Goal: Use online tool/utility: Utilize a website feature to perform a specific function

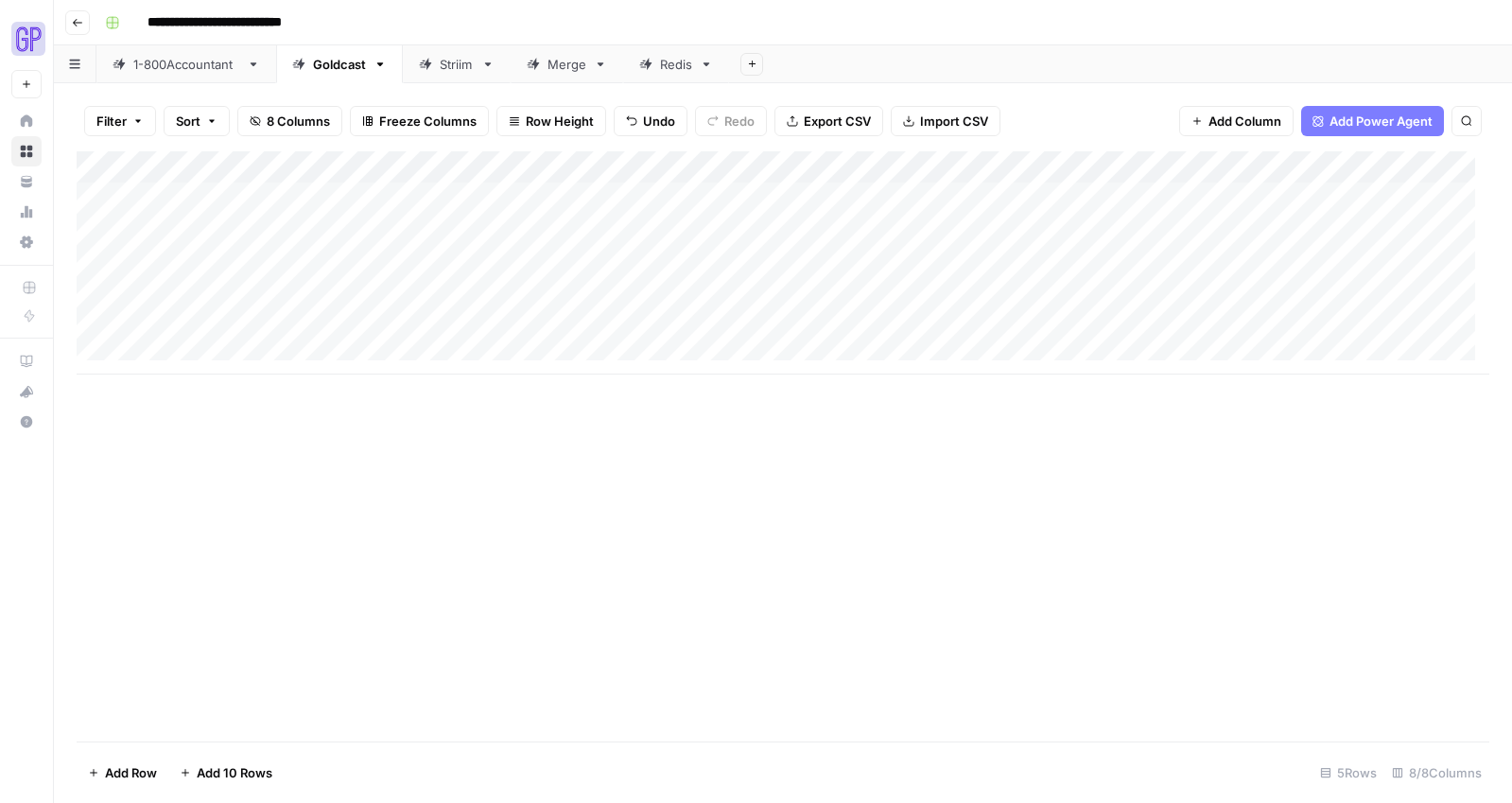
scroll to position [14, 0]
click at [173, 344] on div "Add Column" at bounding box center [783, 263] width 1414 height 223
click at [399, 358] on div "Add Column" at bounding box center [783, 295] width 1414 height 288
click at [363, 484] on div "Add Column" at bounding box center [783, 446] width 1414 height 590
click at [373, 339] on div "Add Column" at bounding box center [783, 295] width 1414 height 288
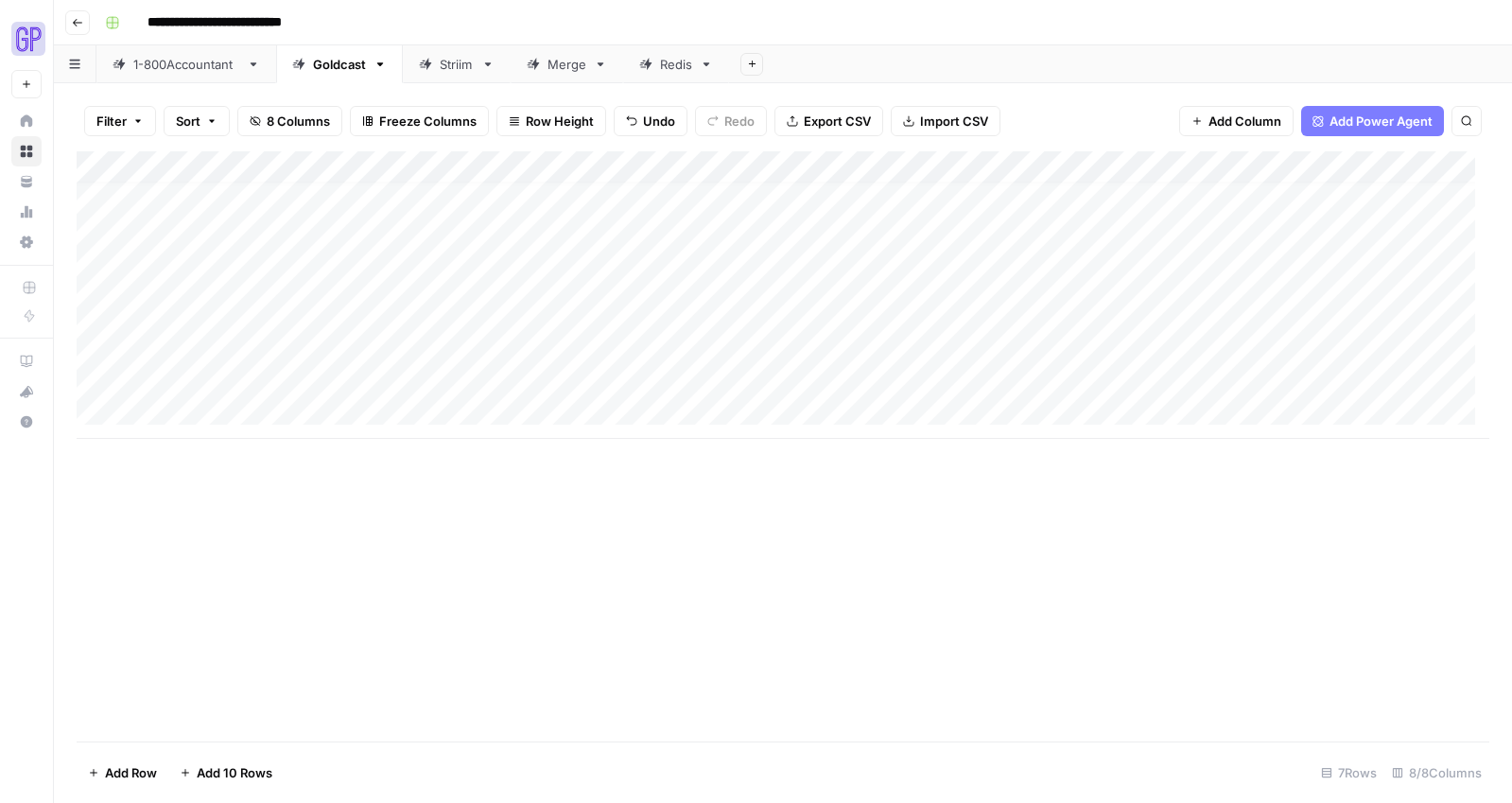
click at [359, 494] on div "Add Column" at bounding box center [783, 446] width 1414 height 590
click at [376, 383] on div "Add Column" at bounding box center [783, 295] width 1414 height 288
type textarea "**********"
click at [367, 344] on div "Add Column" at bounding box center [783, 295] width 1414 height 288
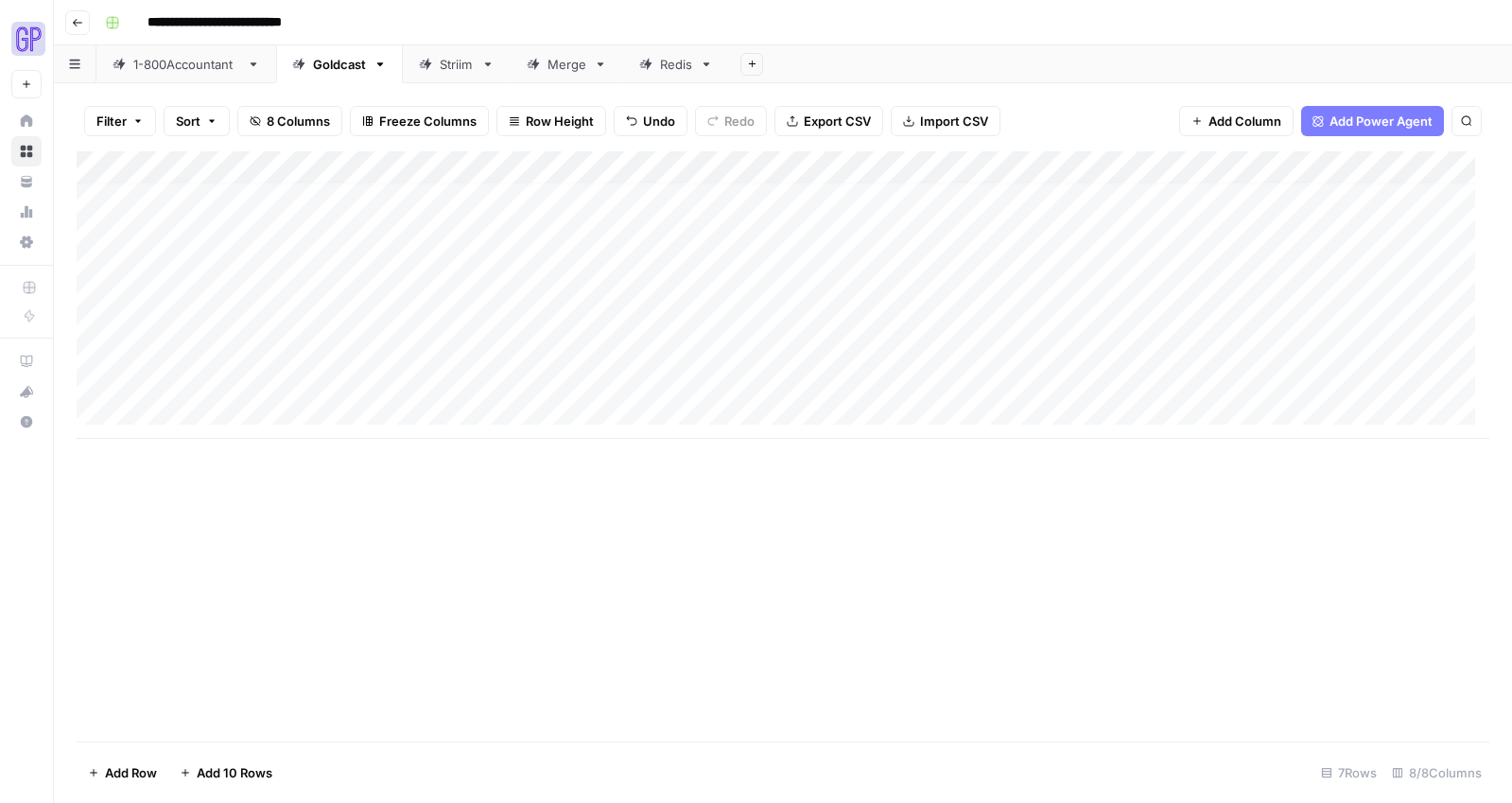
click at [367, 344] on div "Add Column" at bounding box center [783, 295] width 1414 height 288
click at [367, 344] on textarea "**********" at bounding box center [464, 346] width 302 height 27
click at [397, 379] on div "Add Column" at bounding box center [783, 295] width 1414 height 288
click at [356, 348] on div "Add Column" at bounding box center [783, 295] width 1414 height 288
drag, startPoint x: 356, startPoint y: 376, endPoint x: 360, endPoint y: 340, distance: 36.2
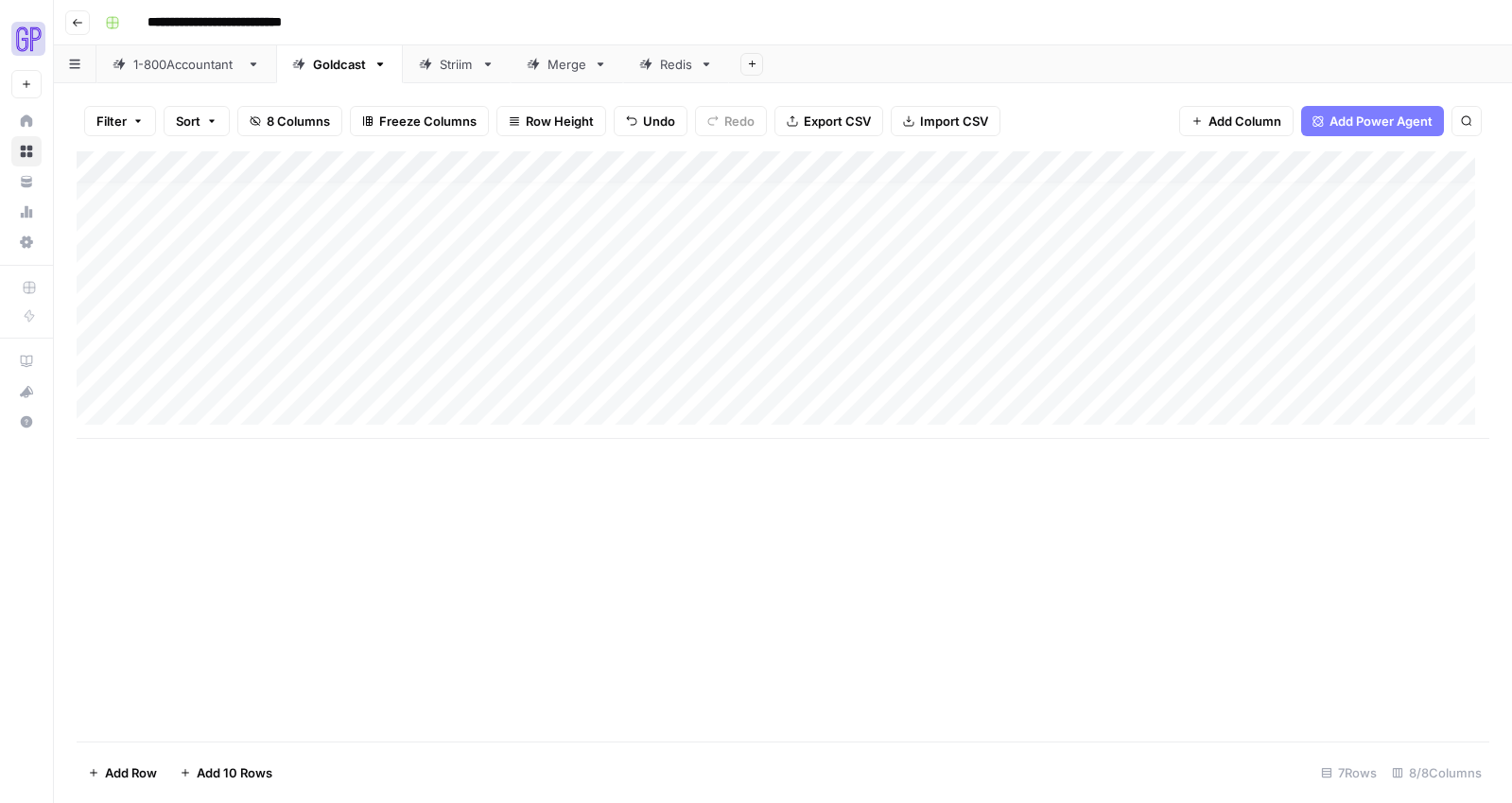
click at [360, 340] on div "Add Column" at bounding box center [783, 295] width 1414 height 288
click at [358, 376] on div "Add Column" at bounding box center [783, 295] width 1414 height 288
drag, startPoint x: 358, startPoint y: 376, endPoint x: 359, endPoint y: 443, distance: 67.0
click at [358, 376] on textarea "**********" at bounding box center [464, 378] width 302 height 27
click at [359, 454] on div "Add Column" at bounding box center [783, 446] width 1414 height 590
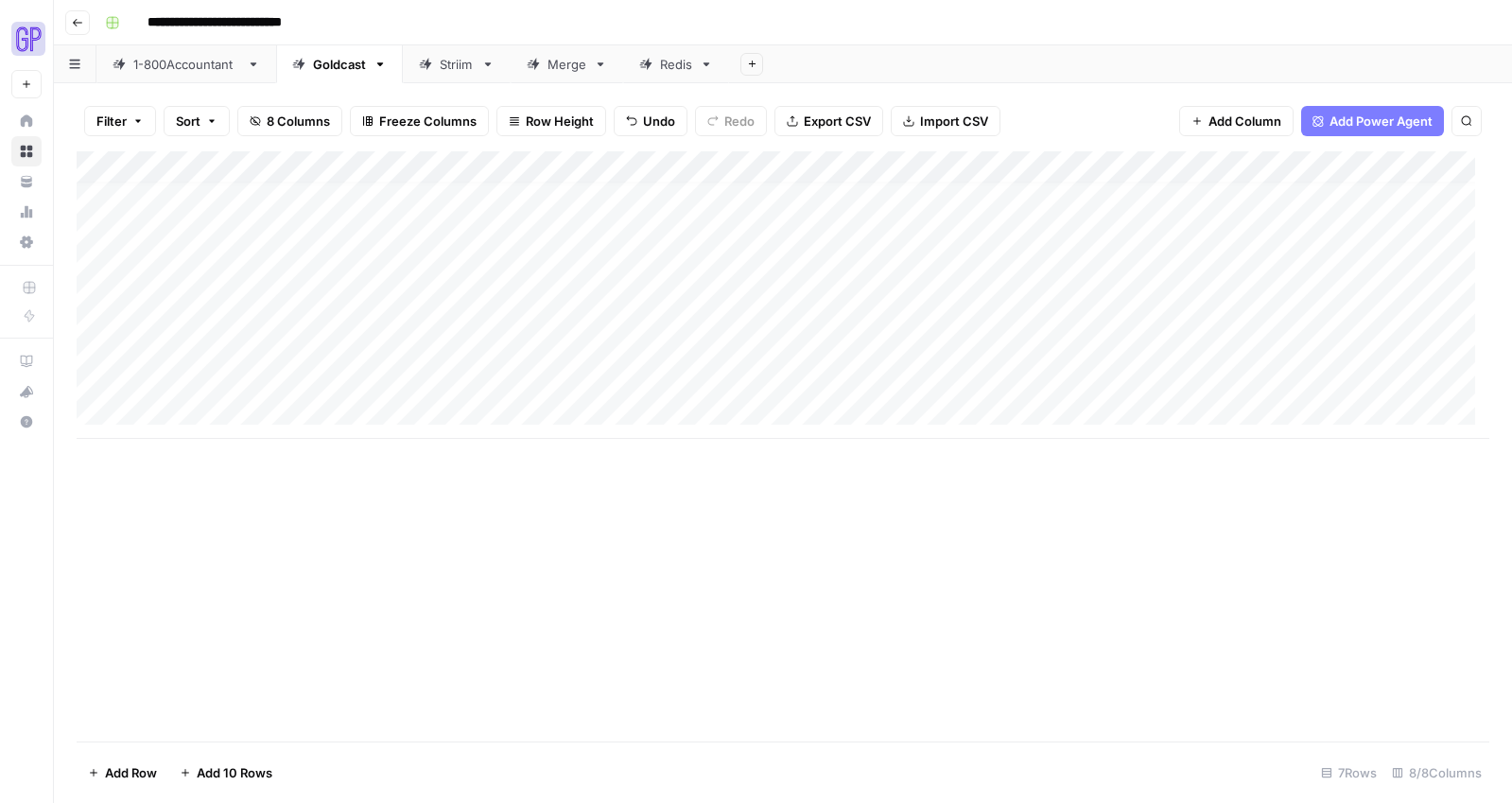
click at [356, 371] on div "Add Column" at bounding box center [783, 295] width 1414 height 288
click at [356, 371] on textarea "**********" at bounding box center [464, 378] width 302 height 27
click at [363, 336] on div "Add Column" at bounding box center [783, 295] width 1414 height 288
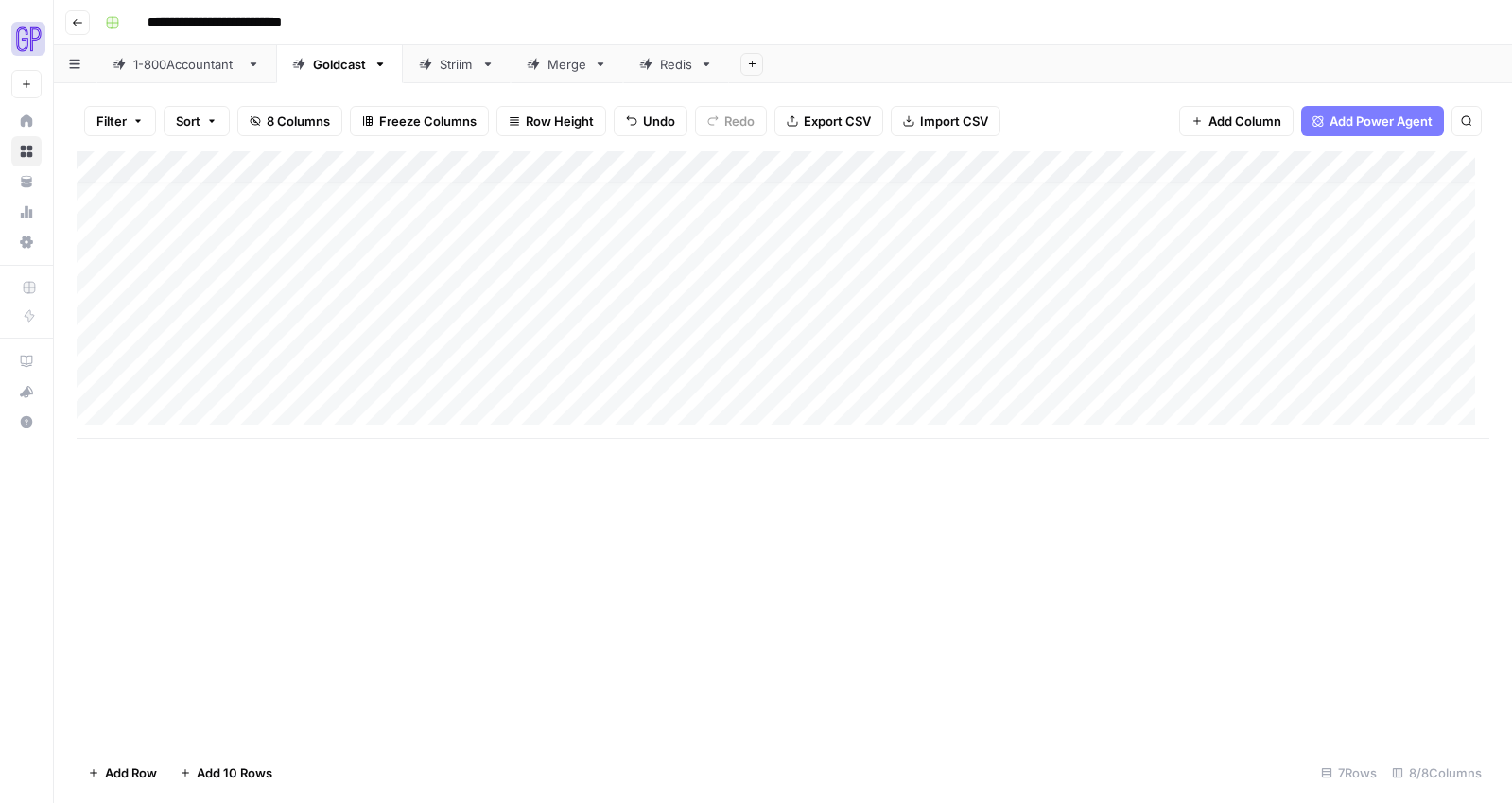
click at [361, 374] on div "Add Column" at bounding box center [783, 295] width 1414 height 288
click at [386, 396] on div "Add Column" at bounding box center [783, 295] width 1414 height 288
click at [382, 387] on div "Add Column" at bounding box center [783, 310] width 1414 height 319
click at [379, 373] on div "Add Column" at bounding box center [783, 310] width 1414 height 319
click at [380, 376] on textarea "**********" at bounding box center [464, 378] width 302 height 27
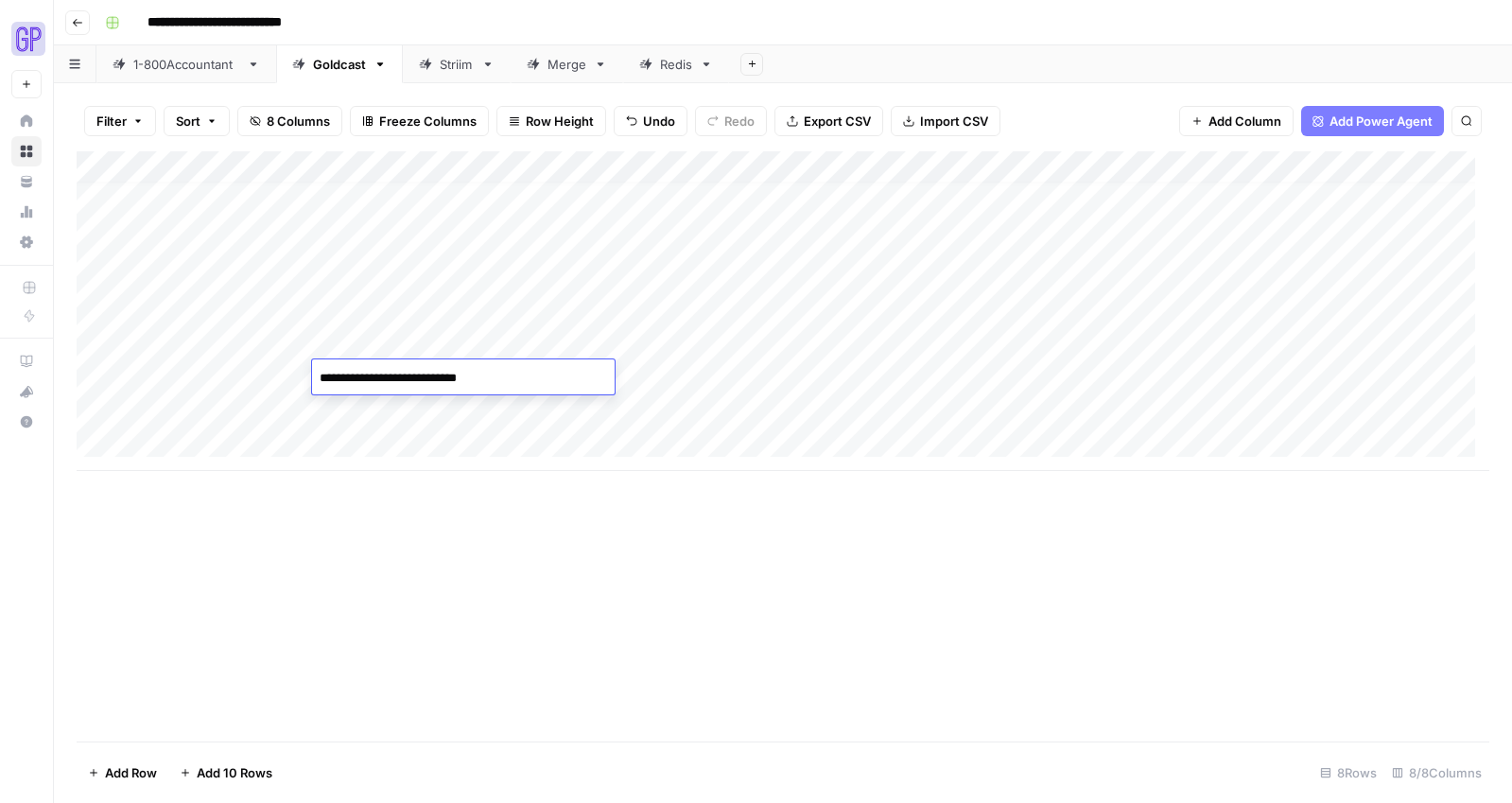
click at [380, 376] on textarea "**********" at bounding box center [464, 378] width 302 height 27
click at [376, 392] on textarea "**********" at bounding box center [501, 388] width 378 height 46
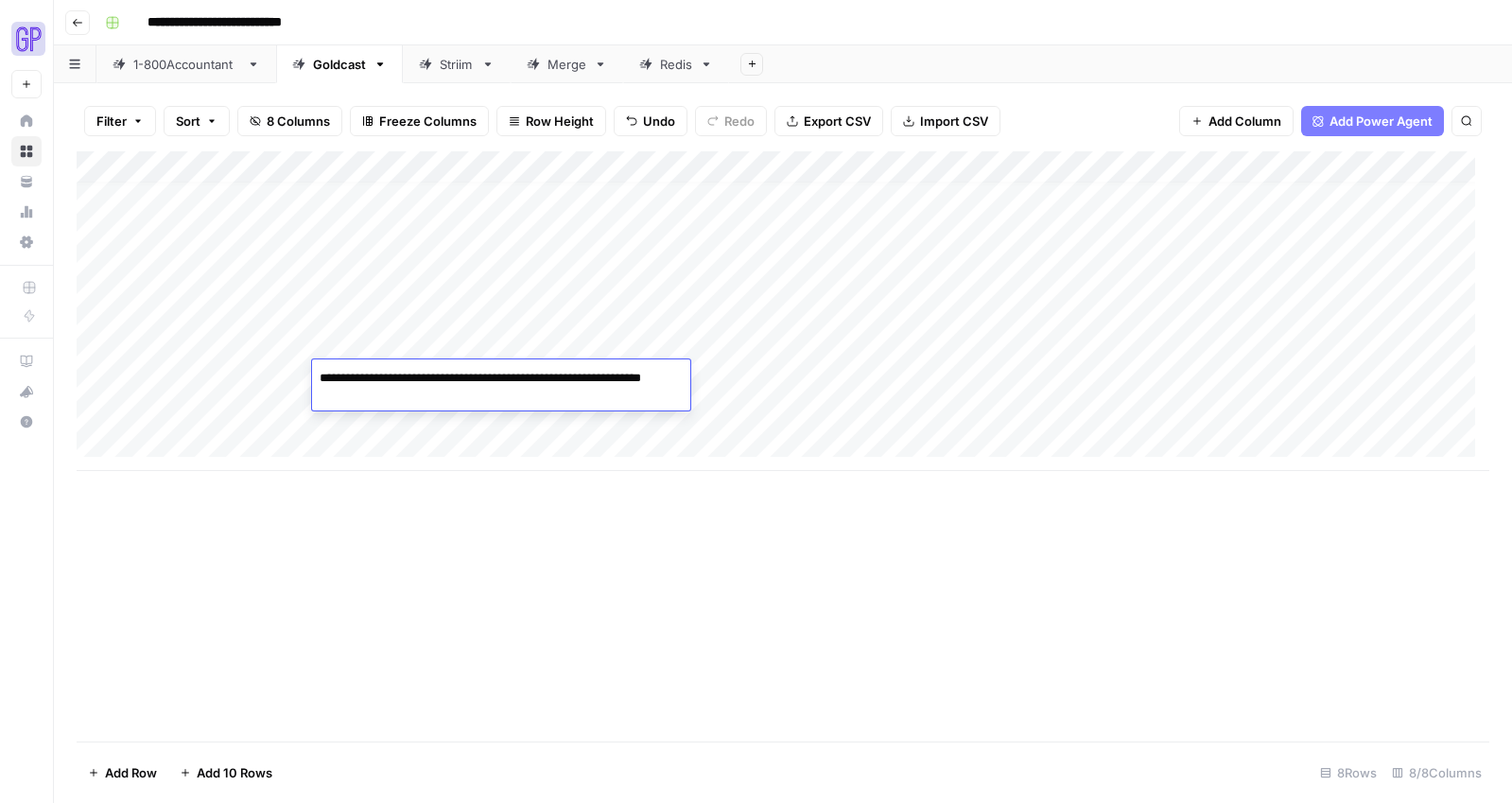
type textarea "**********"
click at [358, 545] on div "Add Column" at bounding box center [783, 446] width 1414 height 590
click at [333, 407] on div "Add Column" at bounding box center [783, 310] width 1414 height 319
click at [336, 407] on div "Add Column" at bounding box center [783, 310] width 1414 height 319
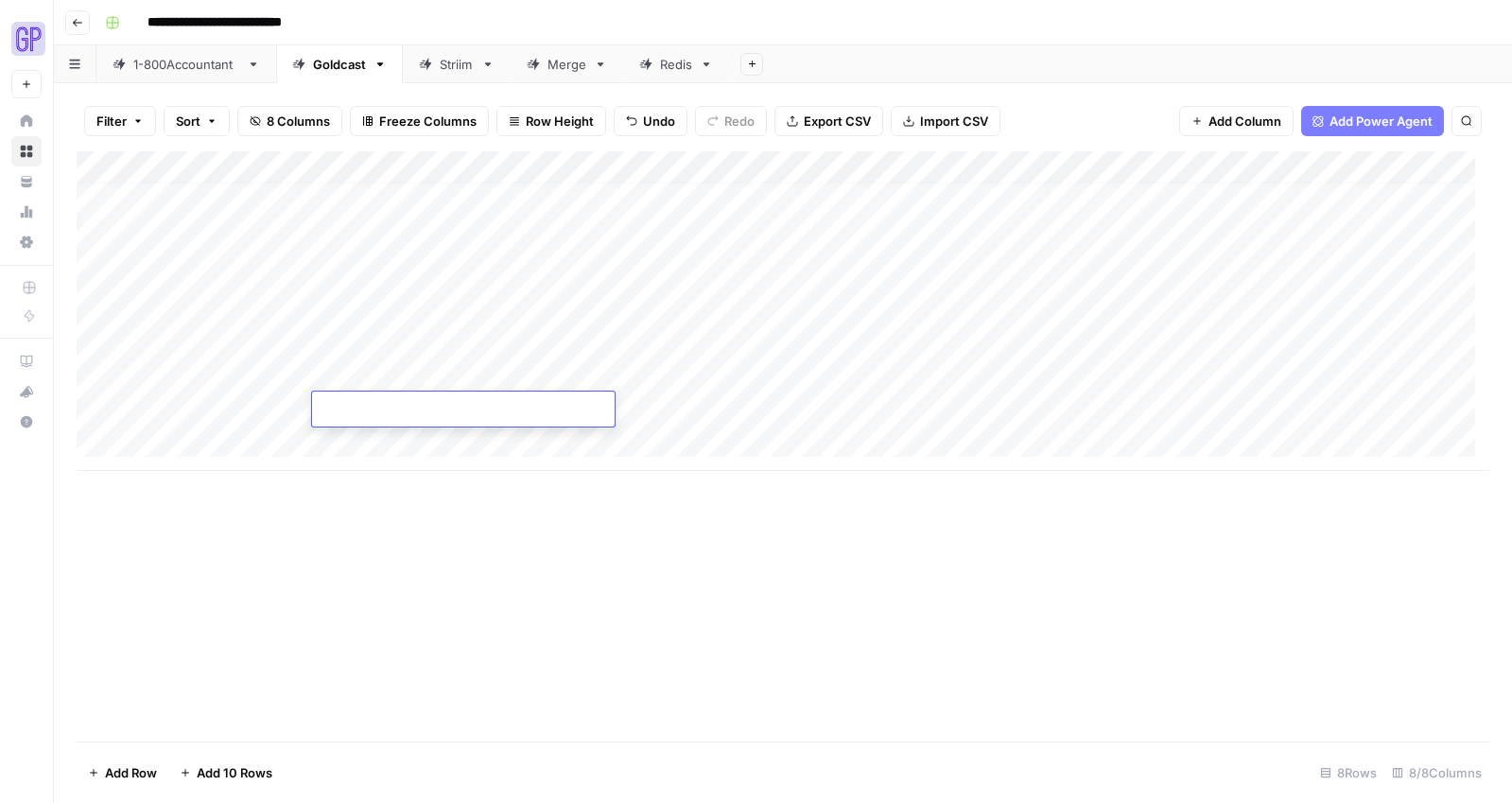
click at [336, 407] on textarea at bounding box center [464, 410] width 302 height 27
type textarea "**********"
click at [188, 435] on div "Add Column" at bounding box center [783, 310] width 1414 height 319
drag, startPoint x: 408, startPoint y: 538, endPoint x: 404, endPoint y: 490, distance: 48.2
click at [408, 538] on div "Add Column" at bounding box center [783, 446] width 1414 height 590
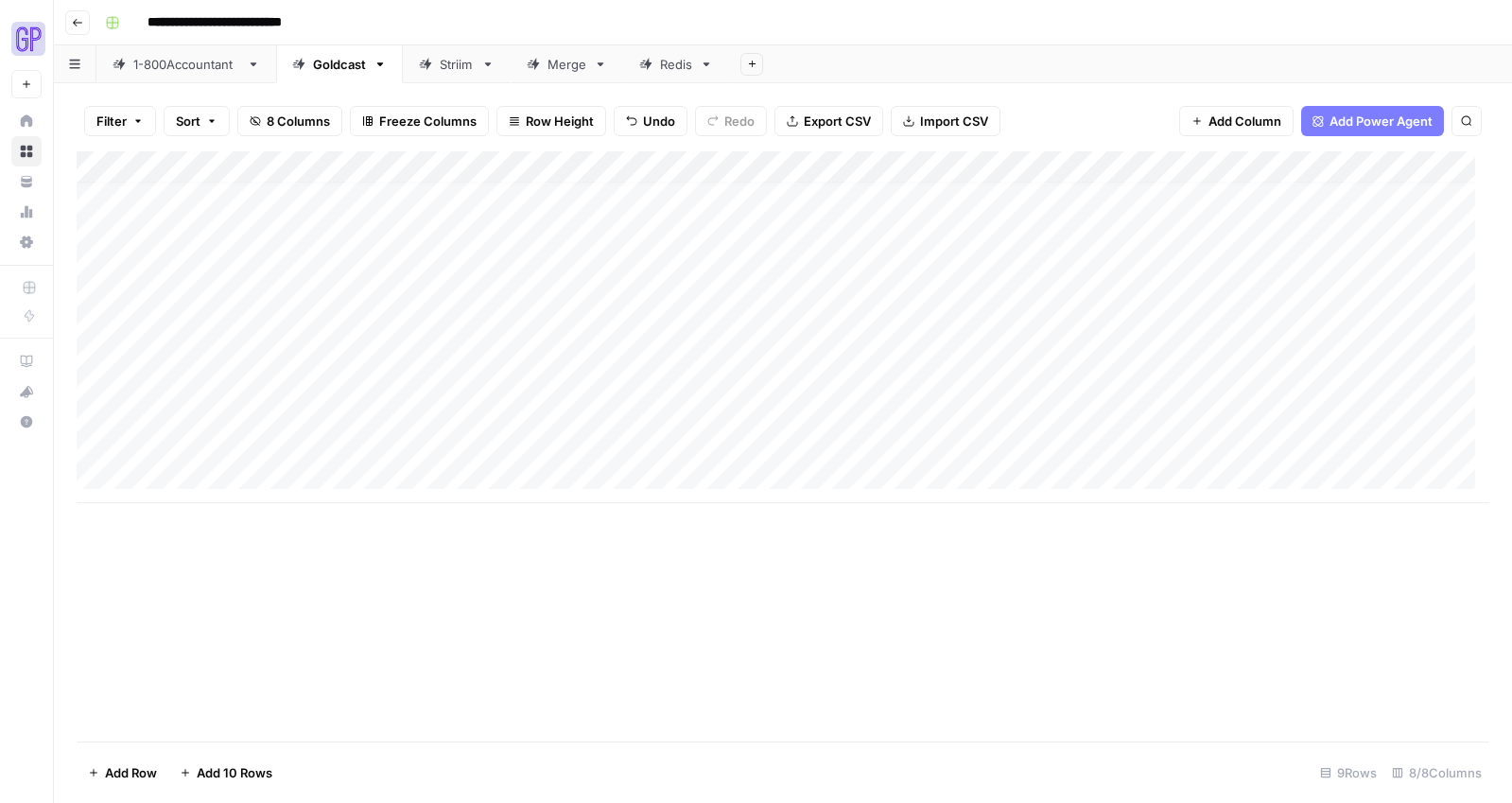
click at [403, 478] on div "Add Column" at bounding box center [783, 327] width 1414 height 352
click at [402, 450] on div "Add Column" at bounding box center [783, 343] width 1414 height 384
click at [360, 478] on div "Add Column" at bounding box center [783, 343] width 1414 height 384
click at [360, 478] on textarea at bounding box center [464, 475] width 302 height 27
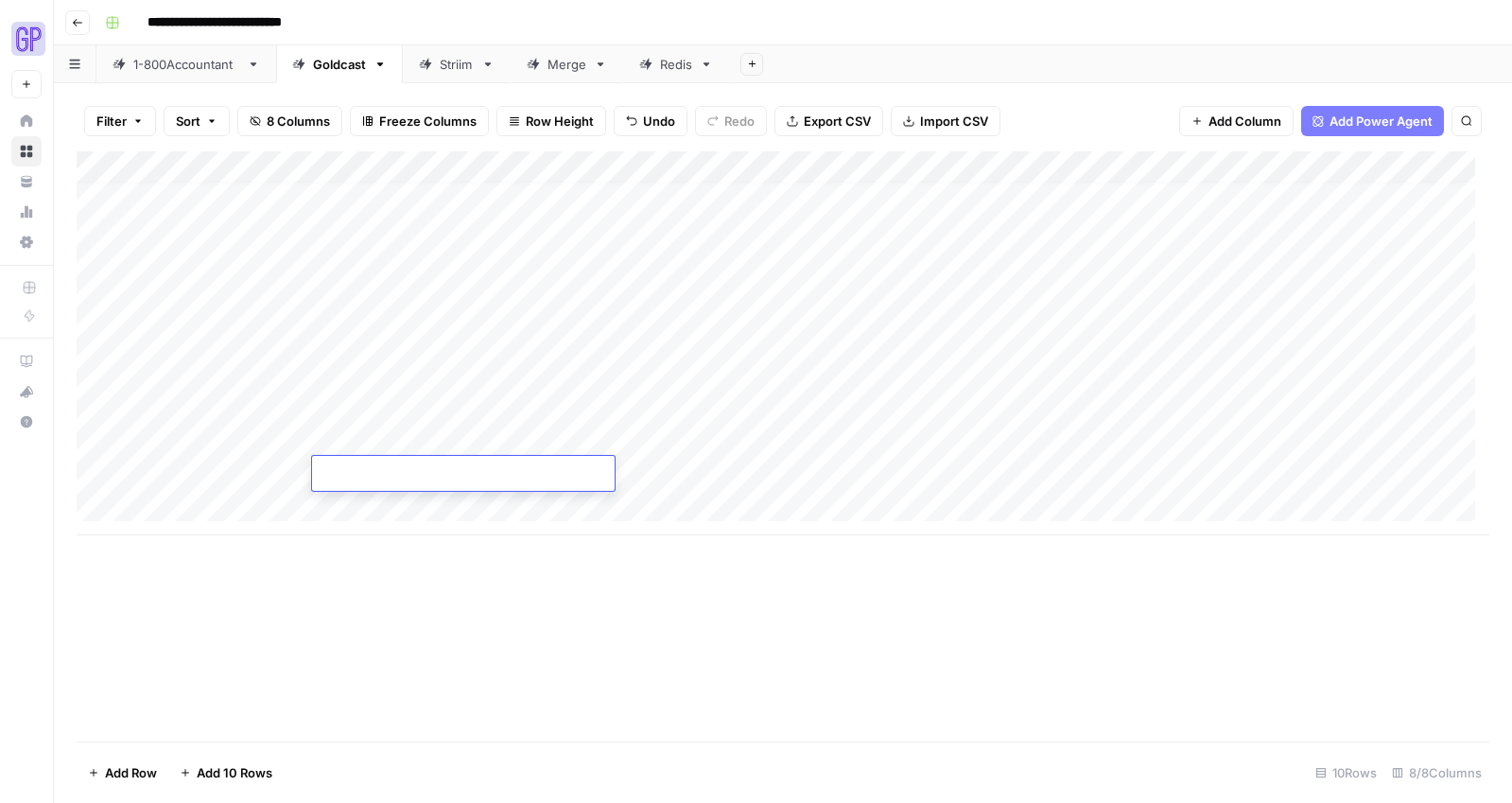
type textarea "**********"
click at [378, 641] on div "Add Column" at bounding box center [783, 446] width 1414 height 590
click at [354, 505] on div "Add Column" at bounding box center [783, 343] width 1414 height 384
click at [354, 505] on body "**********" at bounding box center [756, 401] width 1512 height 803
click at [354, 505] on textarea at bounding box center [464, 506] width 302 height 27
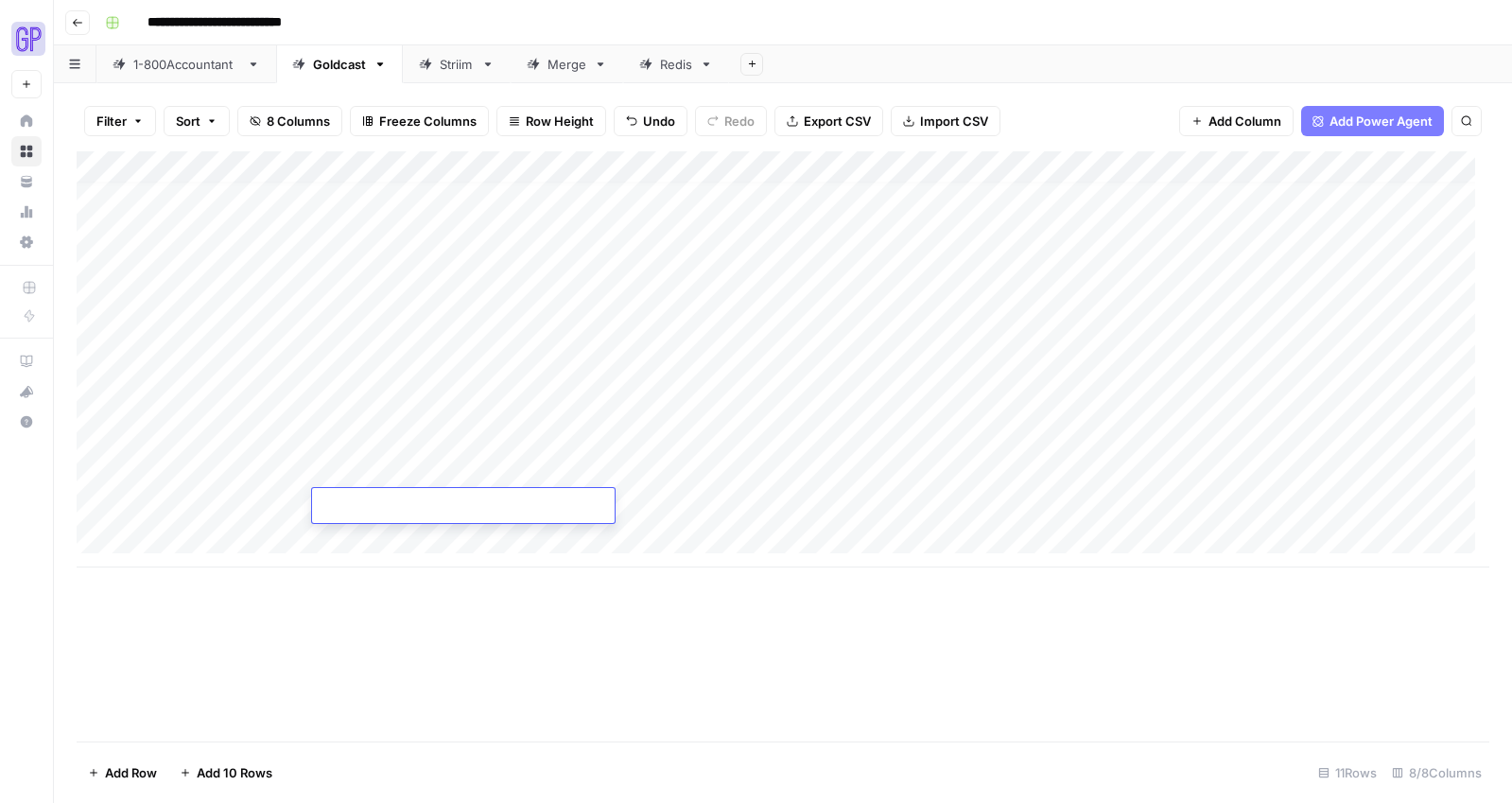
type textarea "**********"
click at [383, 604] on div "Add Column" at bounding box center [783, 446] width 1414 height 590
click at [386, 535] on div "Add Column" at bounding box center [783, 359] width 1414 height 416
type textarea "**********"
click at [357, 647] on div "Add Column" at bounding box center [783, 446] width 1414 height 590
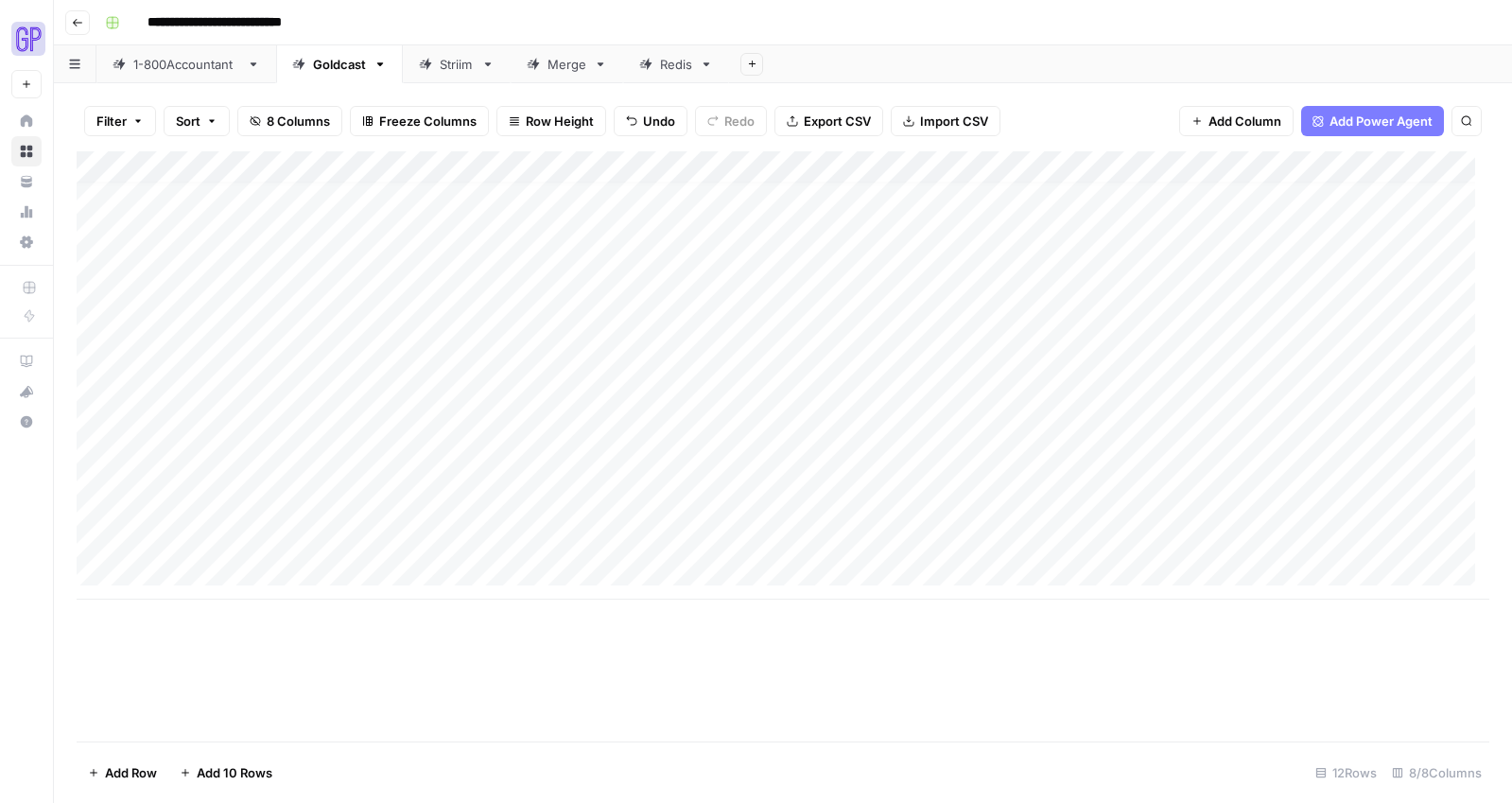
click at [191, 309] on div "Add Column" at bounding box center [783, 375] width 1414 height 449
drag, startPoint x: 312, startPoint y: 325, endPoint x: 316, endPoint y: 559, distance: 234.0
click at [317, 560] on div "Add Column" at bounding box center [783, 375] width 1414 height 449
click at [559, 345] on div "Add Column" at bounding box center [783, 375] width 1414 height 449
click at [567, 378] on div "Add Column" at bounding box center [783, 375] width 1414 height 449
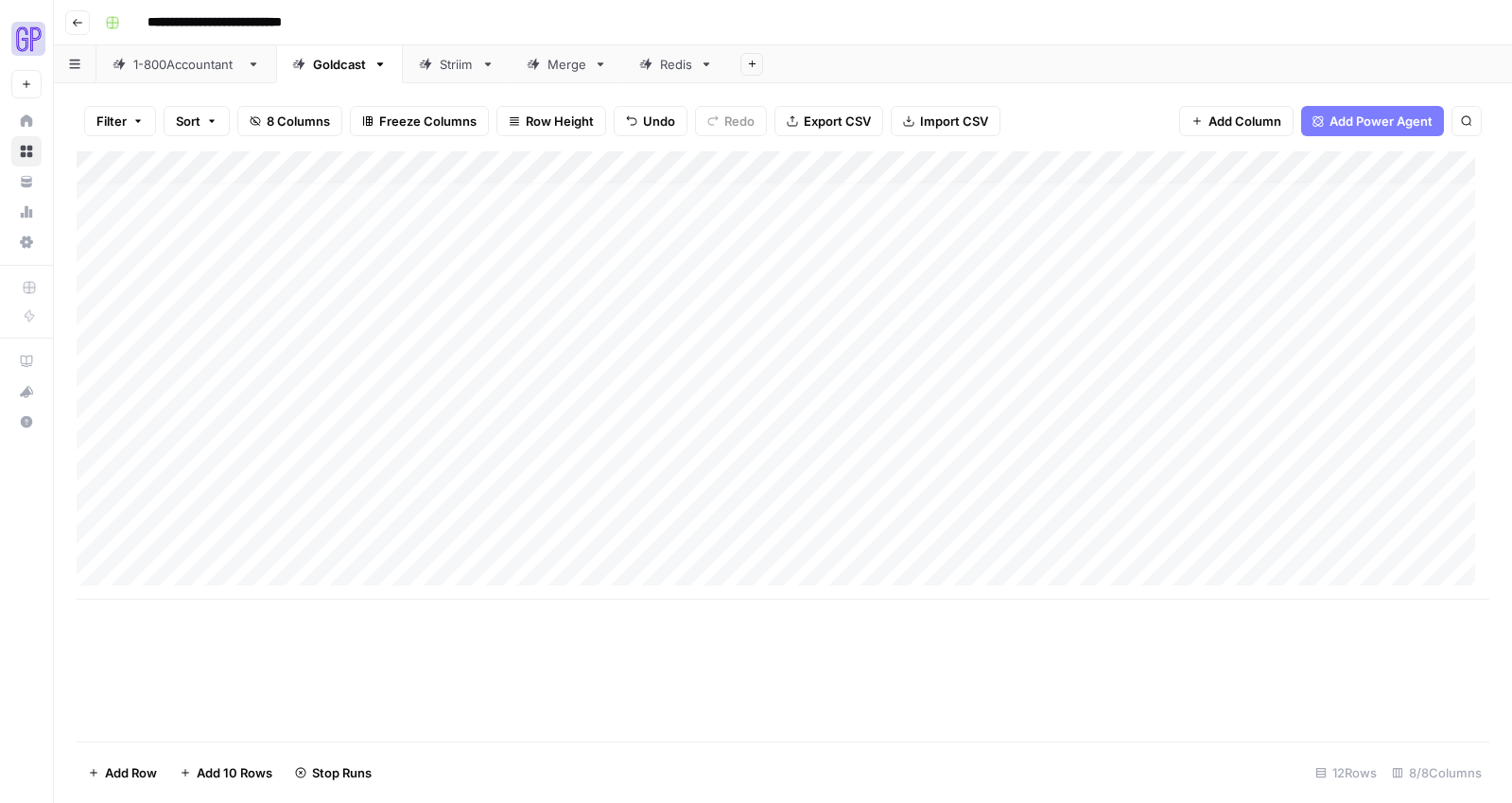
click at [566, 406] on div "Add Column" at bounding box center [783, 375] width 1414 height 449
click at [567, 438] on div "Add Column" at bounding box center [783, 375] width 1414 height 449
click at [565, 475] on div "Add Column" at bounding box center [783, 375] width 1414 height 449
click at [565, 508] on div "Add Column" at bounding box center [783, 375] width 1414 height 449
click at [562, 534] on div "Add Column" at bounding box center [783, 375] width 1414 height 449
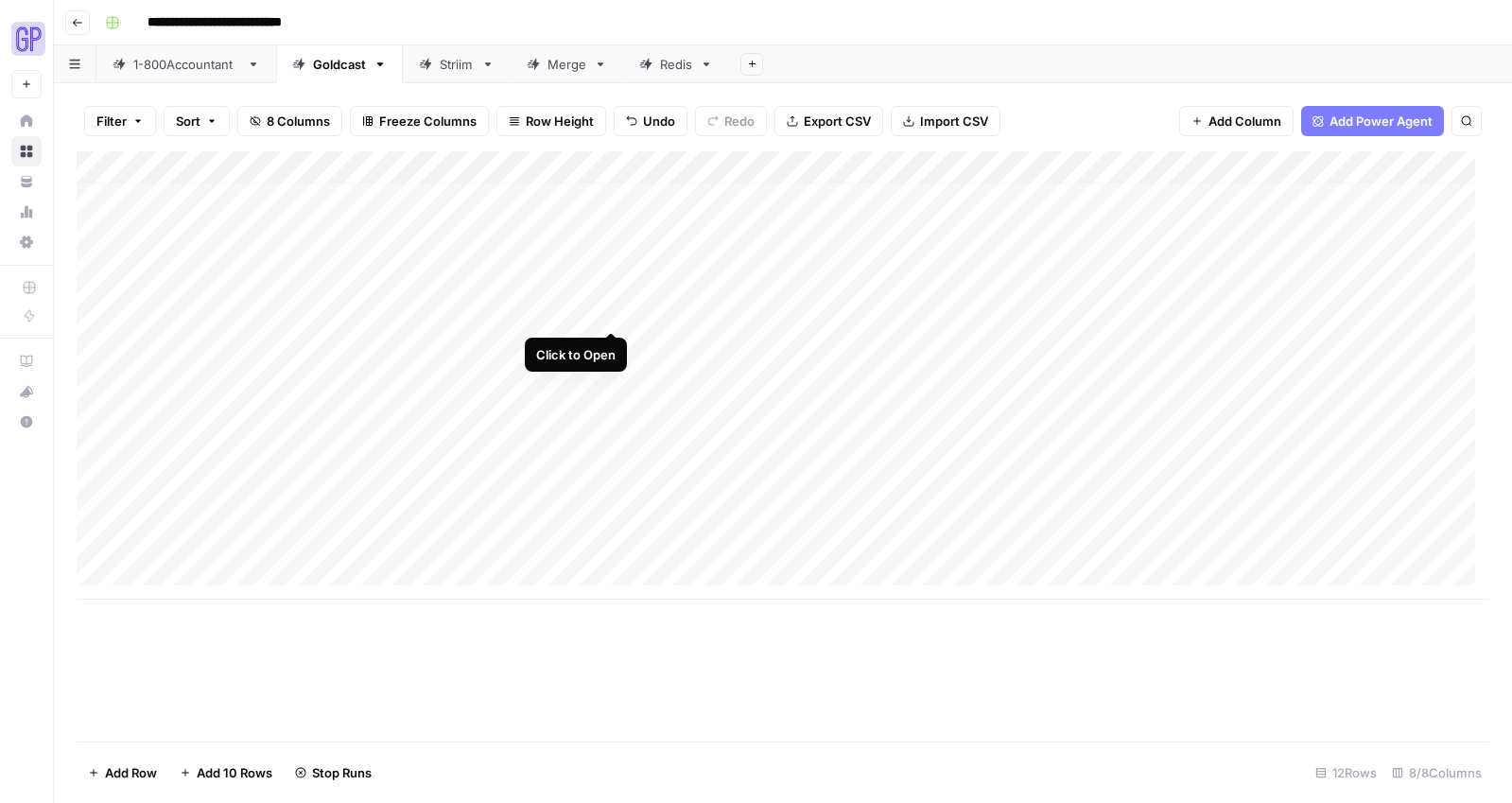
click at [613, 310] on div "Add Column" at bounding box center [783, 375] width 1414 height 449
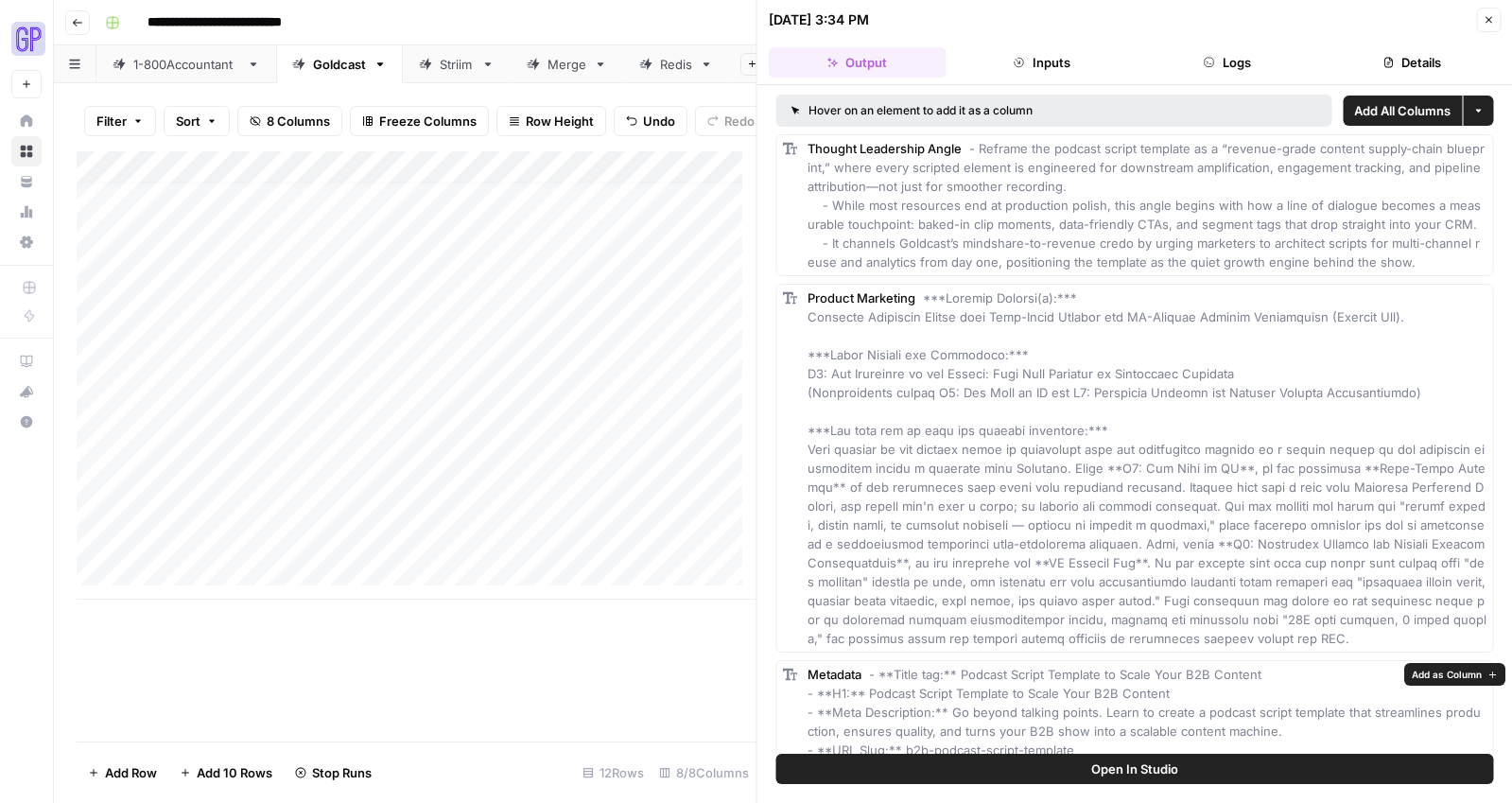
click at [984, 781] on button "Open In Studio" at bounding box center [1136, 769] width 718 height 30
click at [1113, 765] on span "Open In Studio" at bounding box center [1134, 769] width 87 height 19
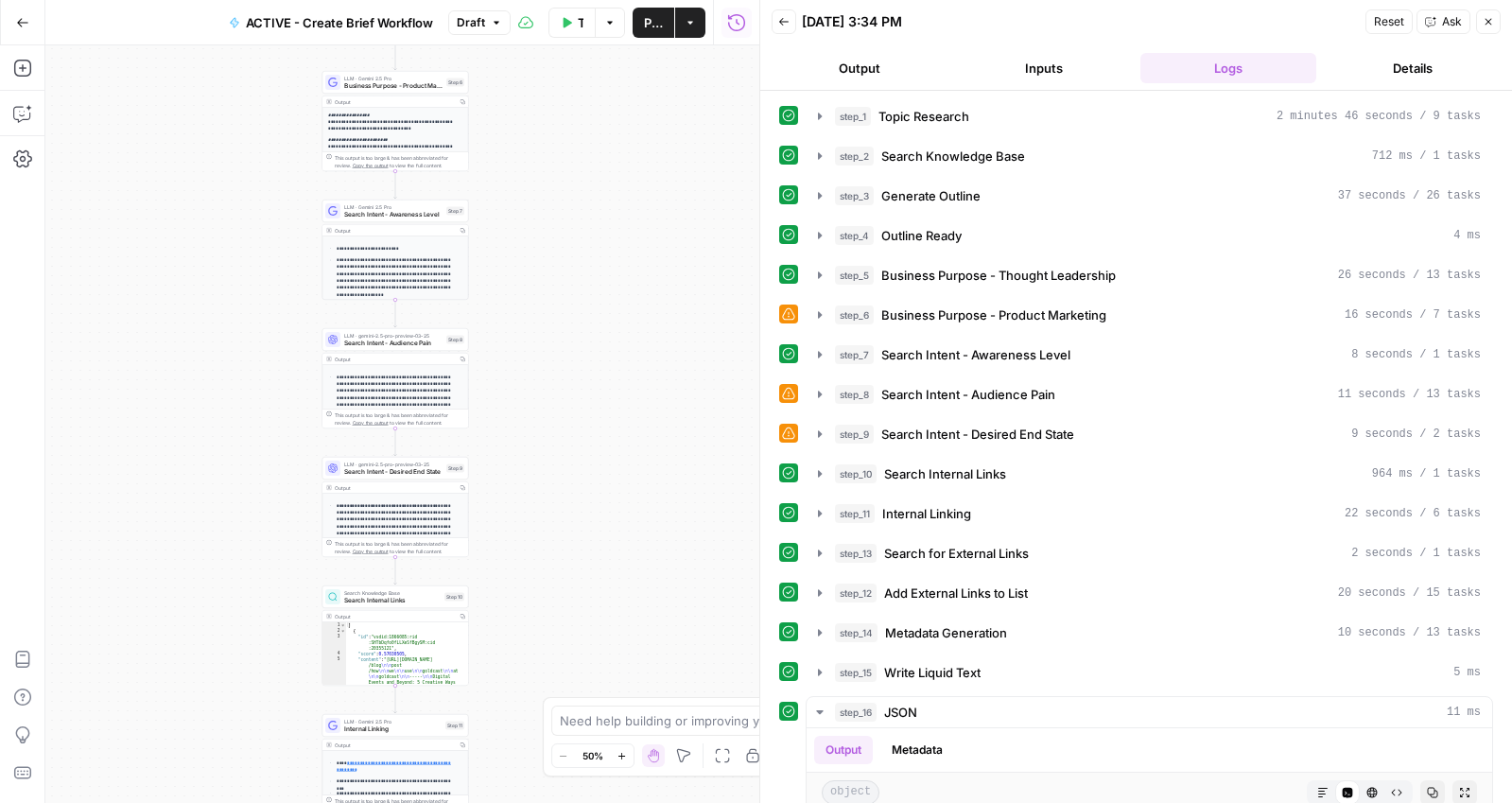
click at [25, 17] on icon "button" at bounding box center [22, 22] width 13 height 13
click at [865, 85] on header "Back 08/25/25 at 3:34 PM Reset Ask Close Output Inputs Logs Details" at bounding box center [1137, 45] width 752 height 91
click at [865, 77] on button "Output" at bounding box center [860, 68] width 177 height 30
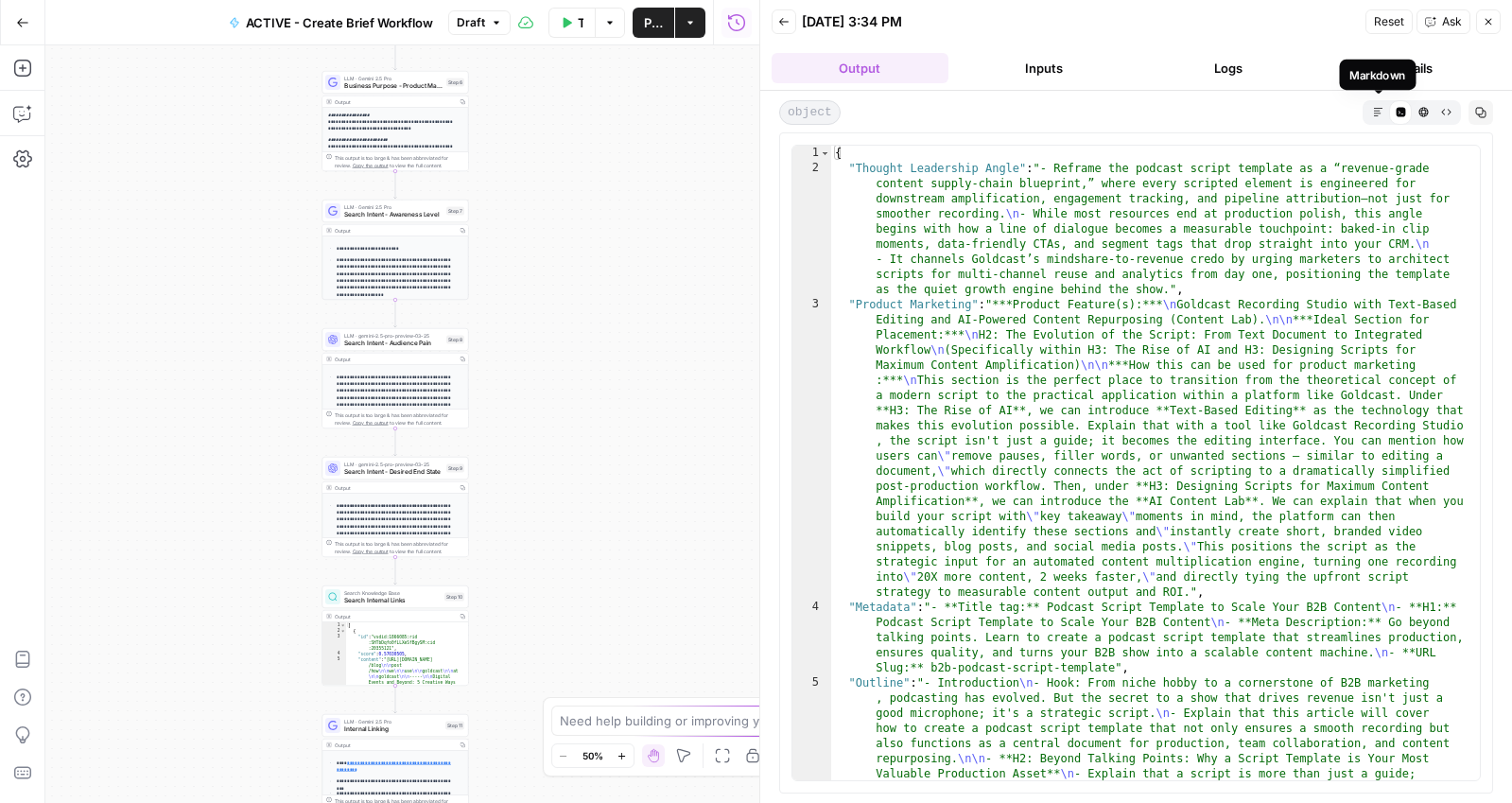
click at [1375, 106] on icon "button" at bounding box center [1379, 111] width 10 height 10
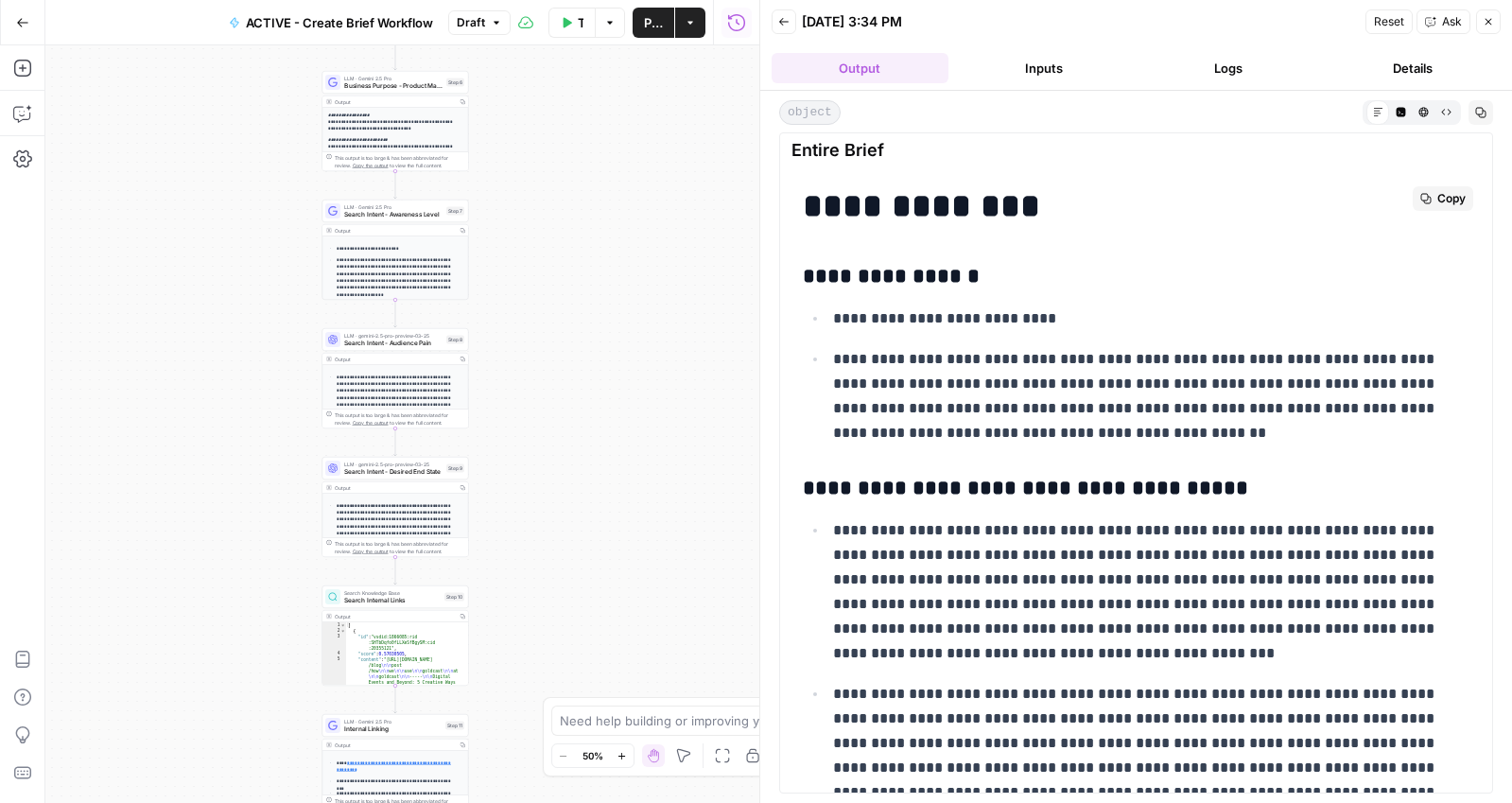
scroll to position [6050, 0]
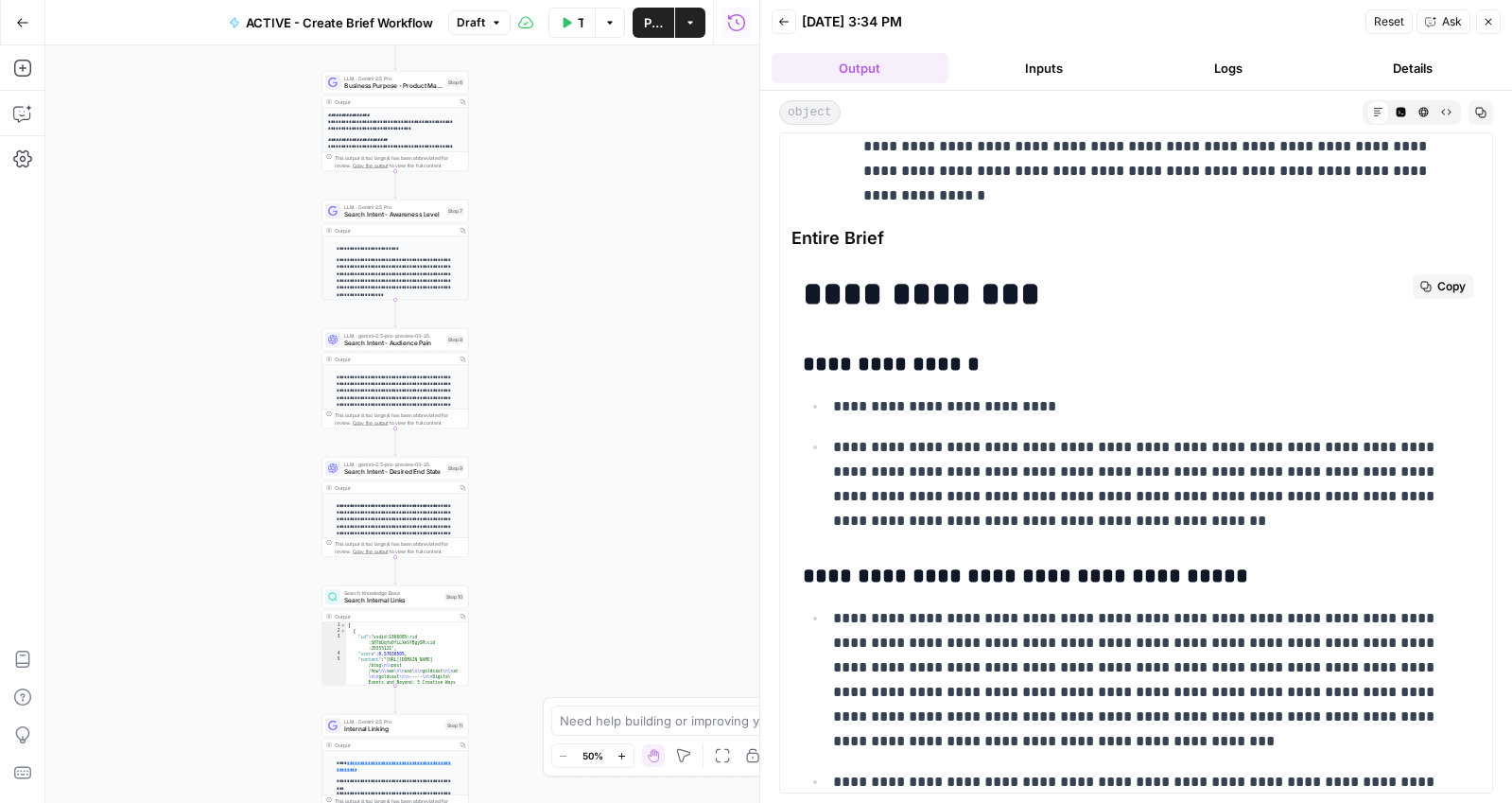
click at [1438, 284] on span "Copy" at bounding box center [1451, 287] width 29 height 17
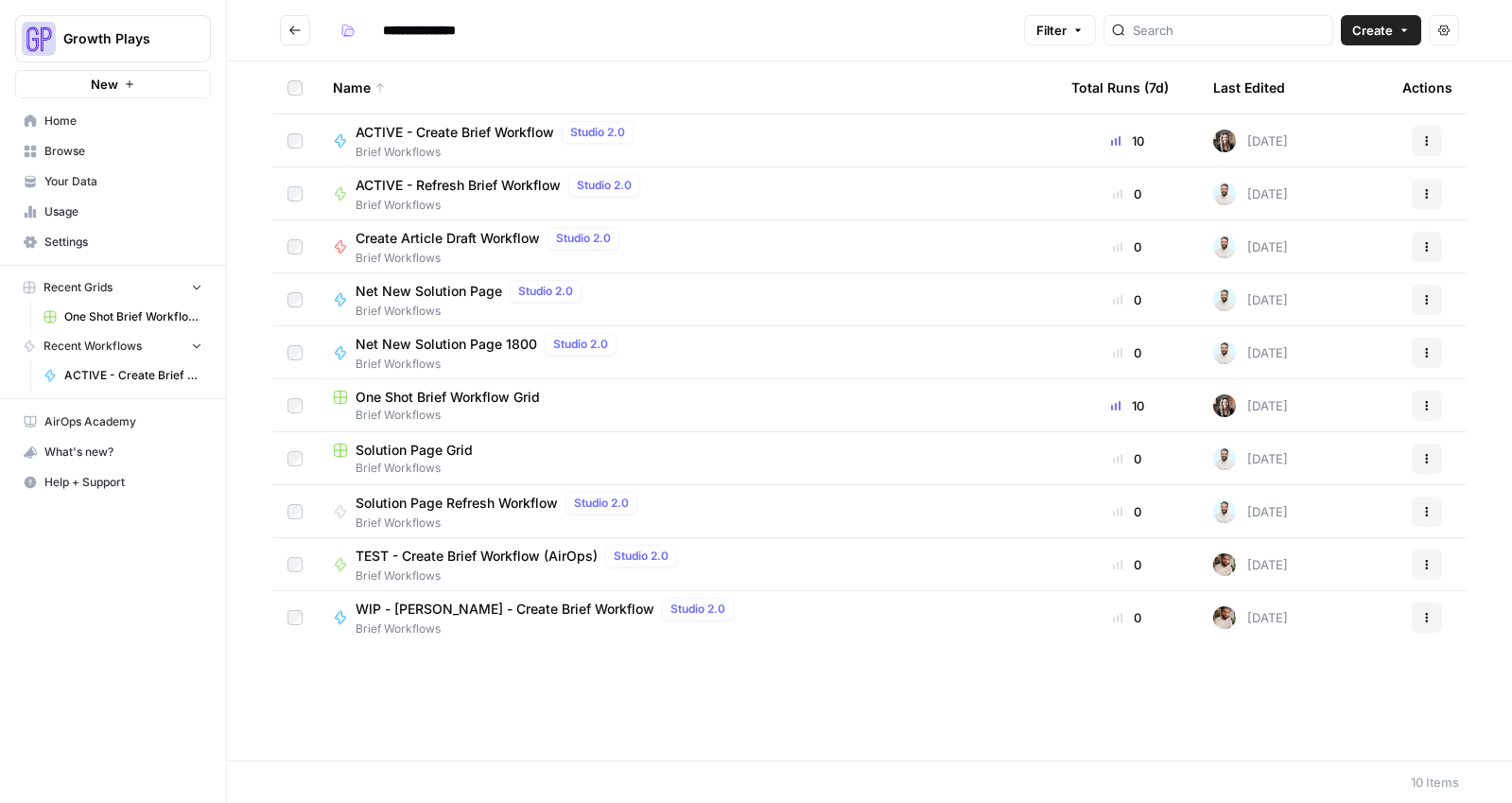
click at [101, 317] on span "One Shot Brief Workflow Grid" at bounding box center [133, 316] width 138 height 17
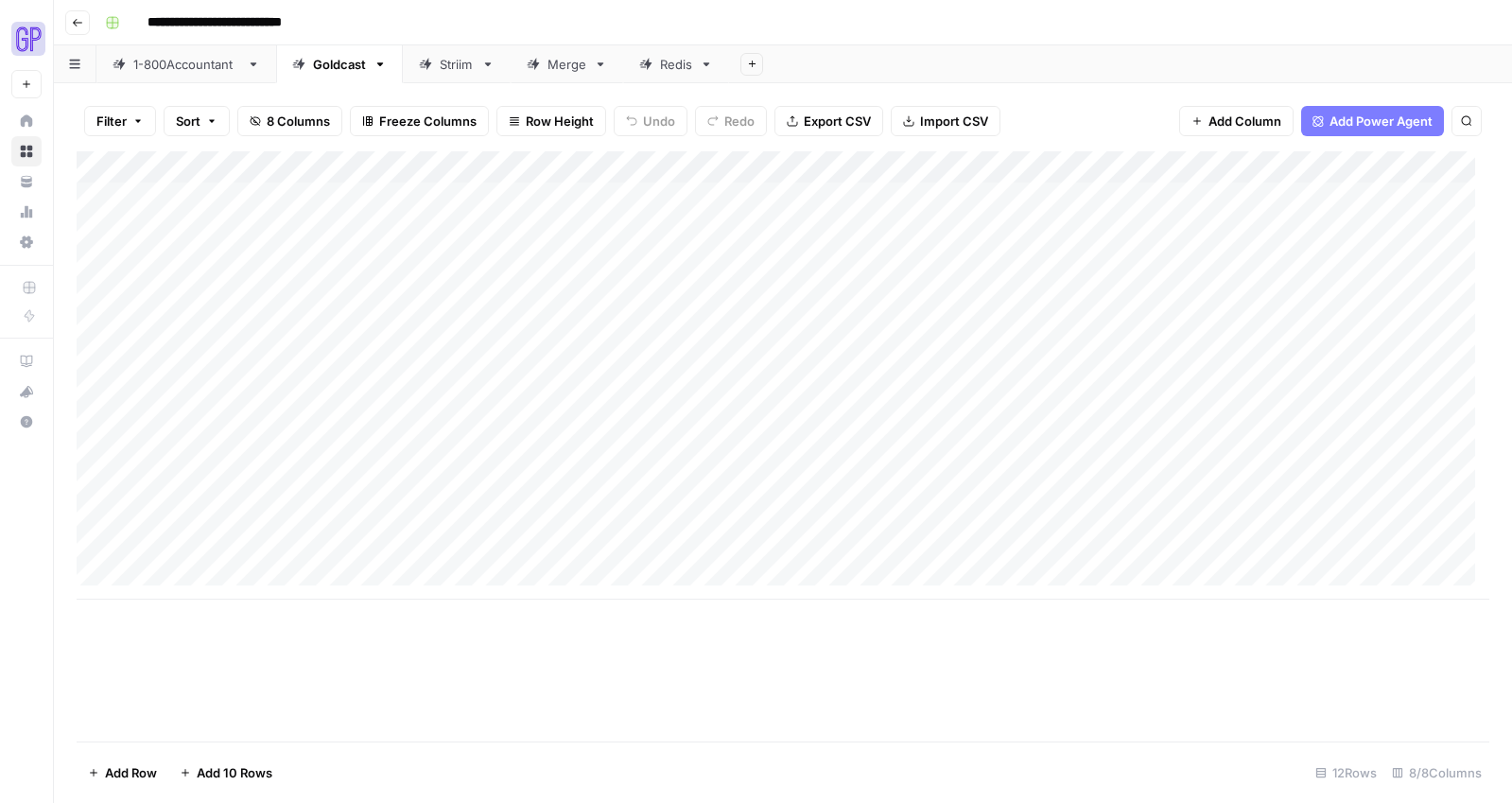
click at [1228, 168] on div "Add Column" at bounding box center [783, 375] width 1414 height 449
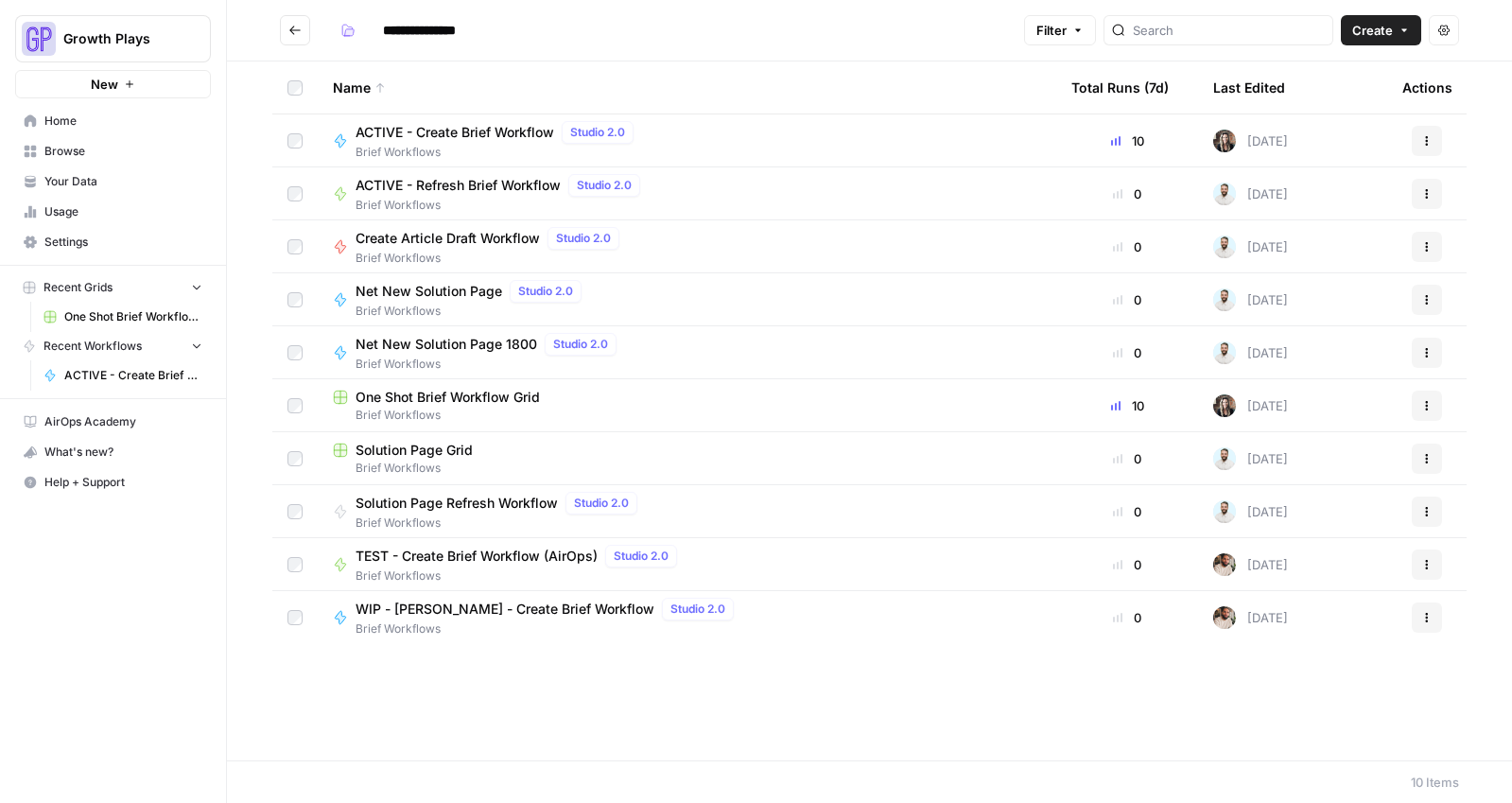
click at [95, 311] on span "One Shot Brief Workflow Grid" at bounding box center [133, 316] width 138 height 17
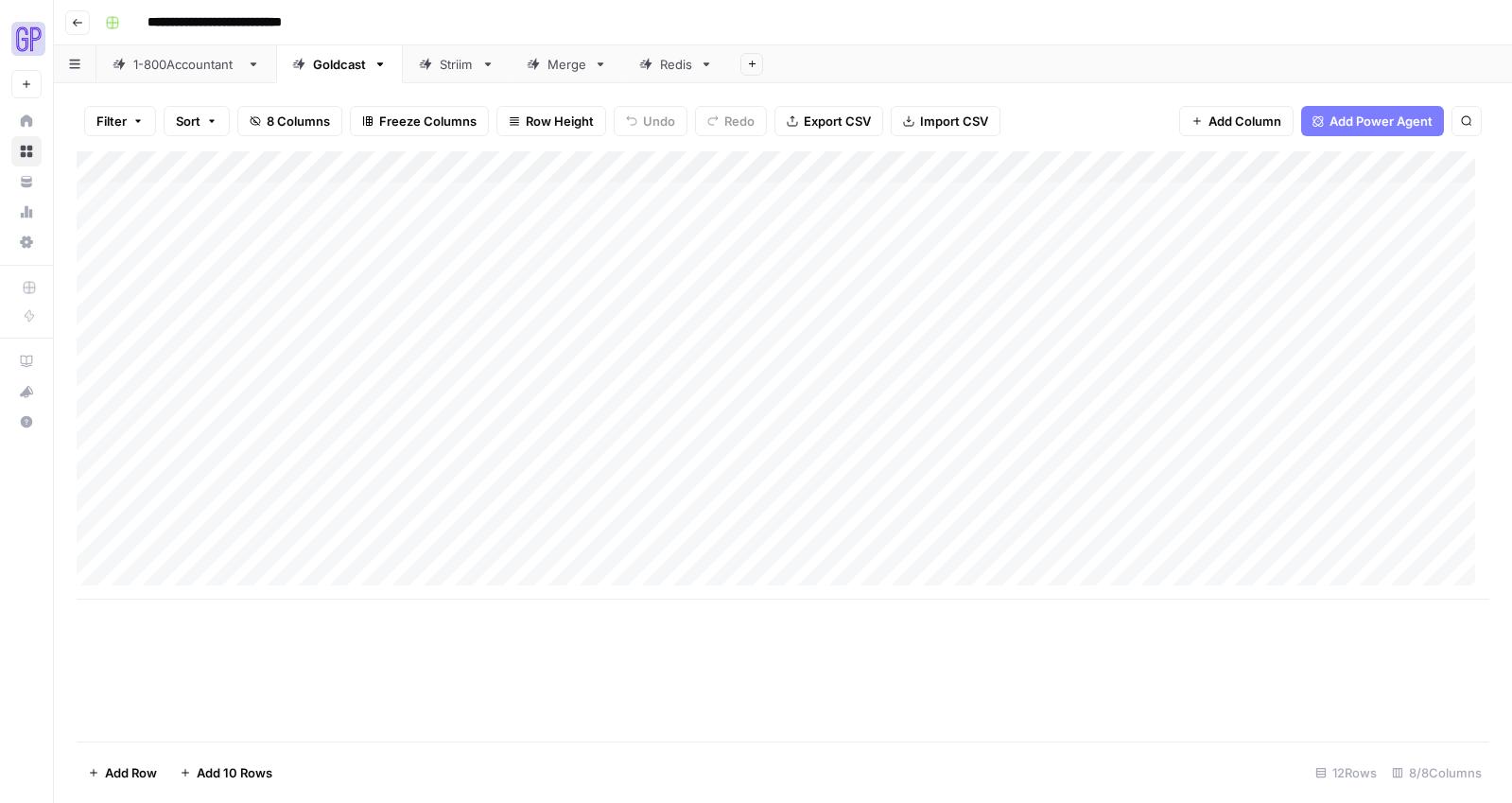
click at [431, 364] on div "Add Column" at bounding box center [783, 375] width 1414 height 449
click at [611, 357] on div "Add Column" at bounding box center [783, 375] width 1414 height 449
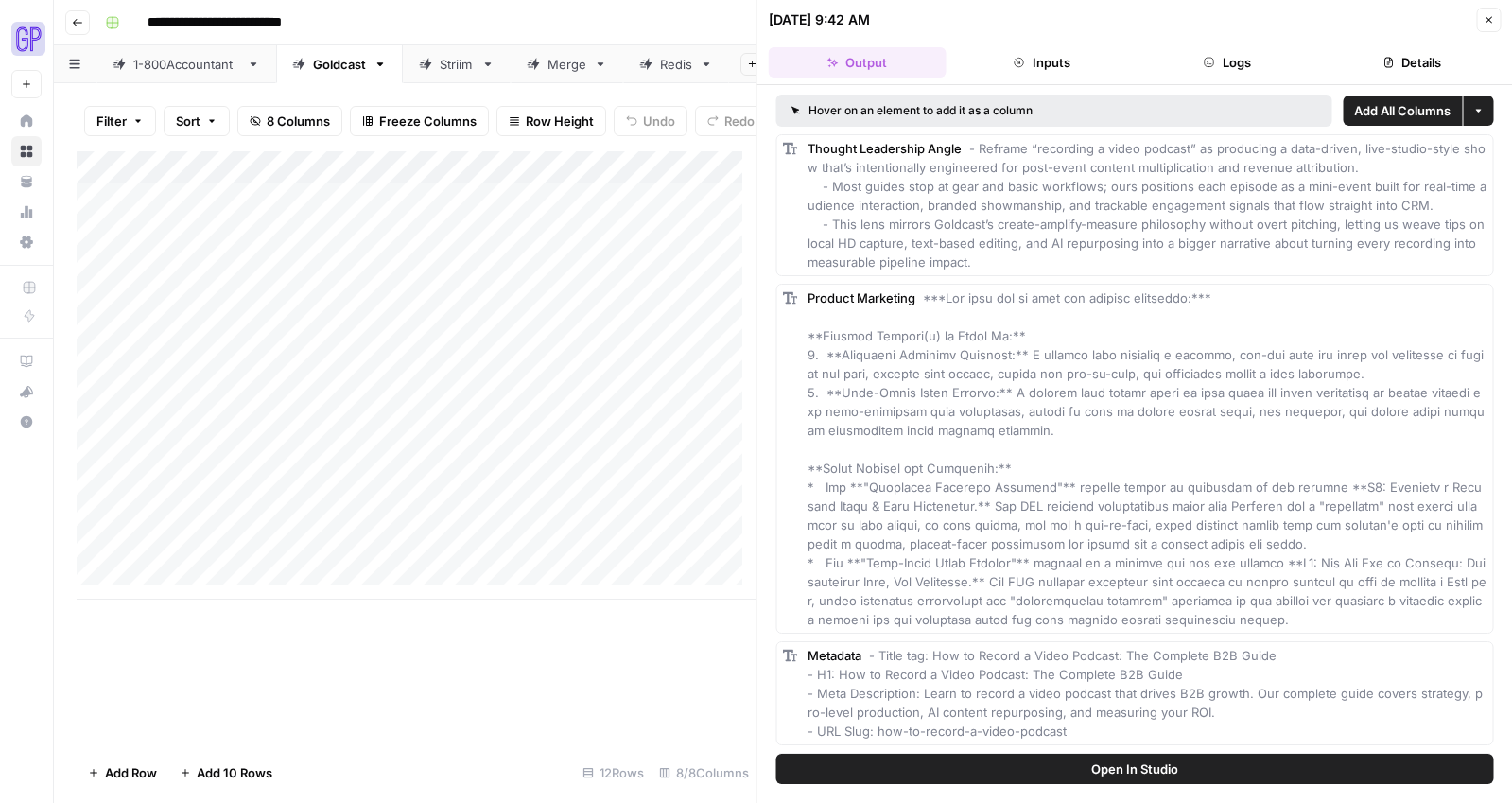
click at [1080, 769] on button "Open In Studio" at bounding box center [1136, 769] width 718 height 30
click at [607, 402] on div "Add Column" at bounding box center [417, 375] width 680 height 449
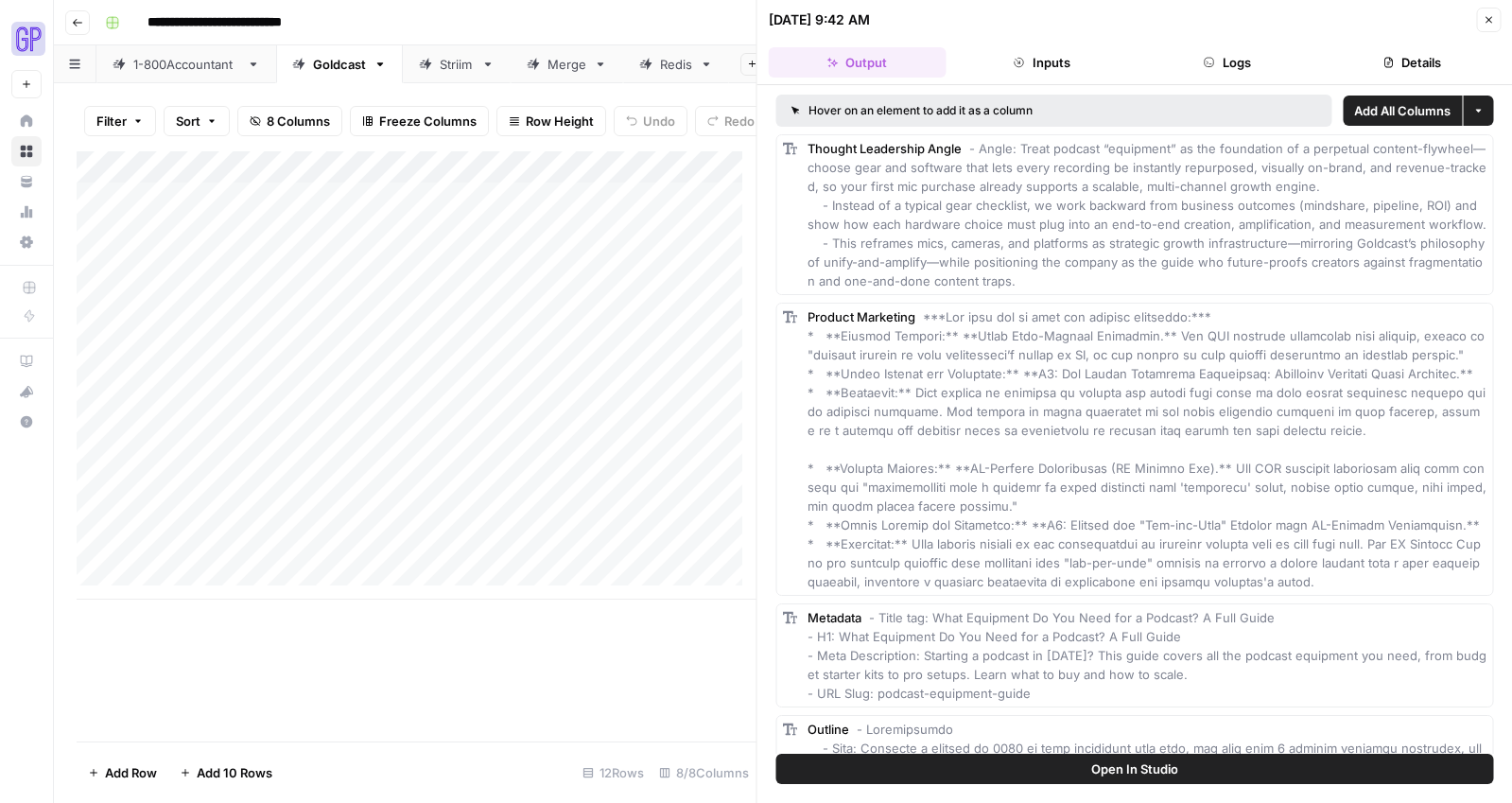
click at [1223, 761] on button "Open In Studio" at bounding box center [1136, 769] width 718 height 30
click at [582, 438] on div "Add Column" at bounding box center [417, 375] width 680 height 449
click at [613, 436] on div "Add Column" at bounding box center [417, 375] width 680 height 449
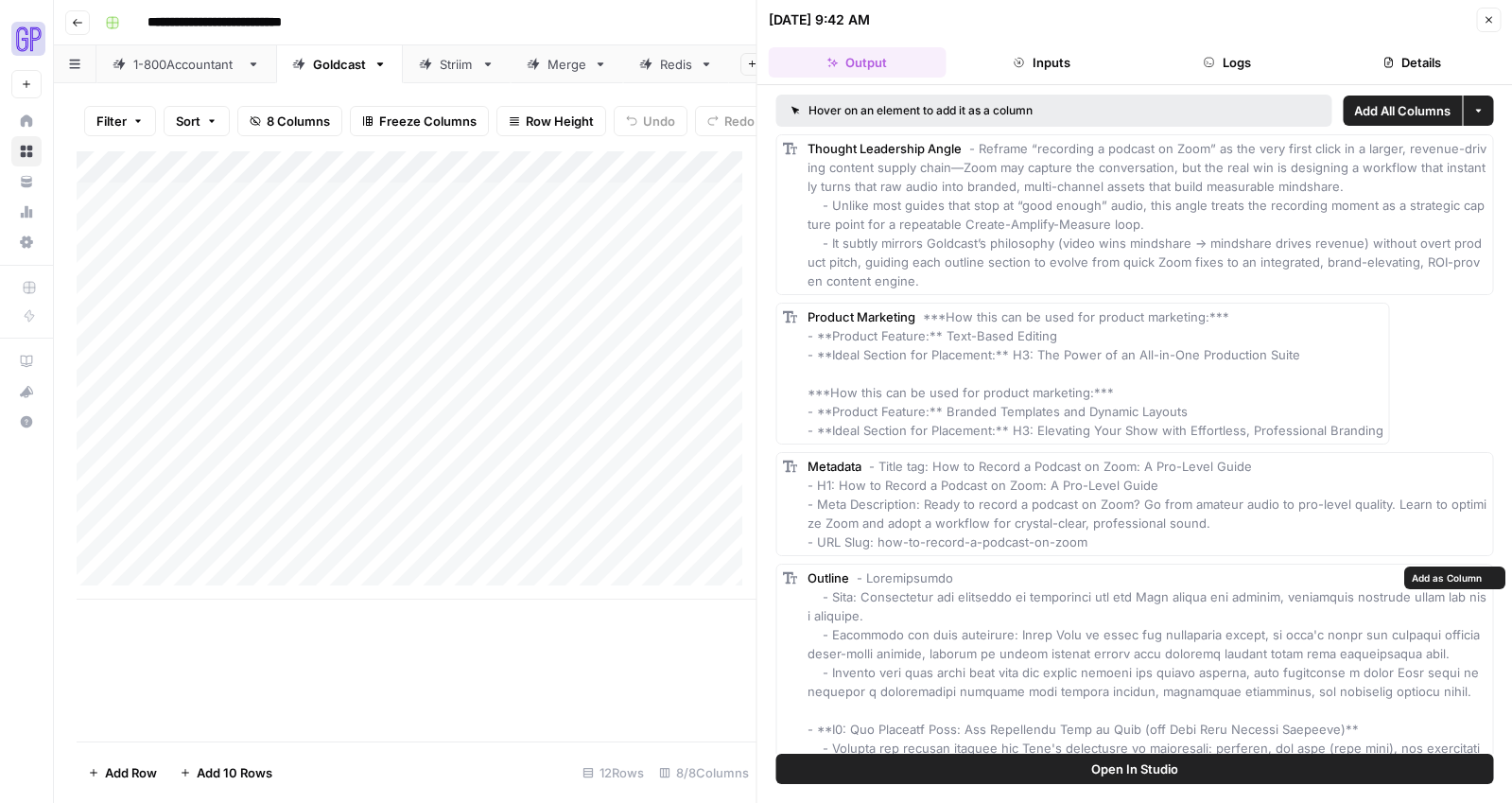
click at [1008, 777] on button "Open In Studio" at bounding box center [1136, 769] width 718 height 30
click at [548, 468] on div "Add Column" at bounding box center [417, 375] width 680 height 449
click at [608, 470] on div "Add Column" at bounding box center [417, 375] width 680 height 449
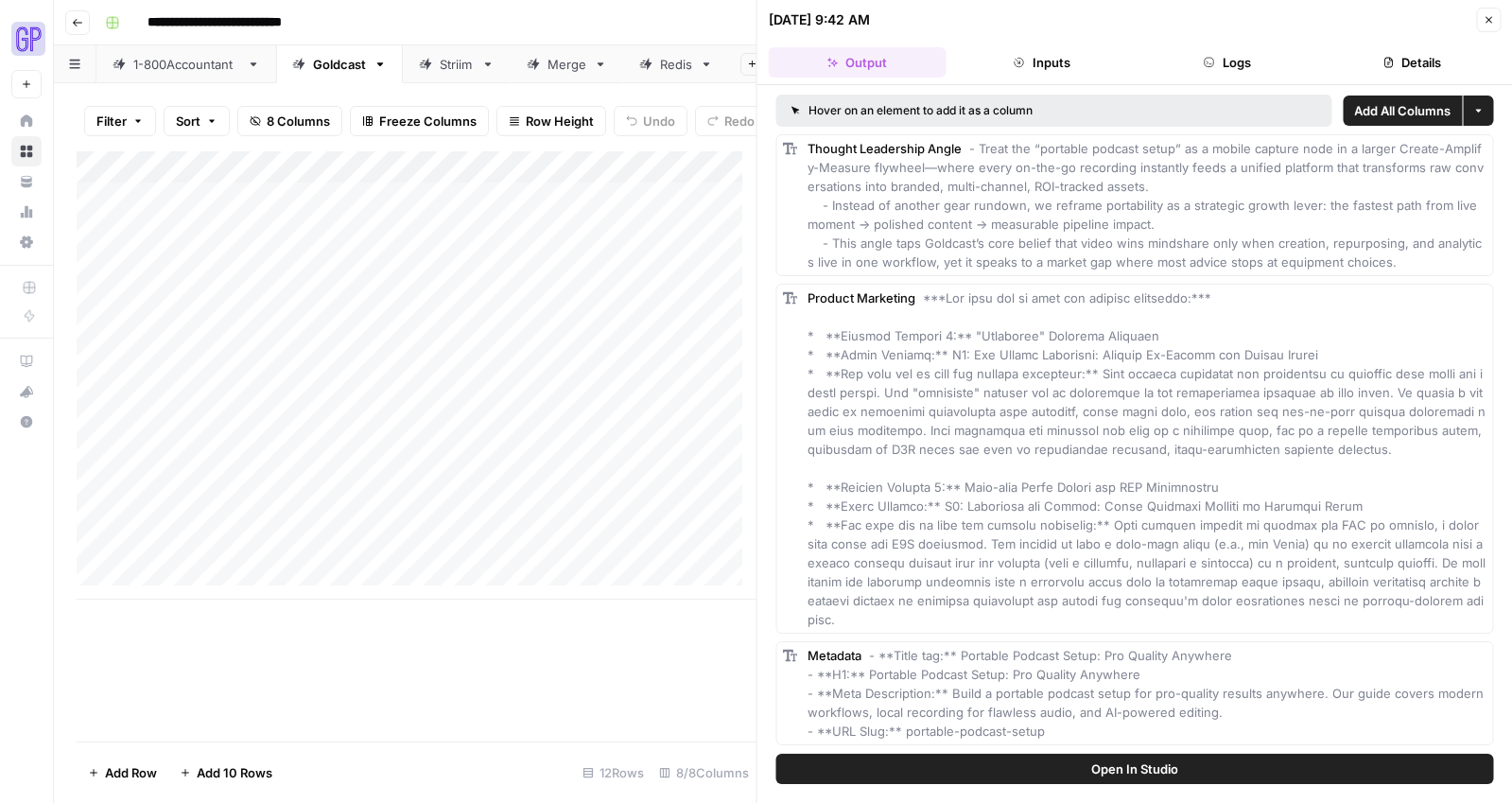
click at [1100, 764] on span "Open In Studio" at bounding box center [1134, 769] width 87 height 19
click at [608, 501] on div "Add Column" at bounding box center [417, 375] width 680 height 449
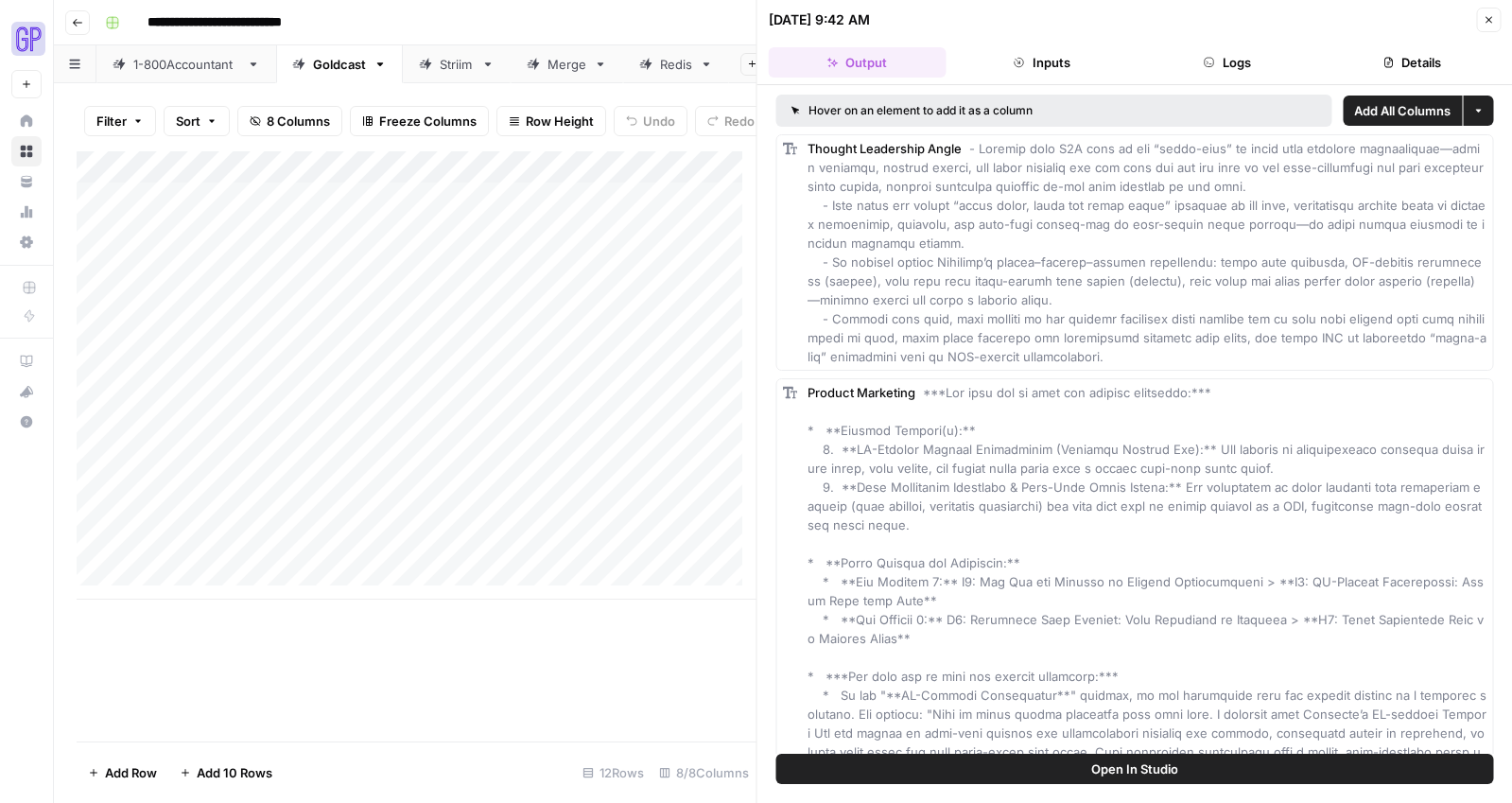
click at [1110, 767] on span "Open In Studio" at bounding box center [1134, 769] width 87 height 19
click at [612, 530] on div "Add Column" at bounding box center [417, 375] width 680 height 449
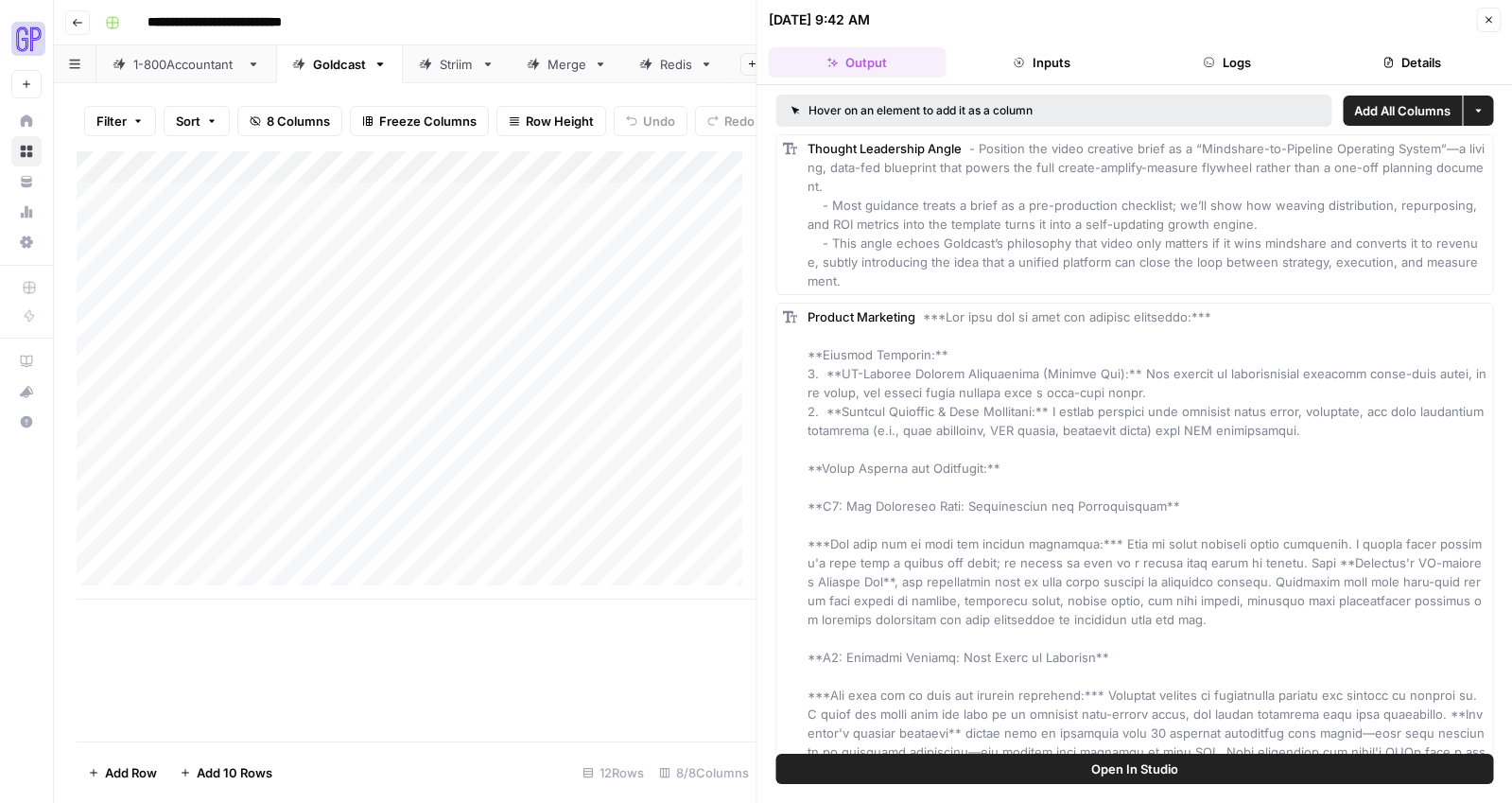
click at [1111, 760] on span "Open In Studio" at bounding box center [1134, 769] width 87 height 19
click at [607, 566] on div "Add Column" at bounding box center [417, 375] width 680 height 449
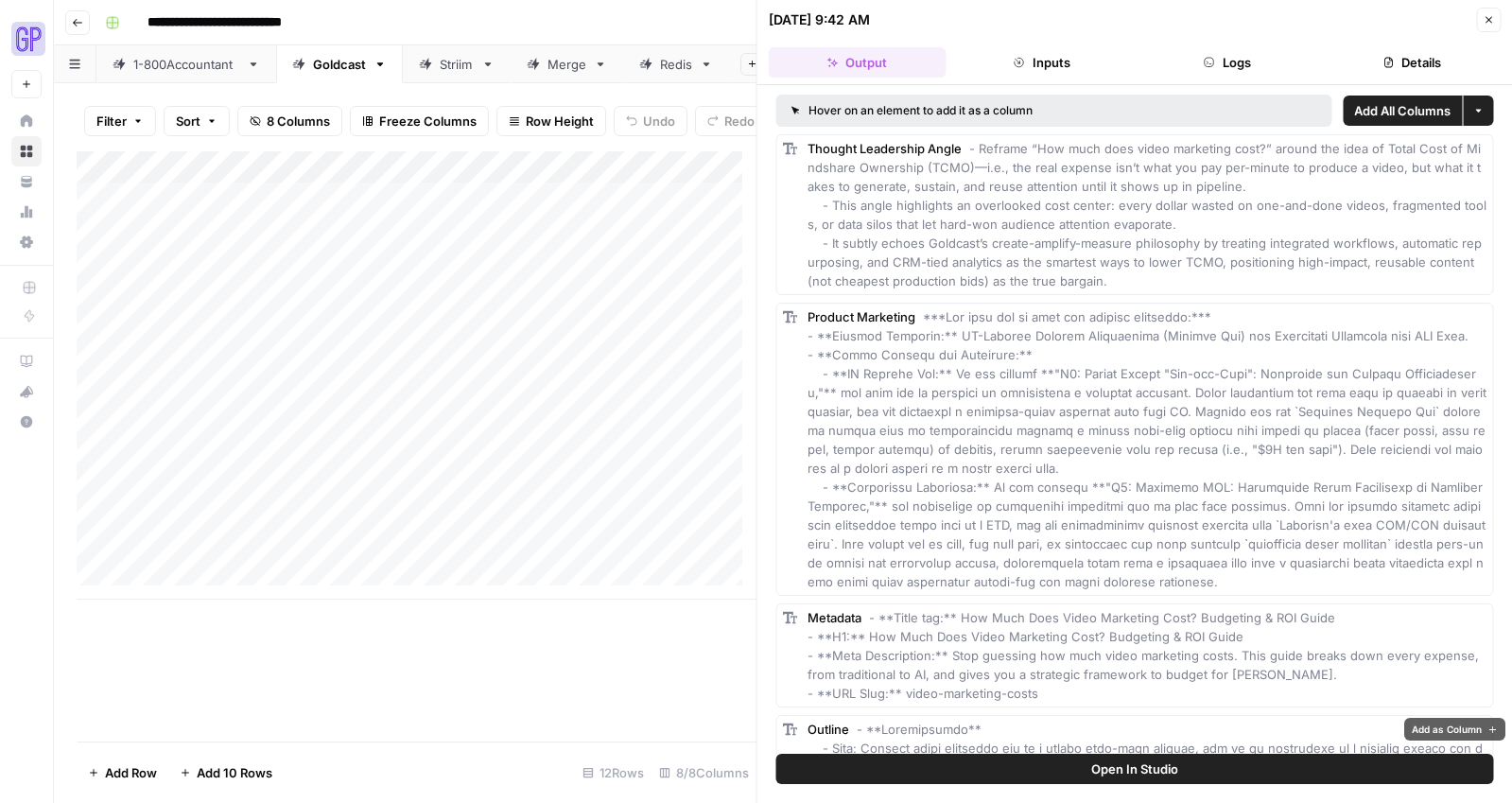
click at [1042, 766] on button "Open In Studio" at bounding box center [1136, 769] width 718 height 30
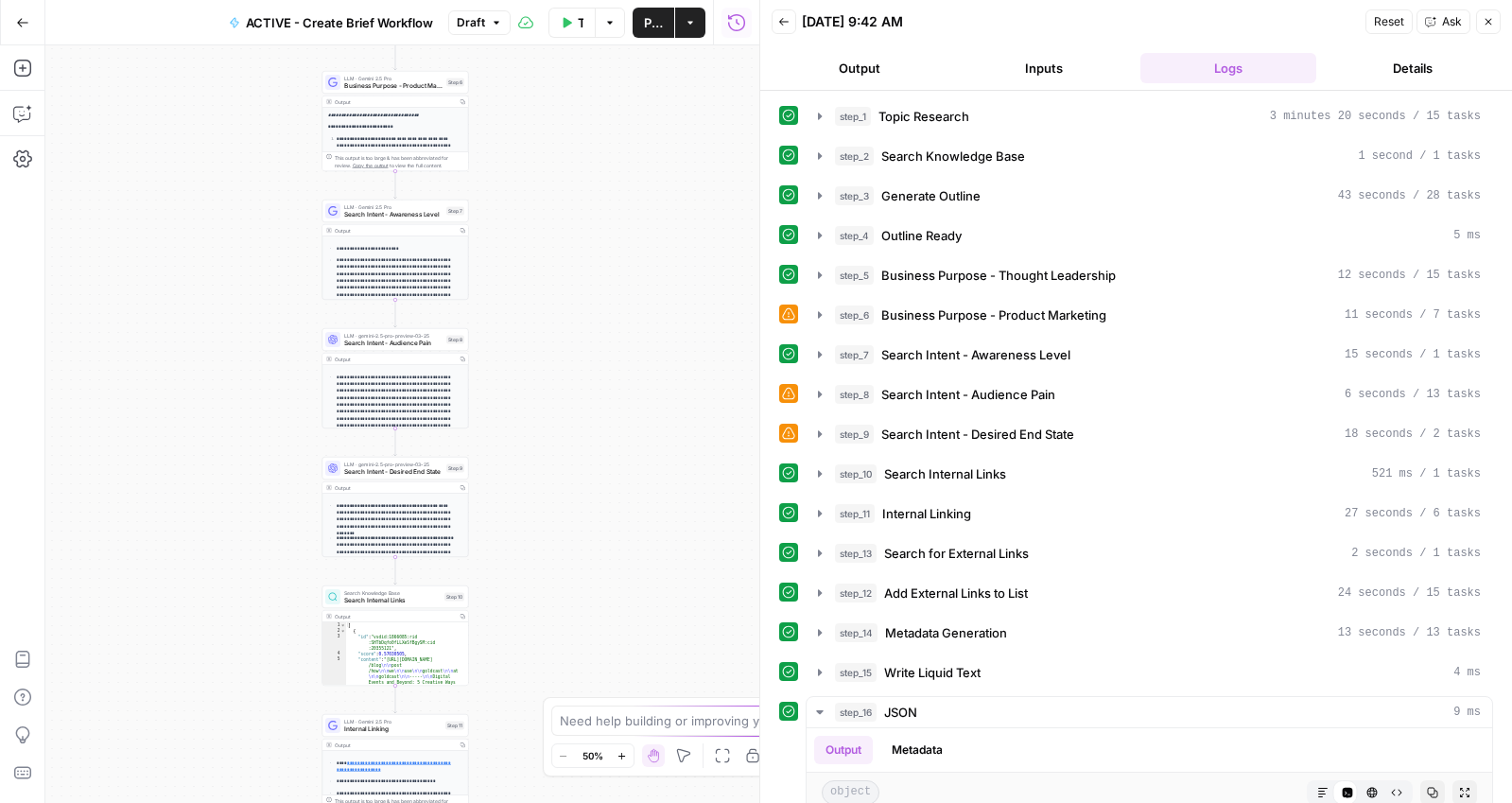
click at [889, 73] on button "Output" at bounding box center [860, 68] width 177 height 30
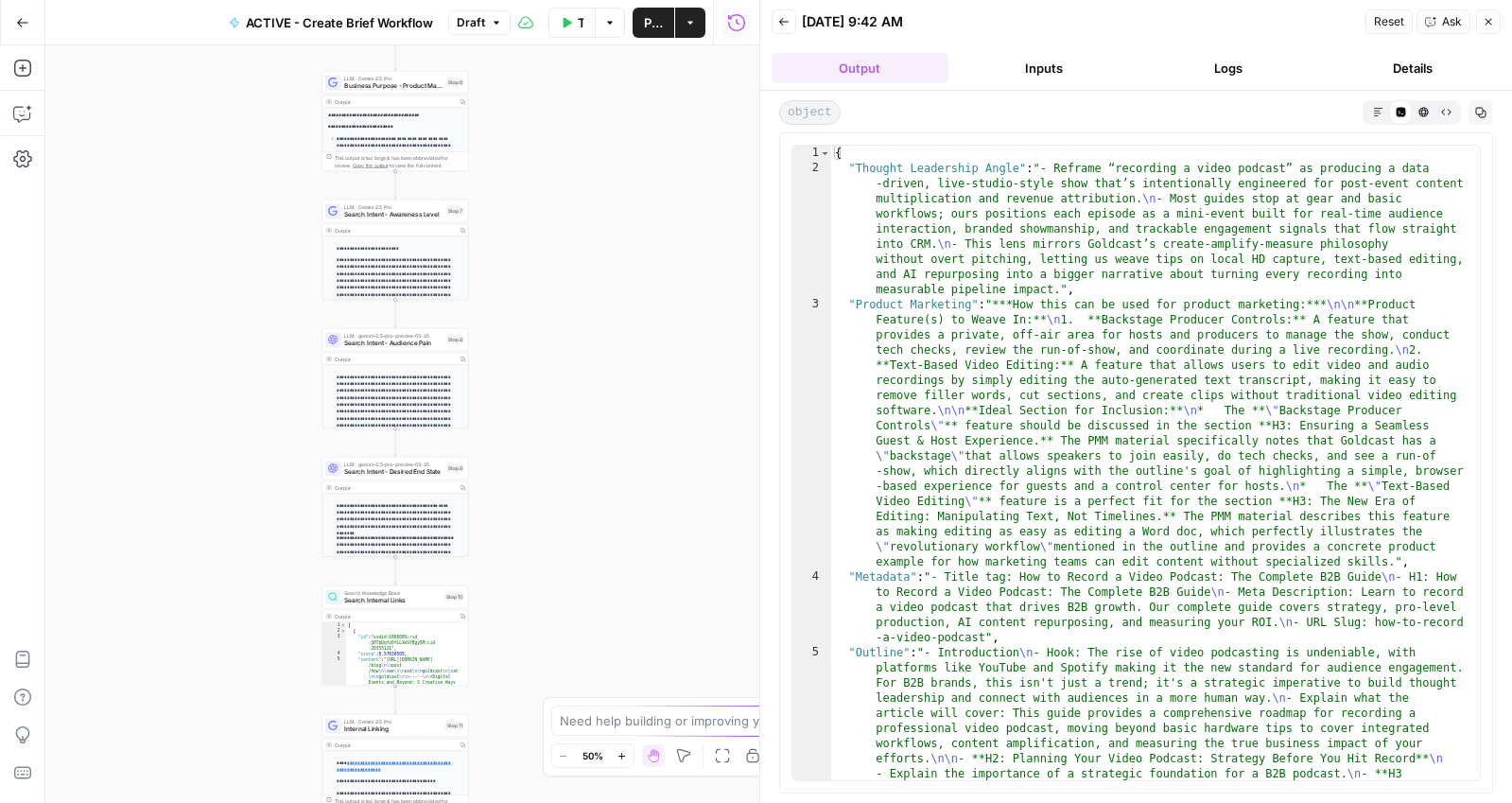
click at [1381, 109] on icon "button" at bounding box center [1379, 111] width 10 height 10
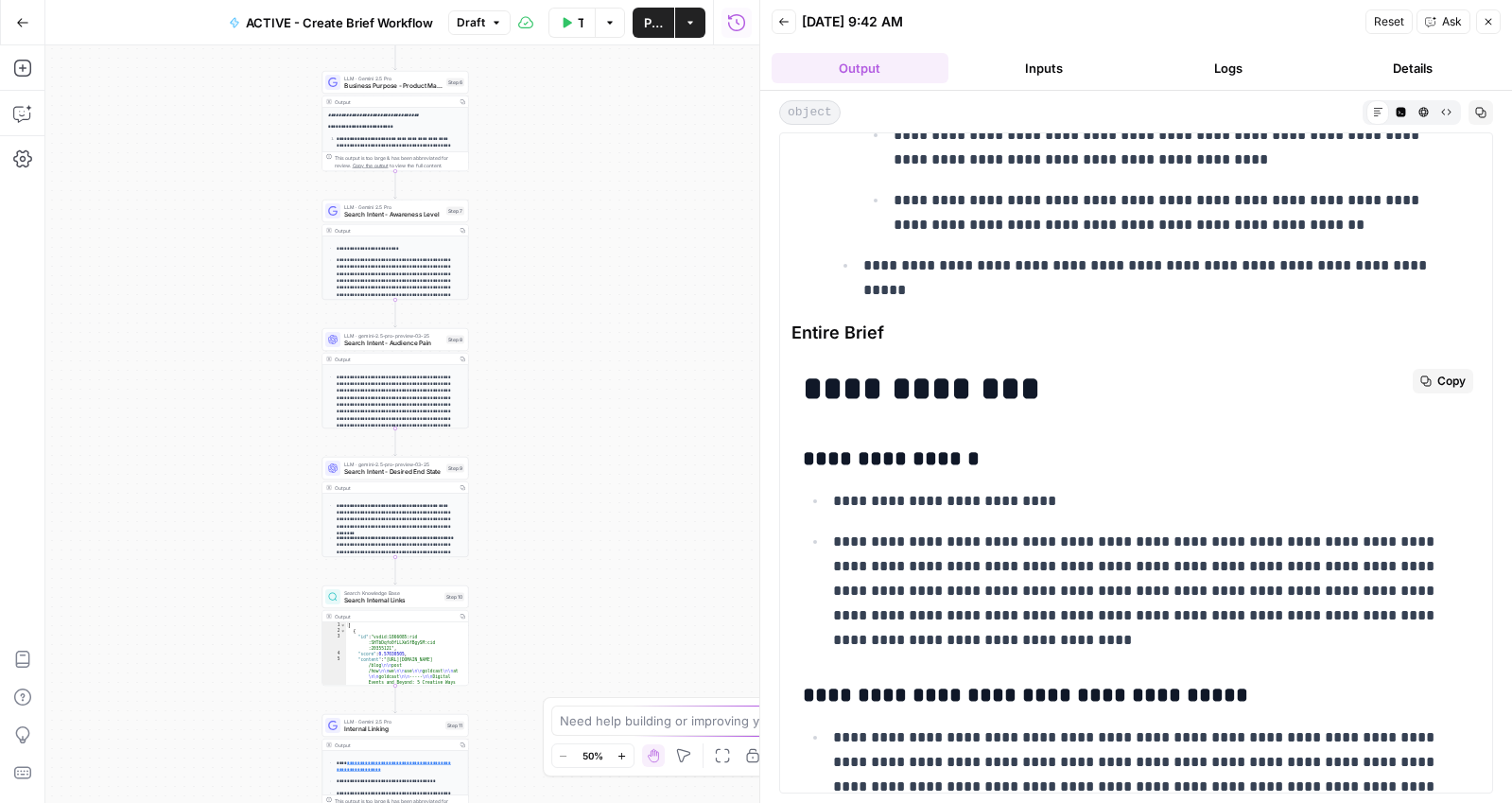
scroll to position [5736, 0]
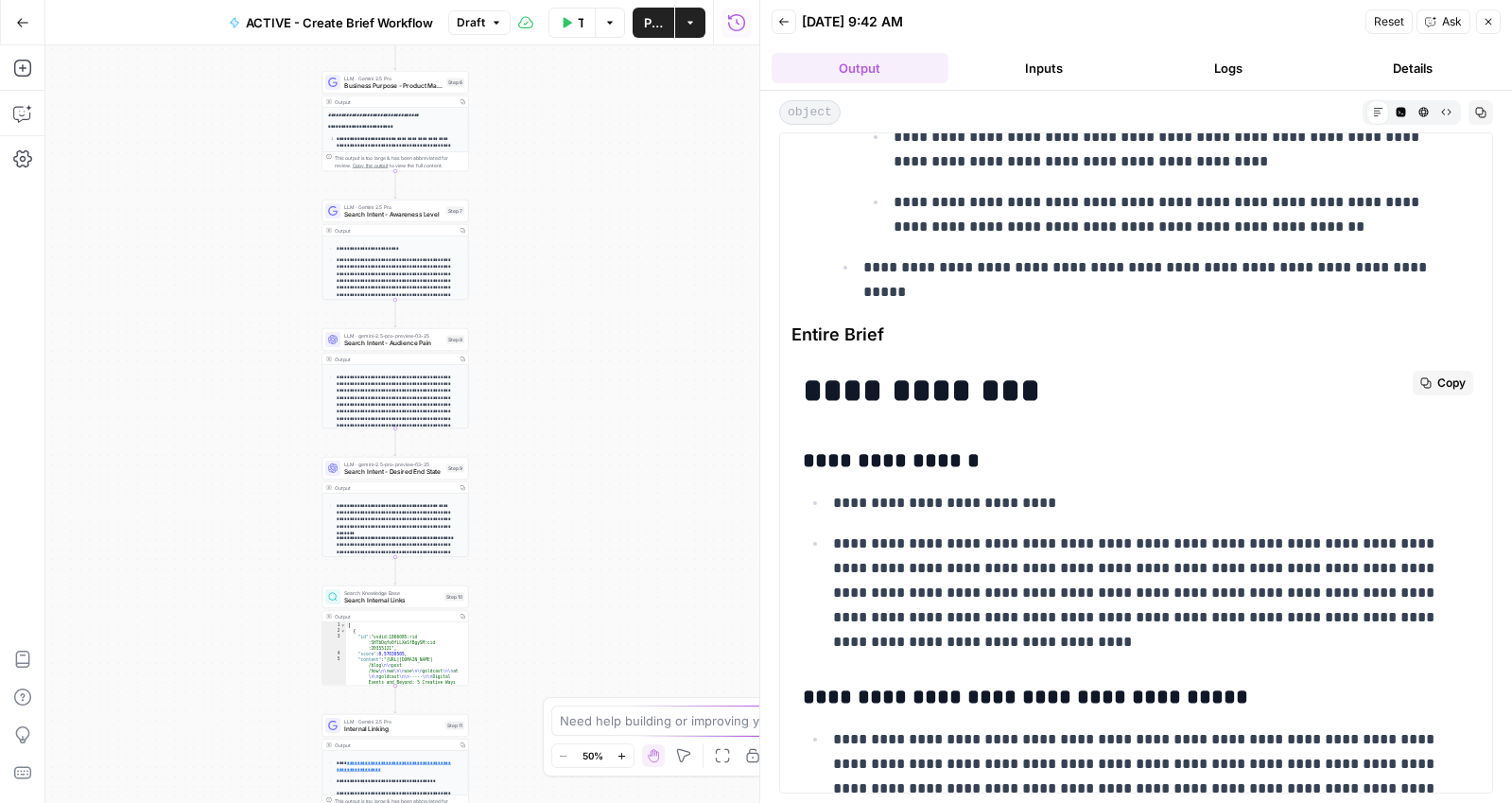
click at [1440, 381] on span "Copy" at bounding box center [1451, 383] width 29 height 17
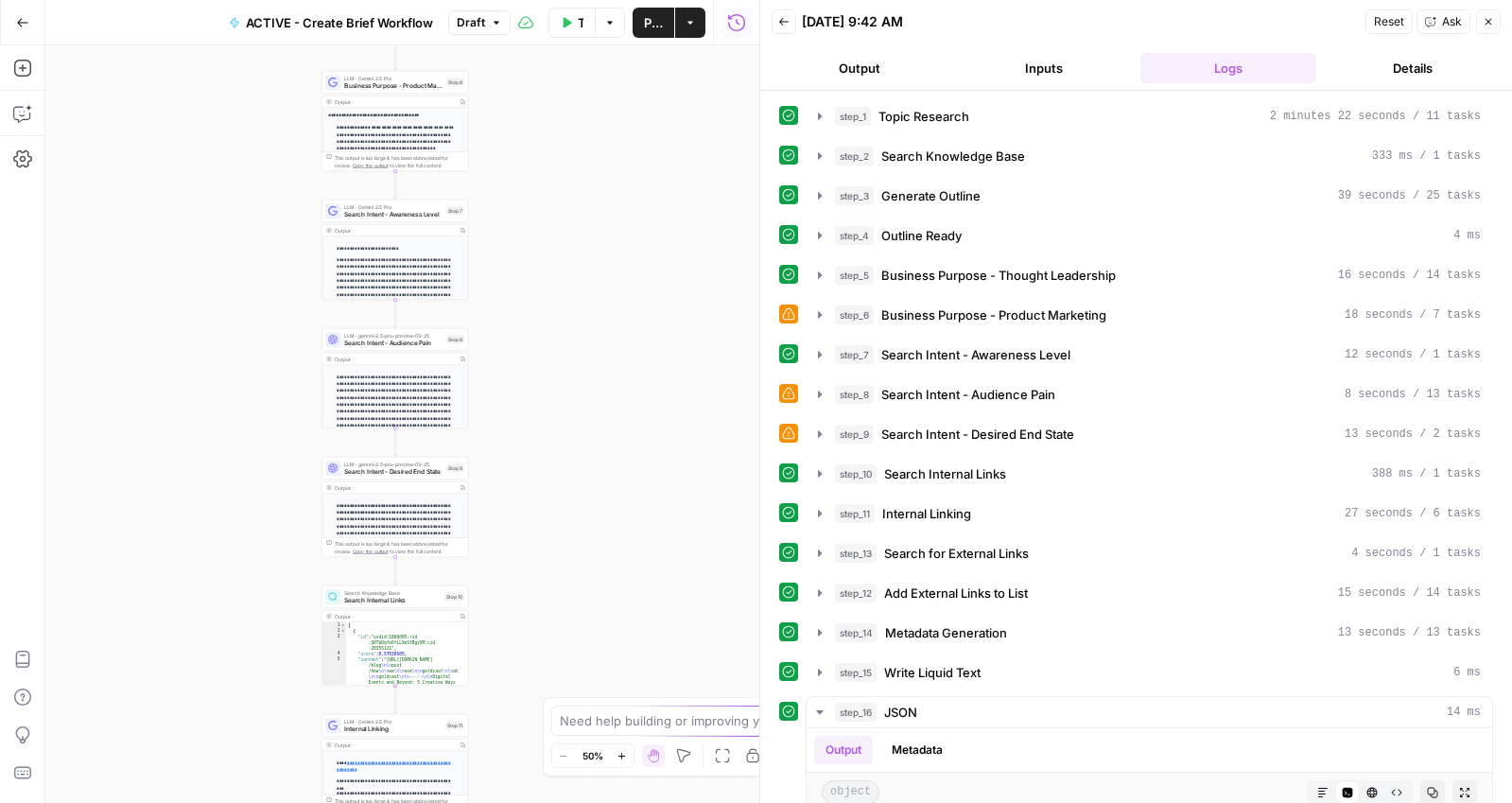
click at [865, 64] on button "Output" at bounding box center [860, 68] width 177 height 30
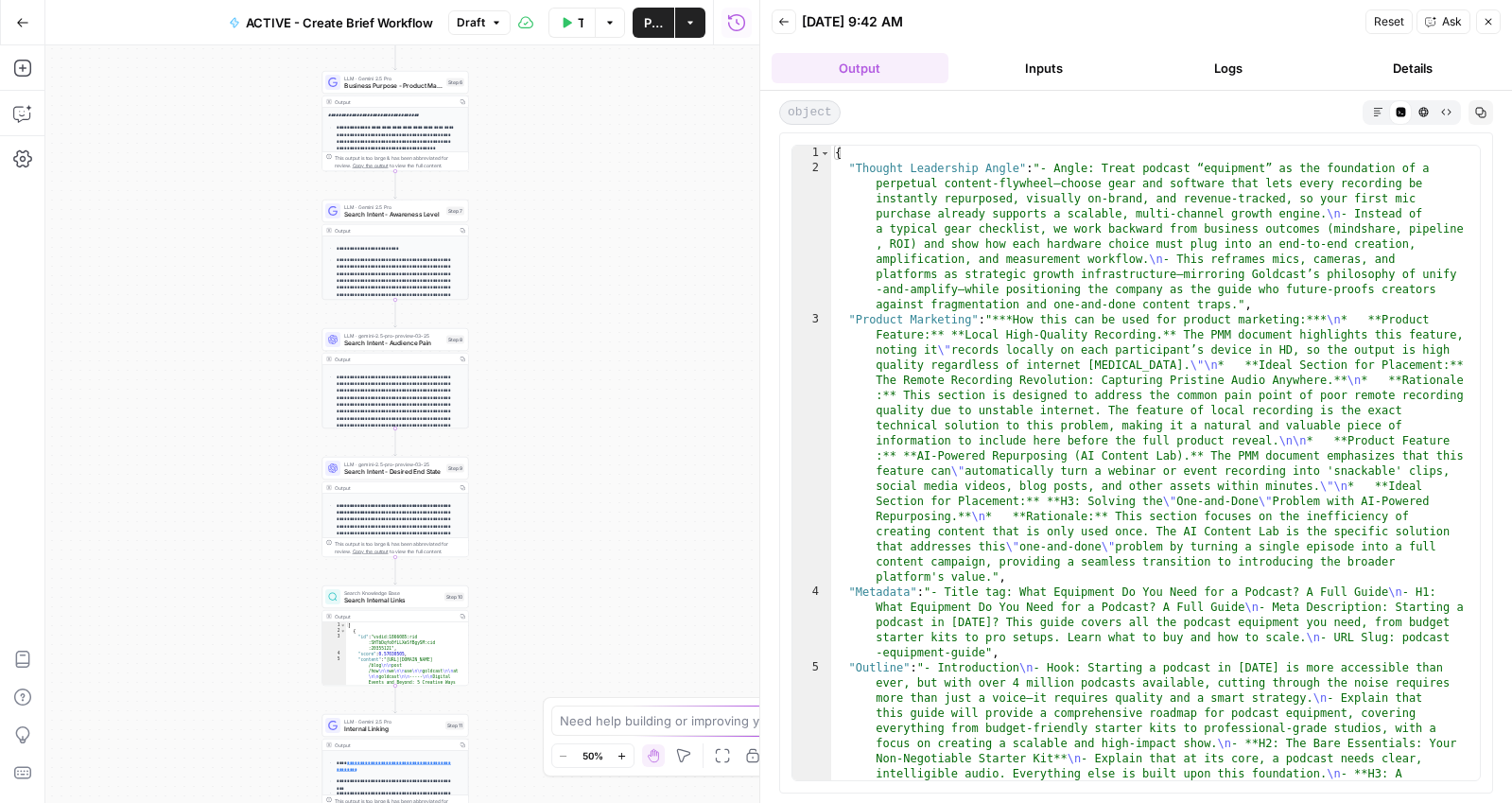
click at [1378, 113] on icon "button" at bounding box center [1379, 111] width 10 height 10
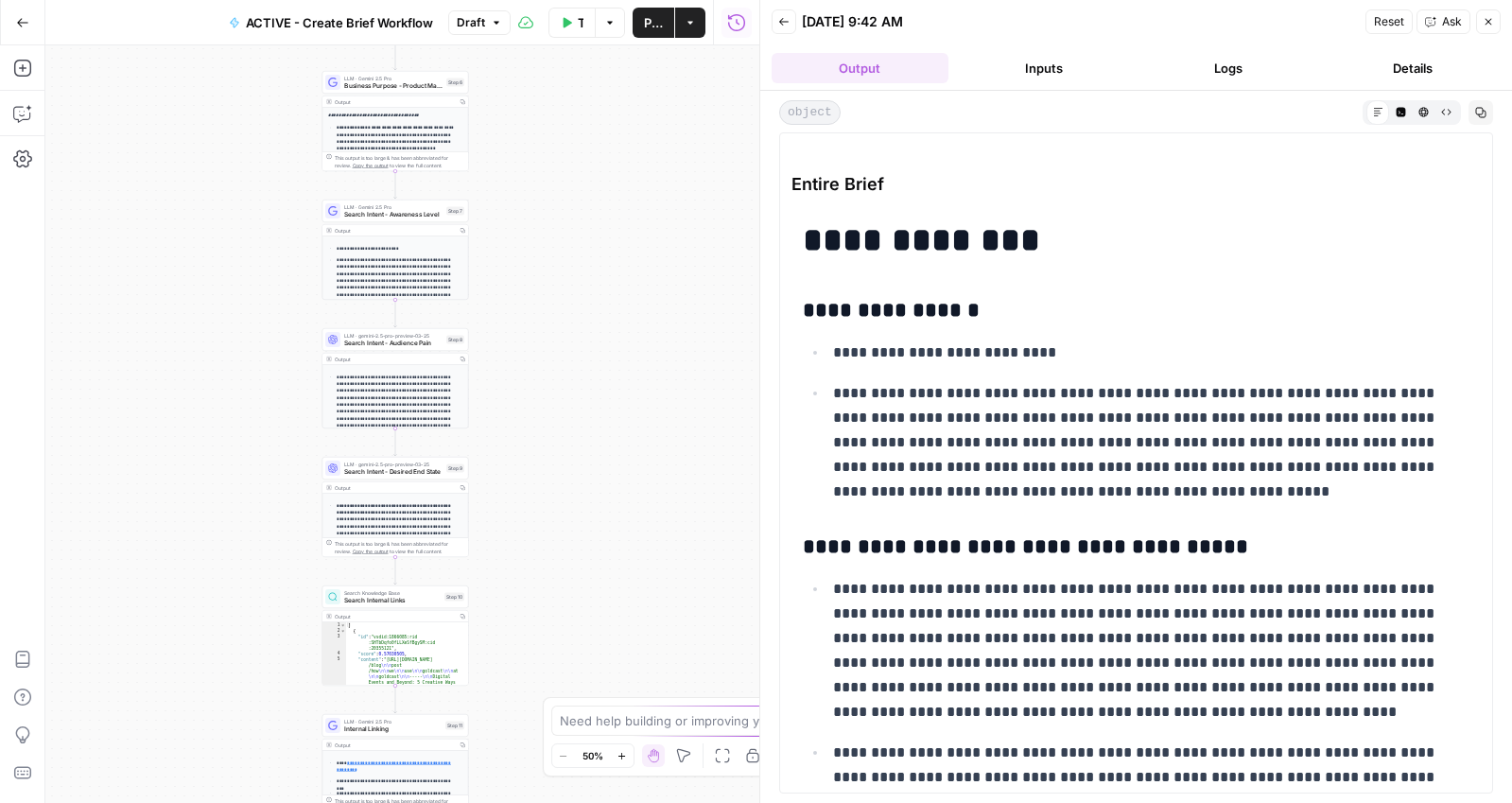
scroll to position [4786, 0]
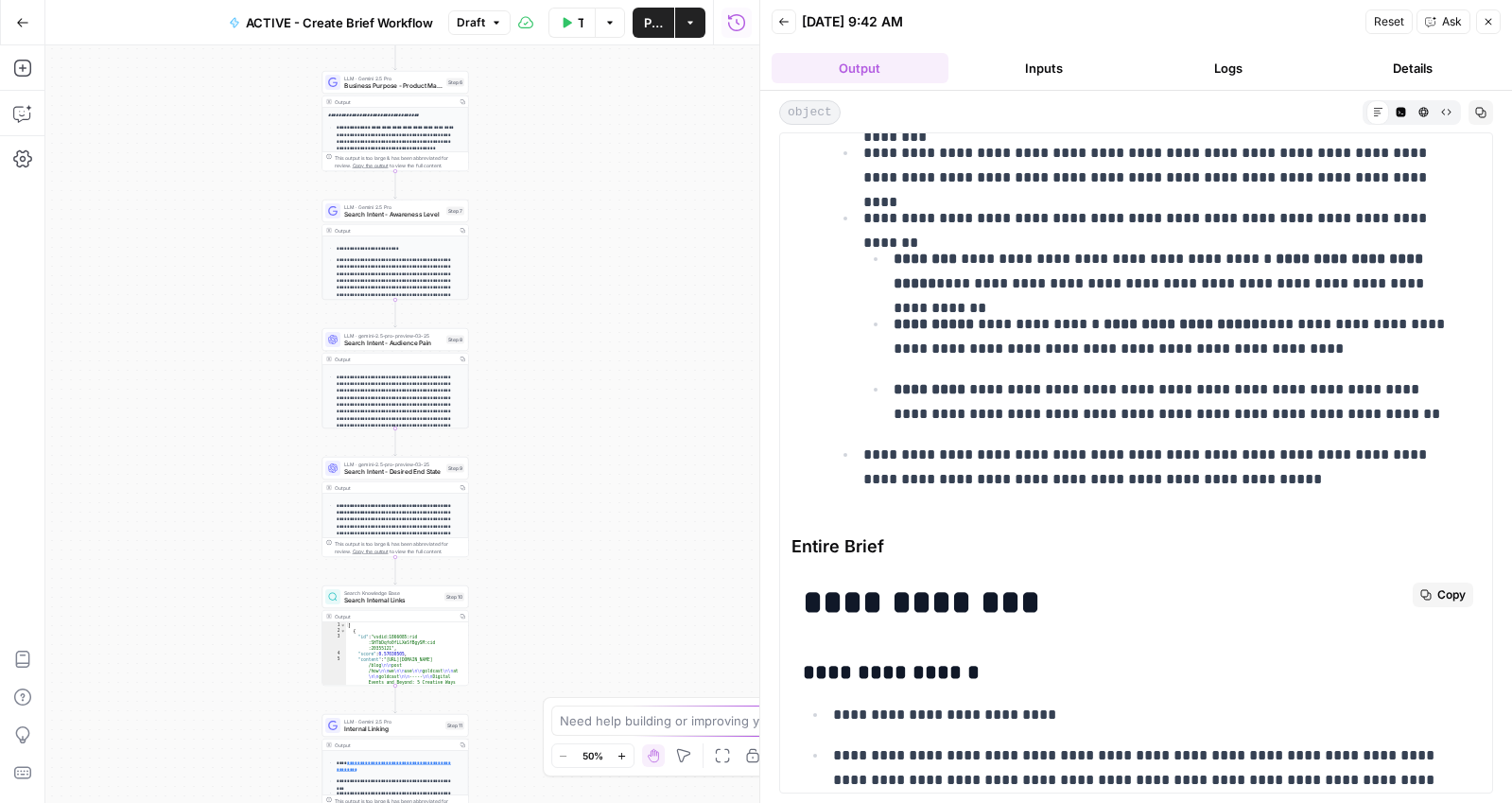
click at [1416, 587] on button "Copy" at bounding box center [1443, 595] width 61 height 25
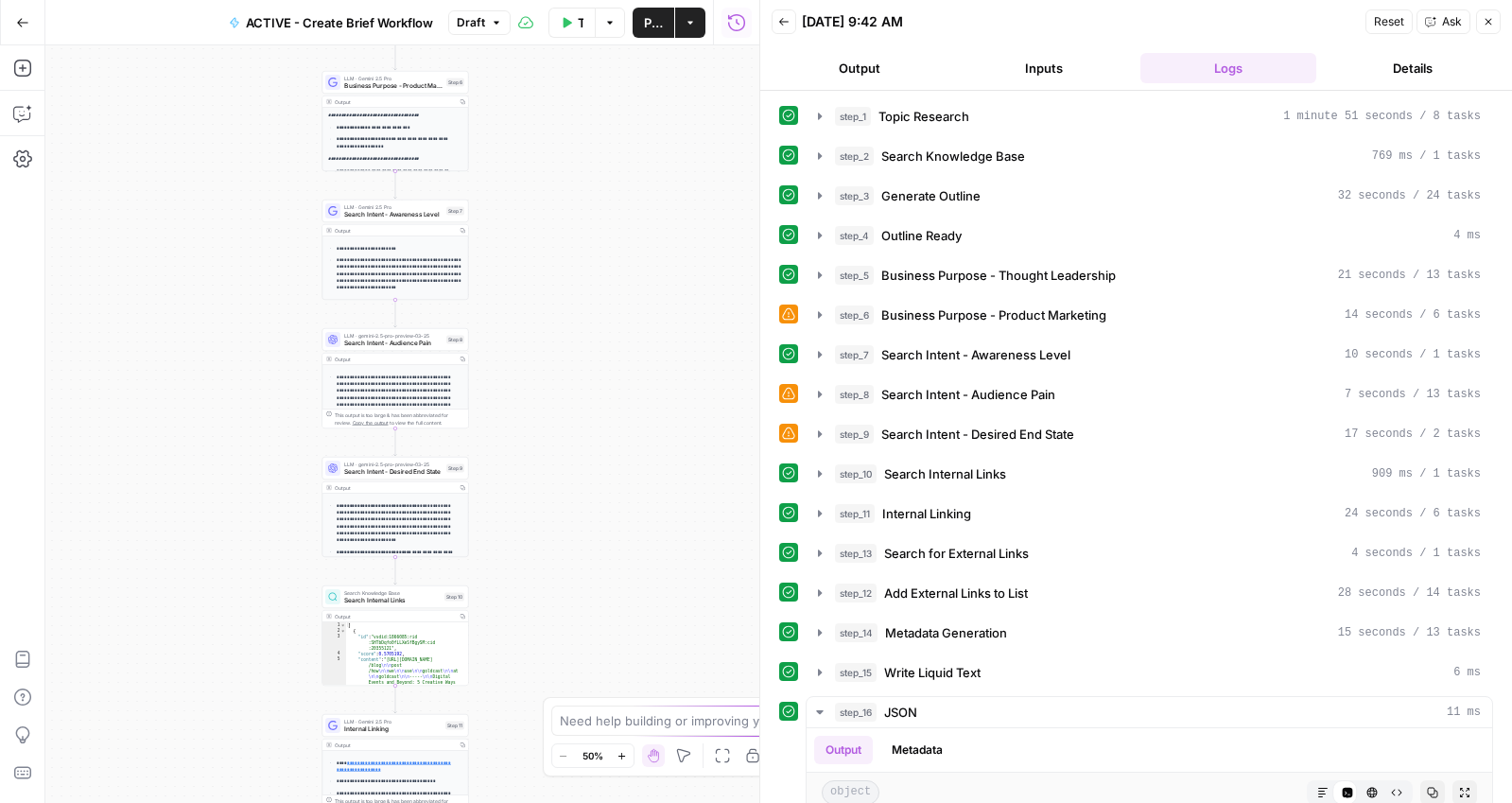
click at [871, 62] on button "Output" at bounding box center [860, 68] width 177 height 30
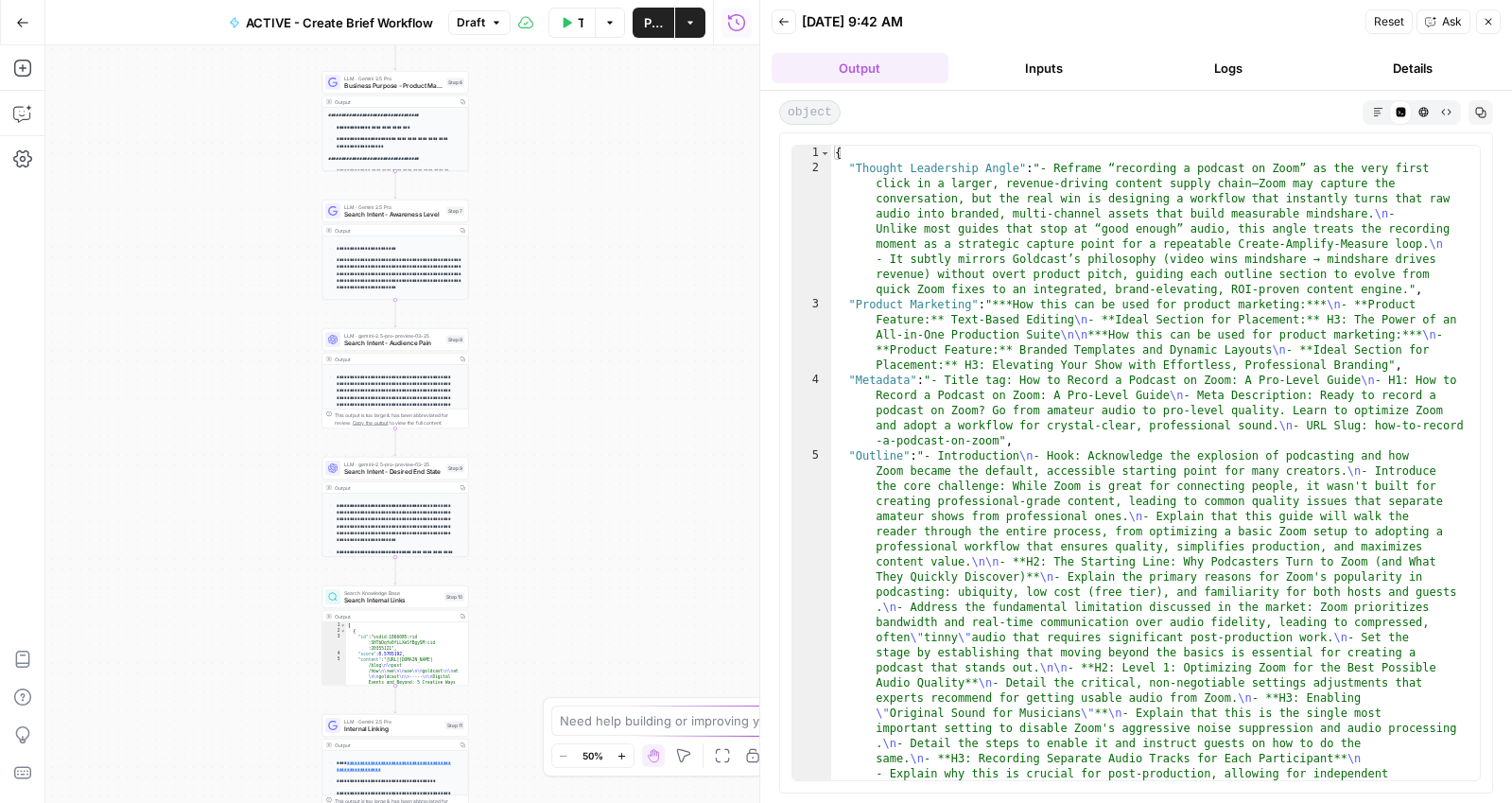
click at [1377, 115] on icon "button" at bounding box center [1379, 111] width 10 height 10
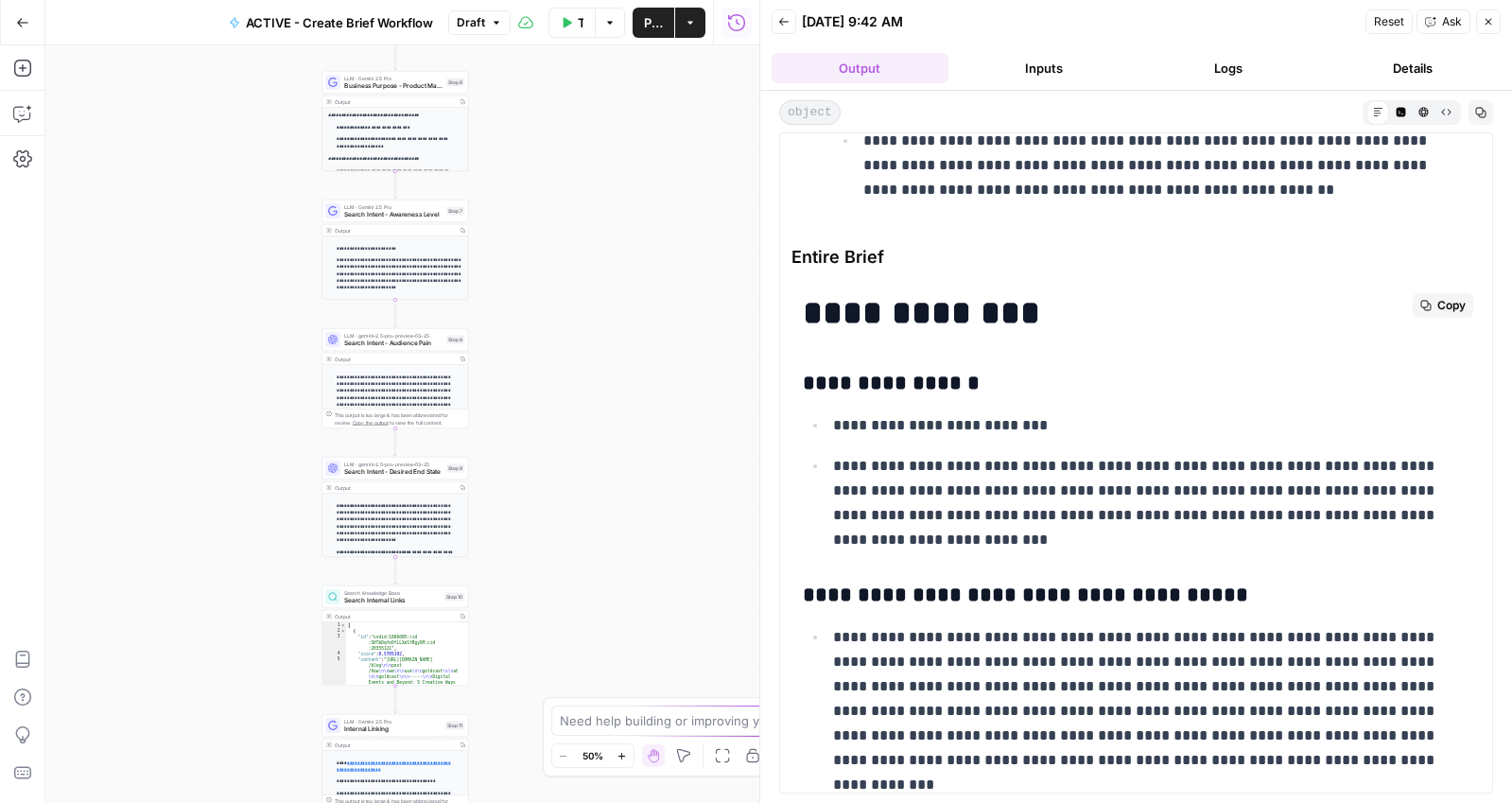
scroll to position [4457, 0]
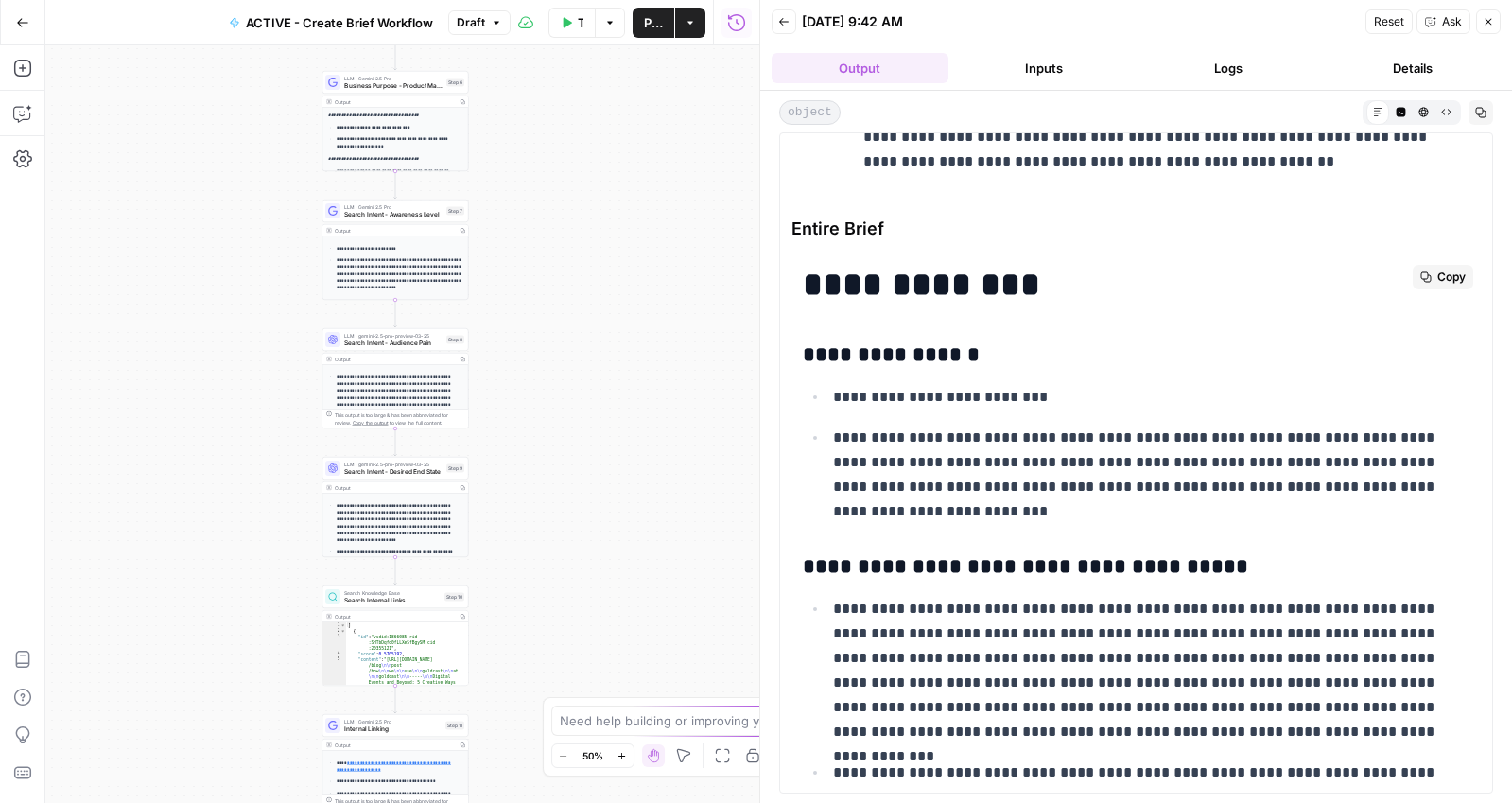
click at [1437, 278] on span "Copy" at bounding box center [1451, 277] width 29 height 17
click at [24, 21] on icon "button" at bounding box center [22, 22] width 13 height 13
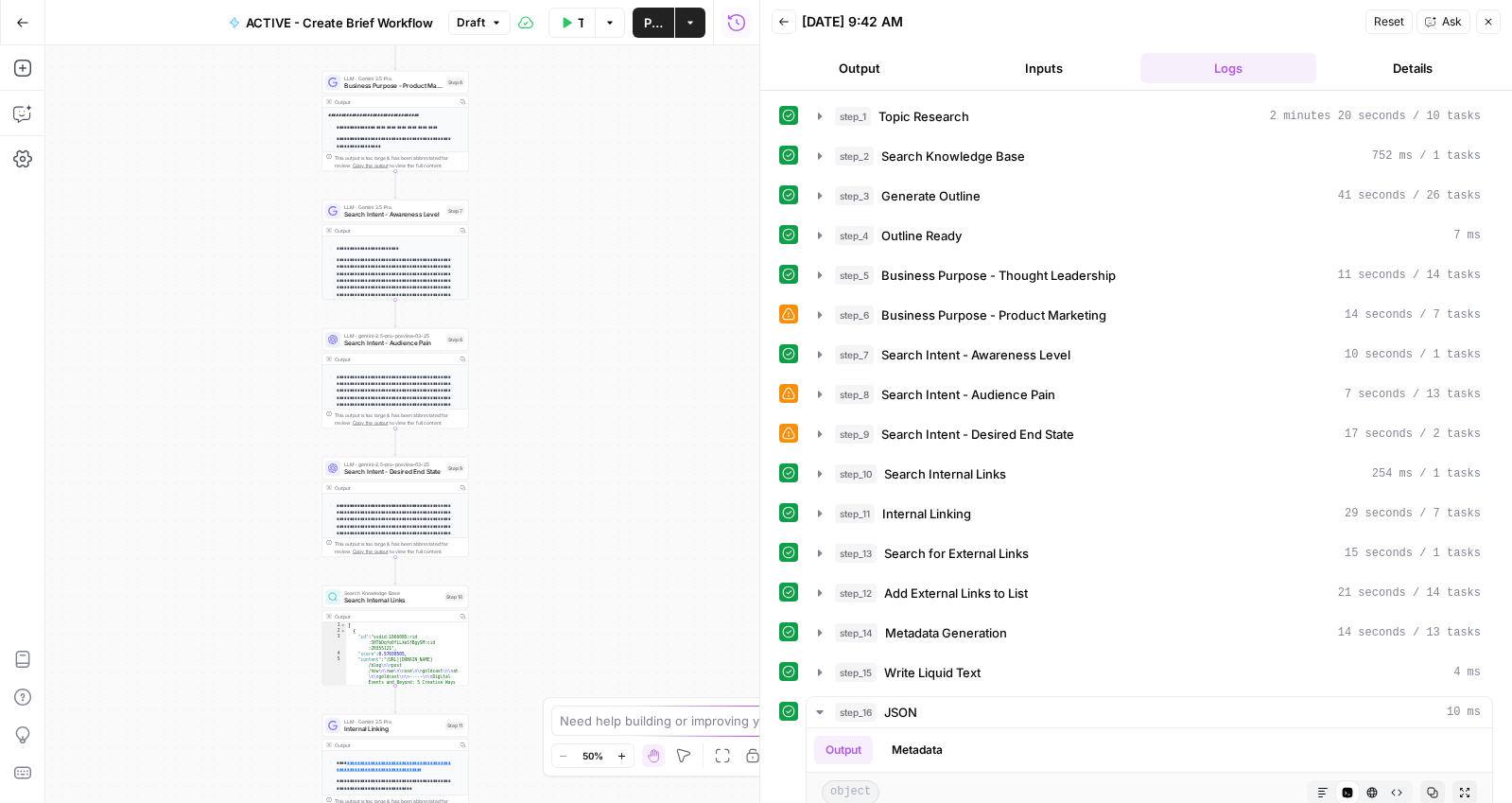
click at [857, 59] on button "Output" at bounding box center [860, 68] width 177 height 30
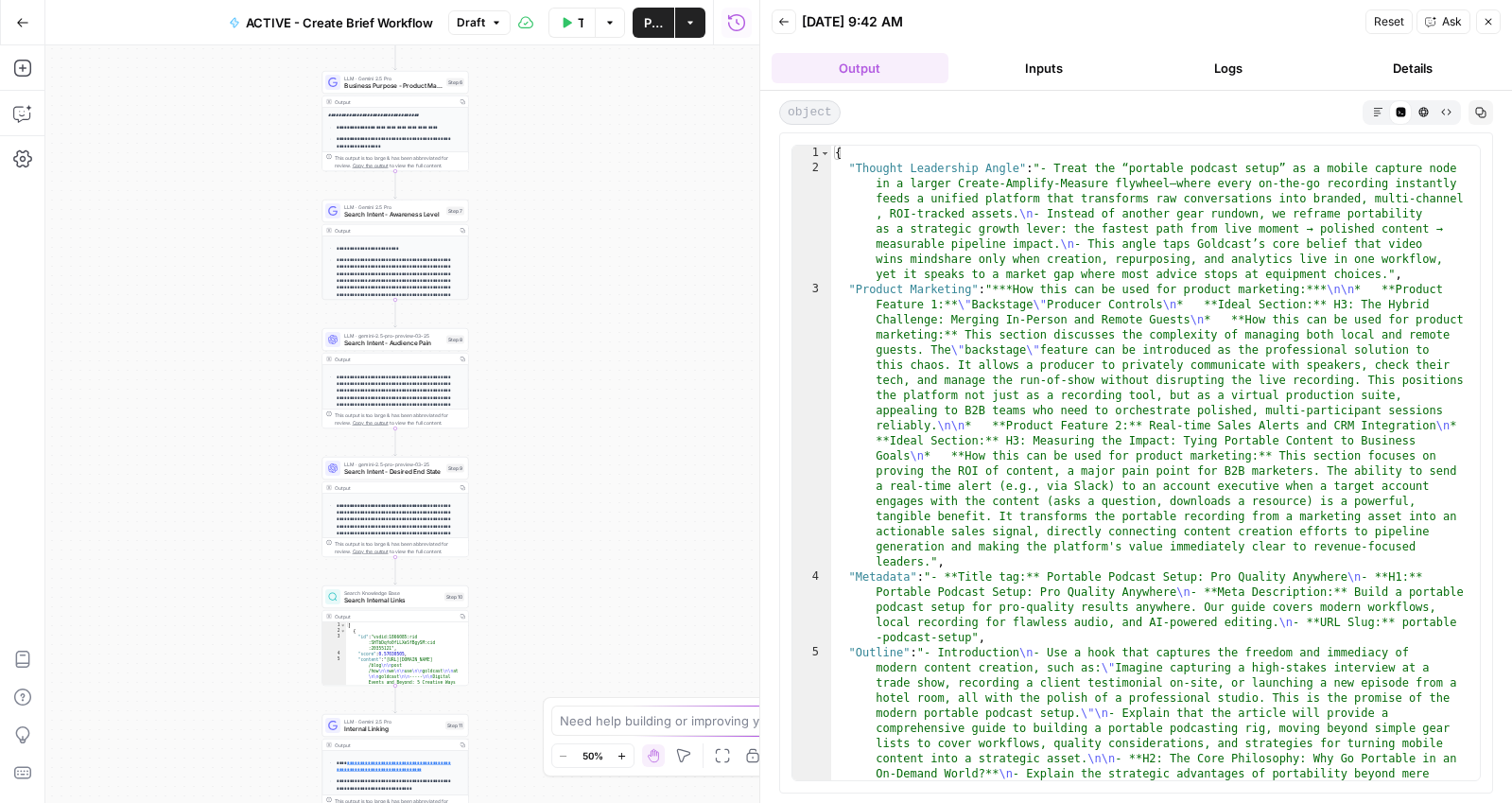
click at [1375, 105] on button "Markdown" at bounding box center [1378, 111] width 23 height 23
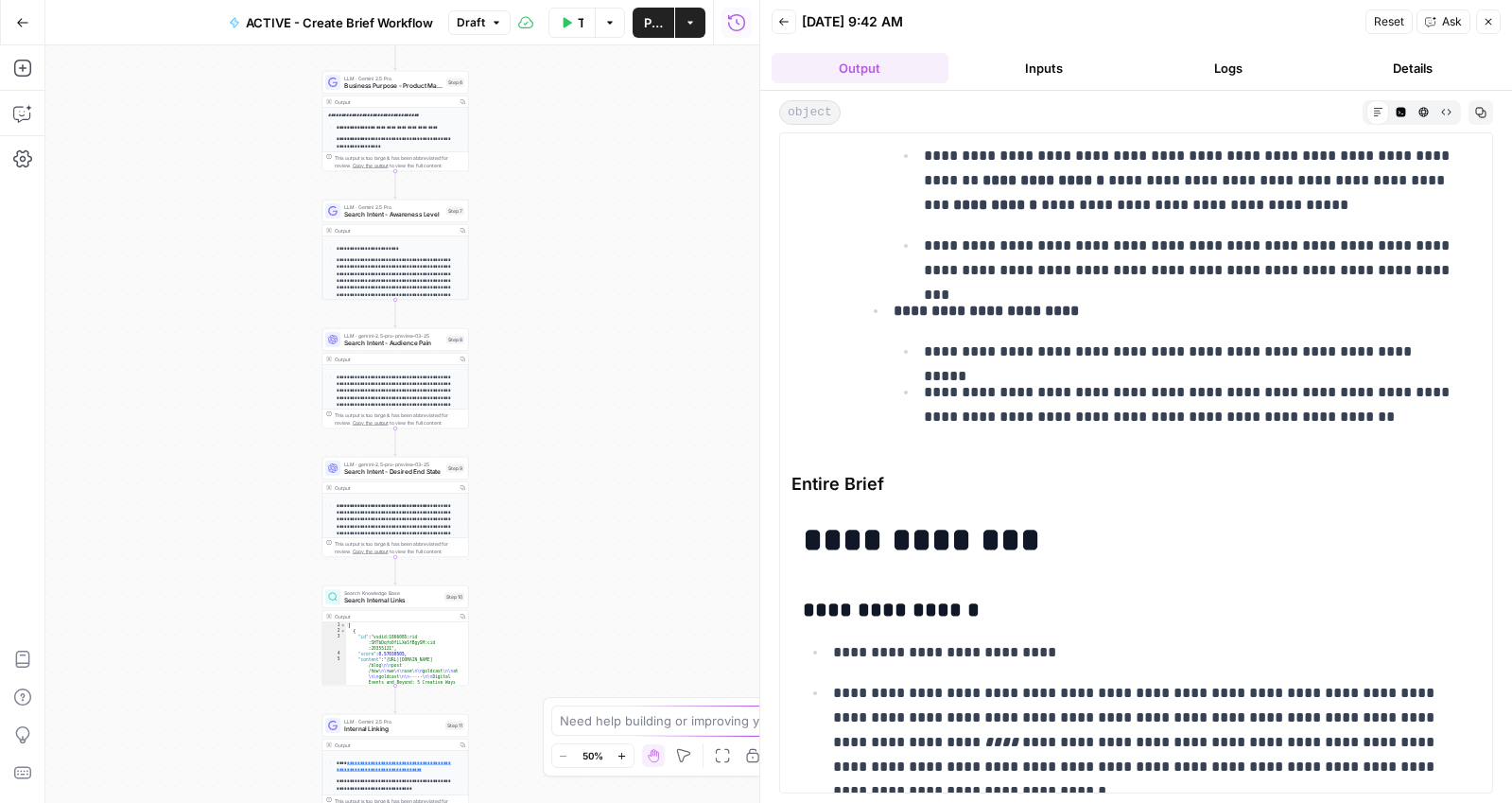
scroll to position [5997, 0]
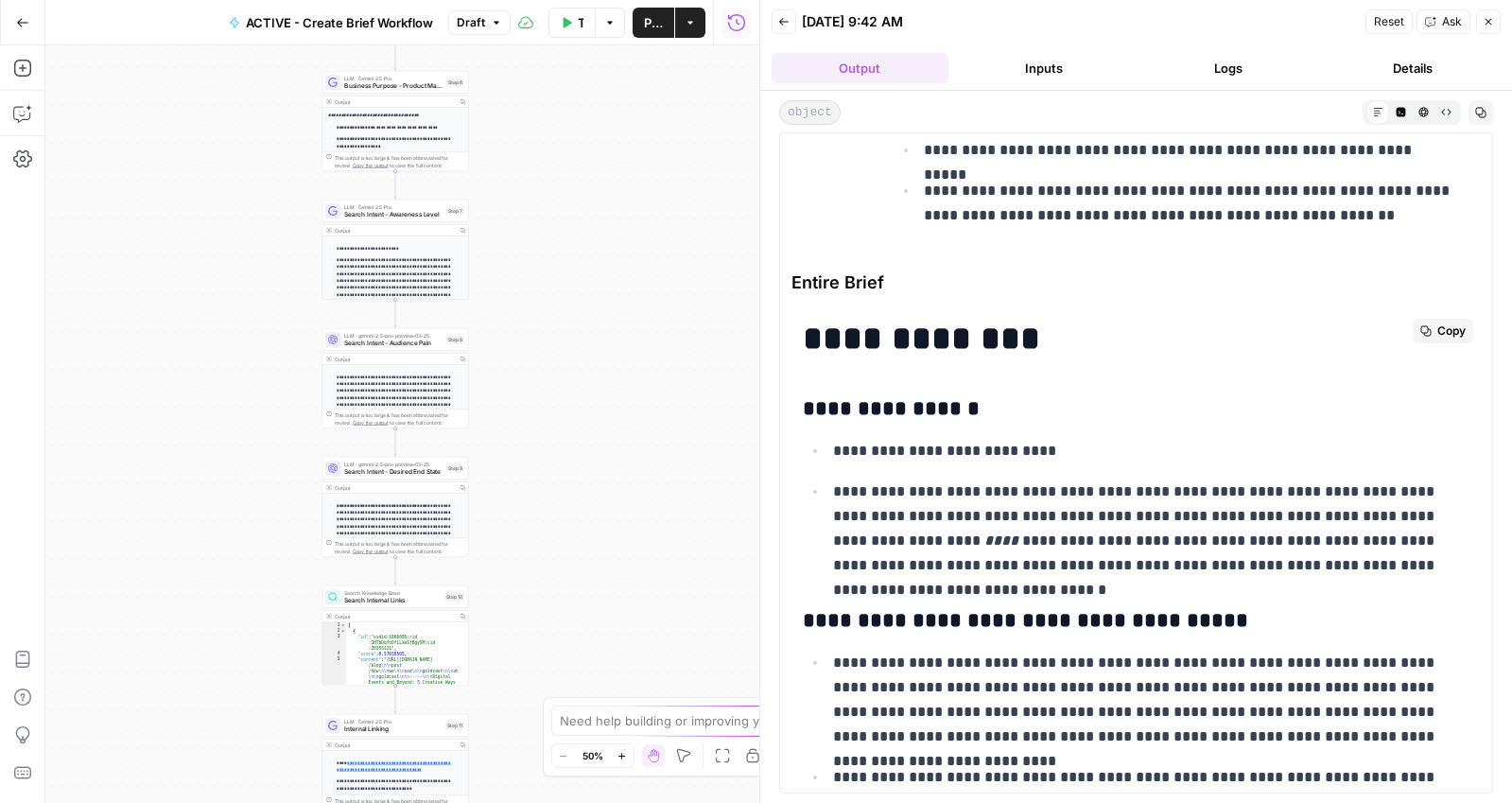
click at [1437, 329] on span "Copy" at bounding box center [1451, 330] width 29 height 17
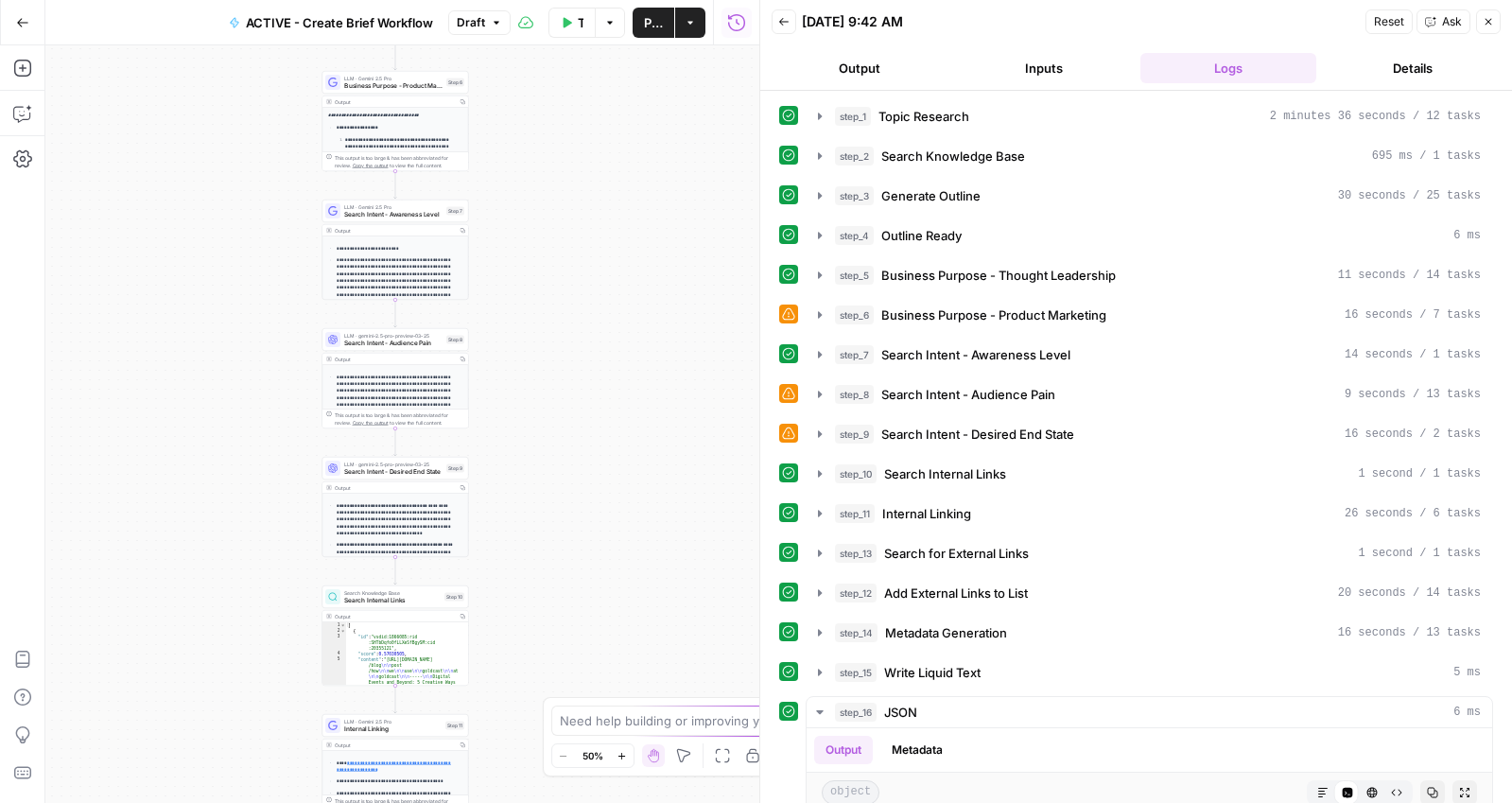
click at [868, 66] on button "Output" at bounding box center [860, 68] width 177 height 30
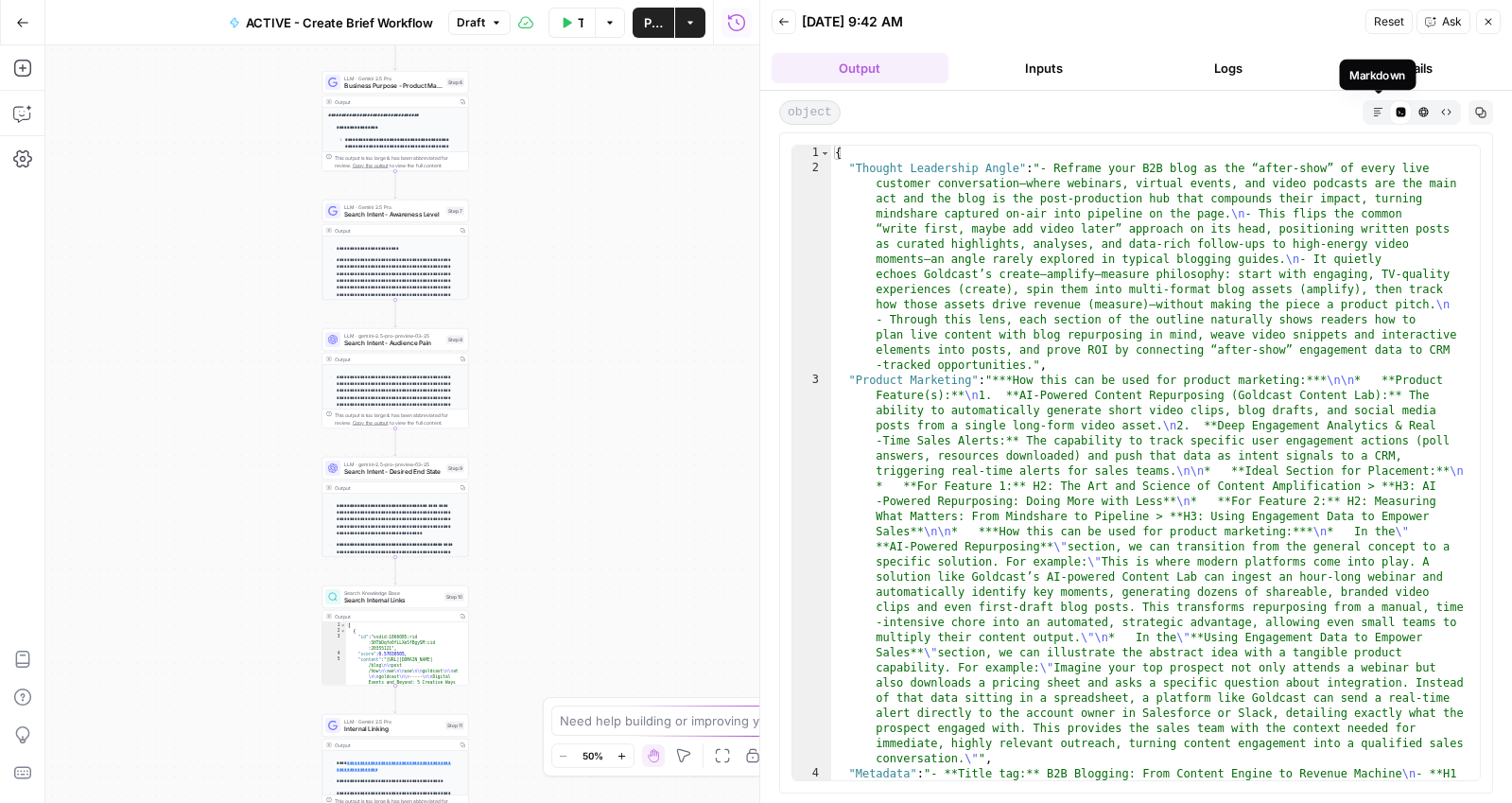
click at [1377, 111] on icon "button" at bounding box center [1379, 111] width 10 height 10
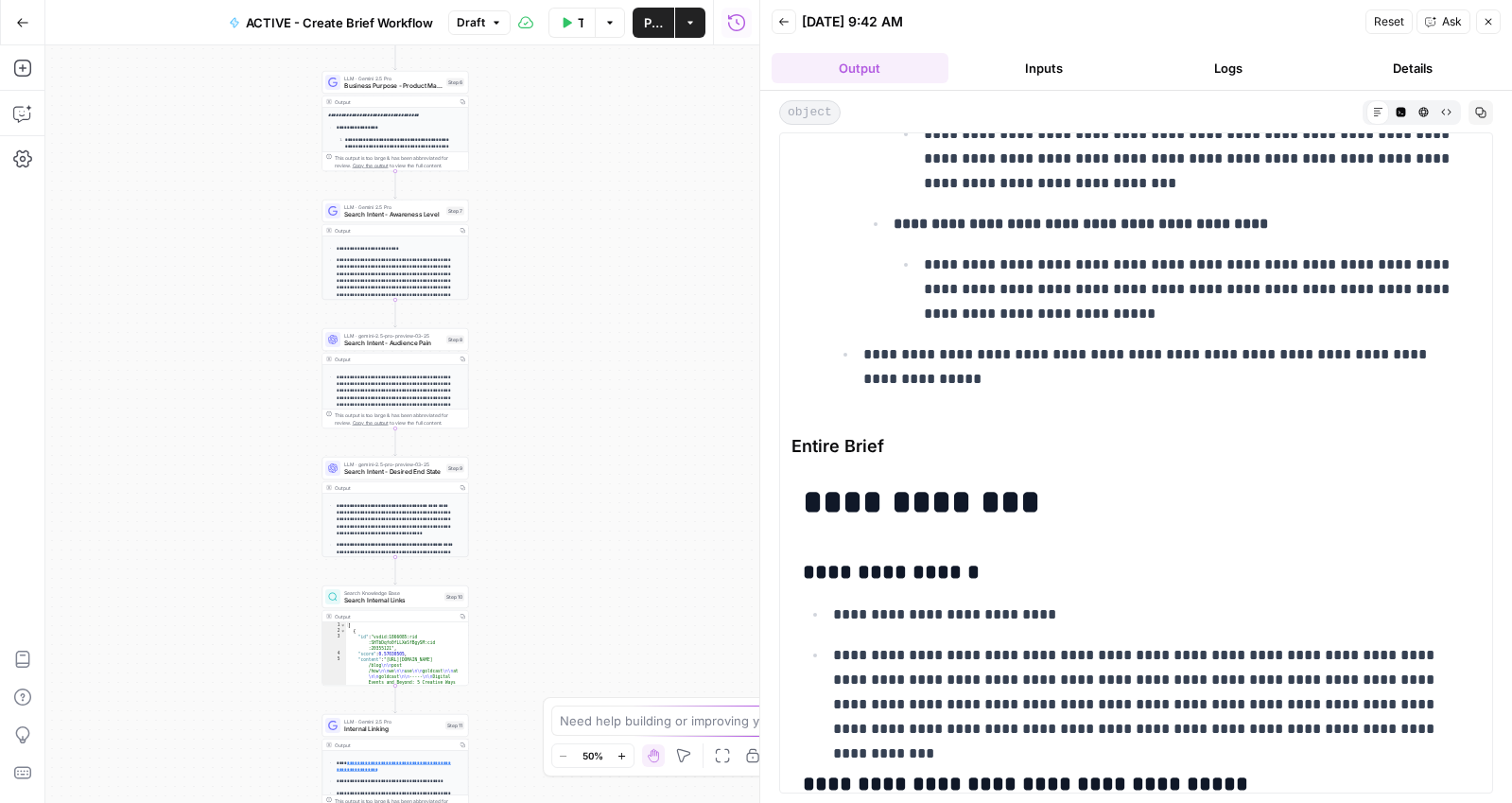
scroll to position [4911, 0]
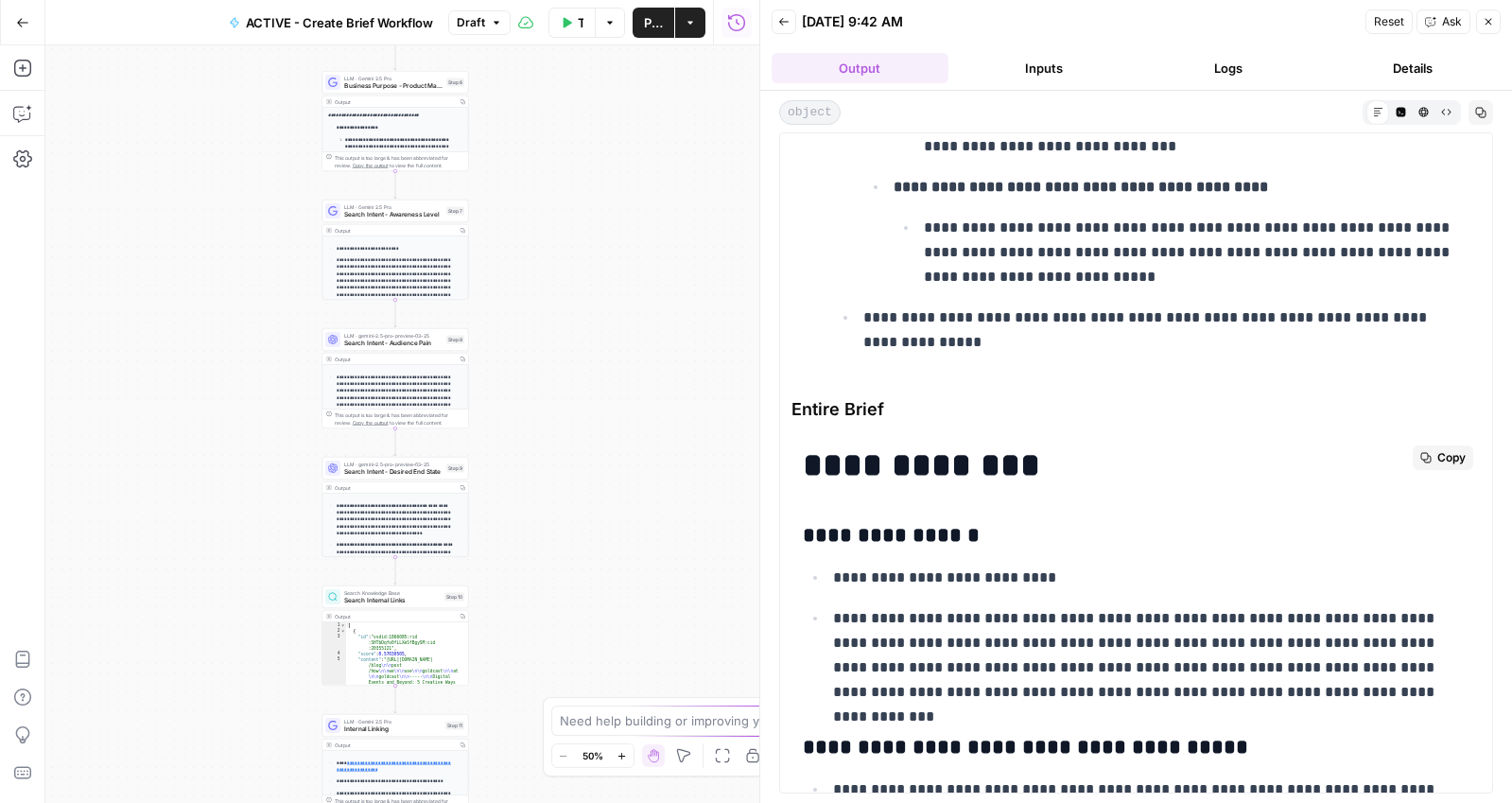
click at [1437, 453] on span "Copy" at bounding box center [1451, 458] width 29 height 17
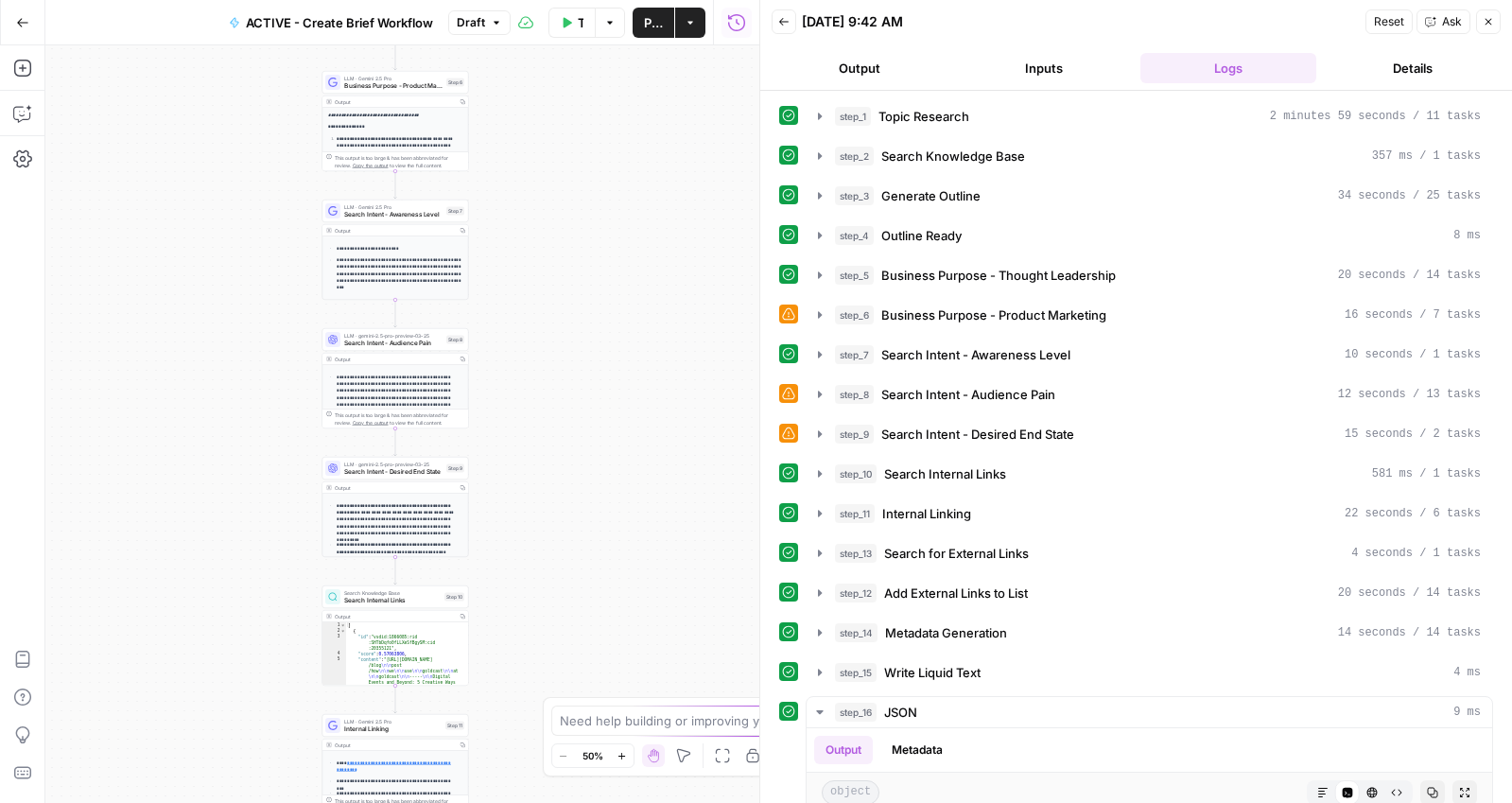
click at [853, 65] on button "Output" at bounding box center [860, 68] width 177 height 30
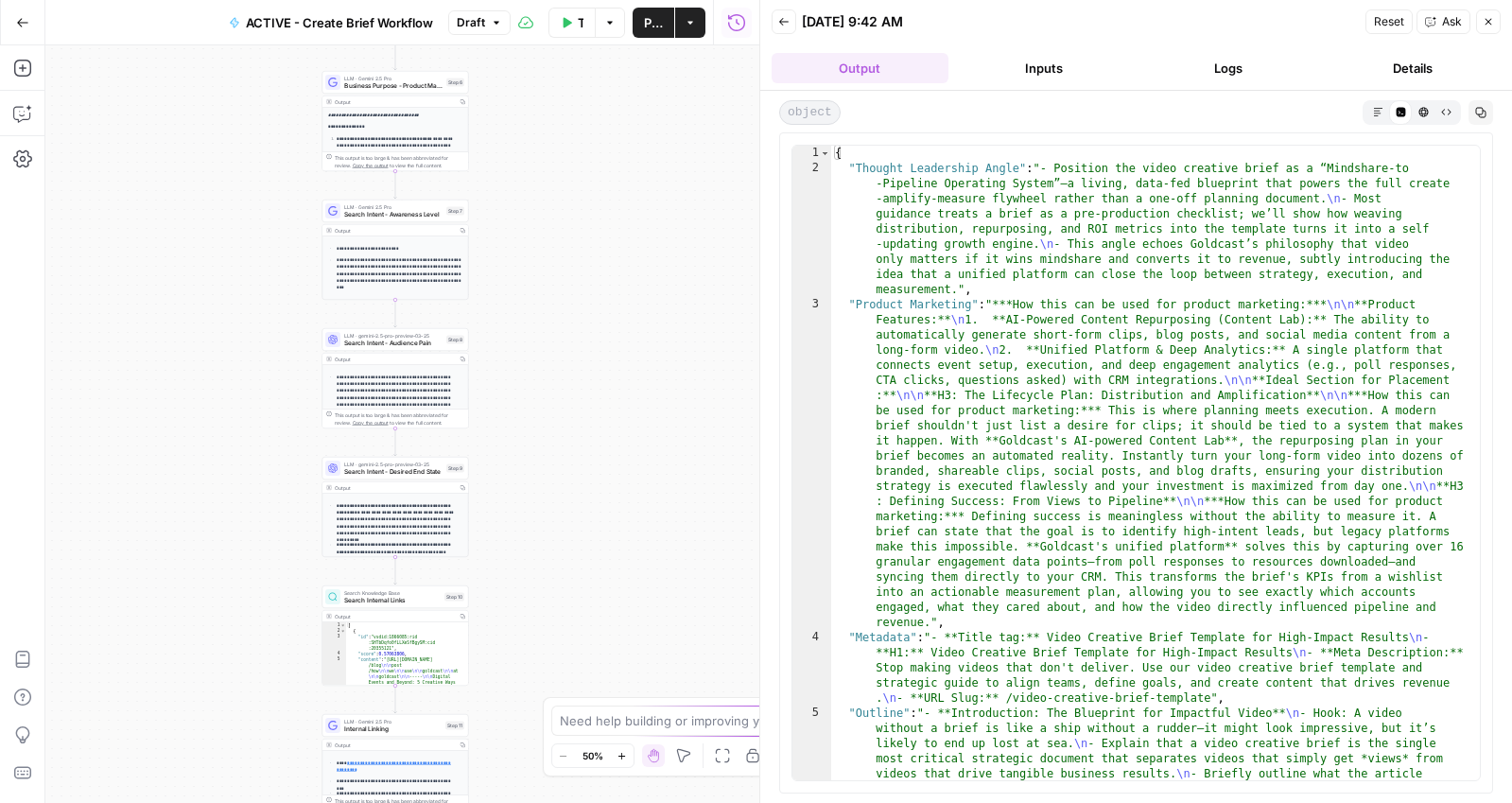
click at [1374, 108] on icon "button" at bounding box center [1379, 111] width 10 height 10
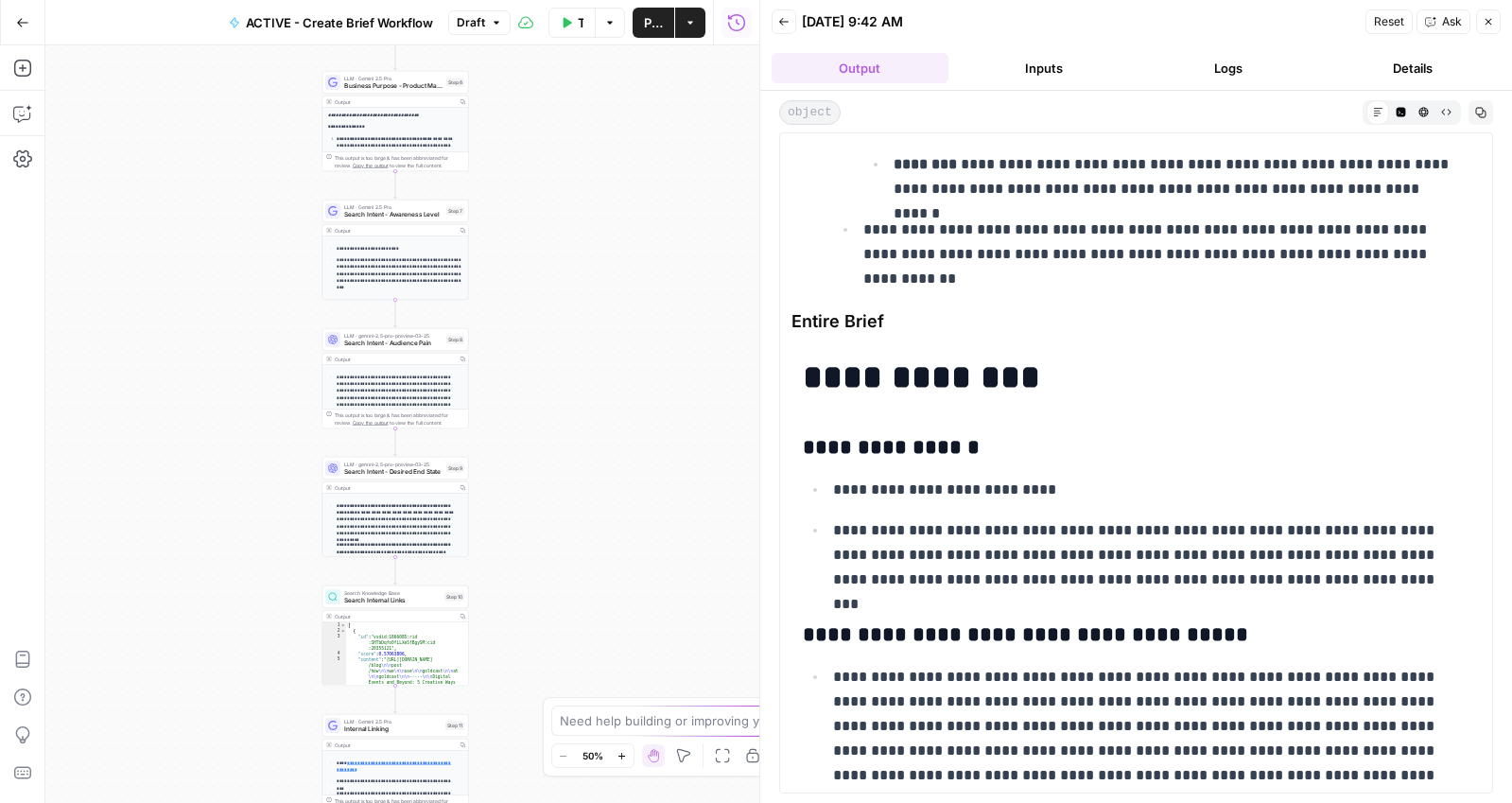
scroll to position [5169, 0]
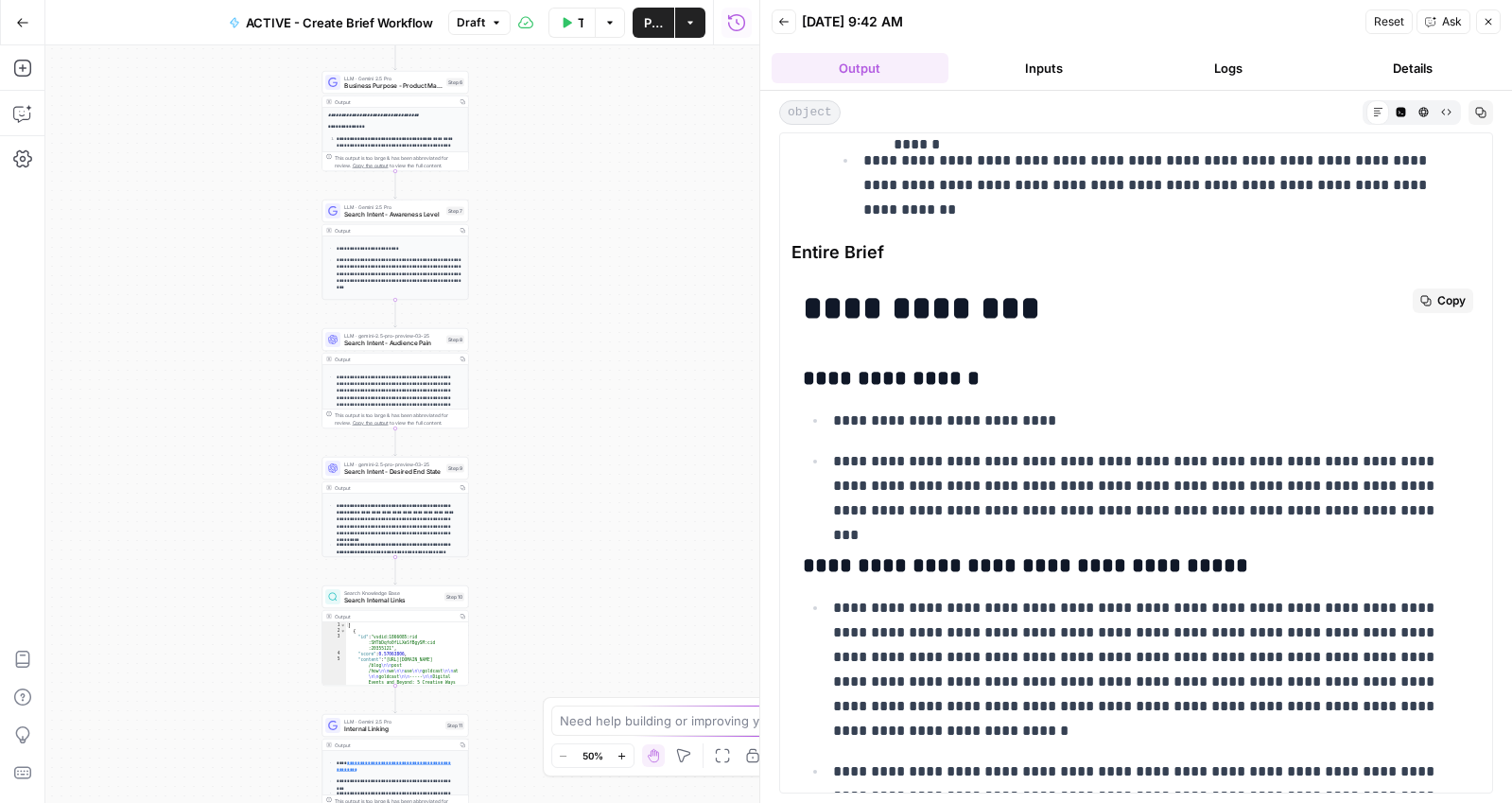
click at [1451, 311] on button "Copy" at bounding box center [1443, 301] width 61 height 25
click at [18, 434] on div "Add Steps Copilot Settings AirOps Academy Help Give Feedback Shortcuts" at bounding box center [23, 425] width 46 height 758
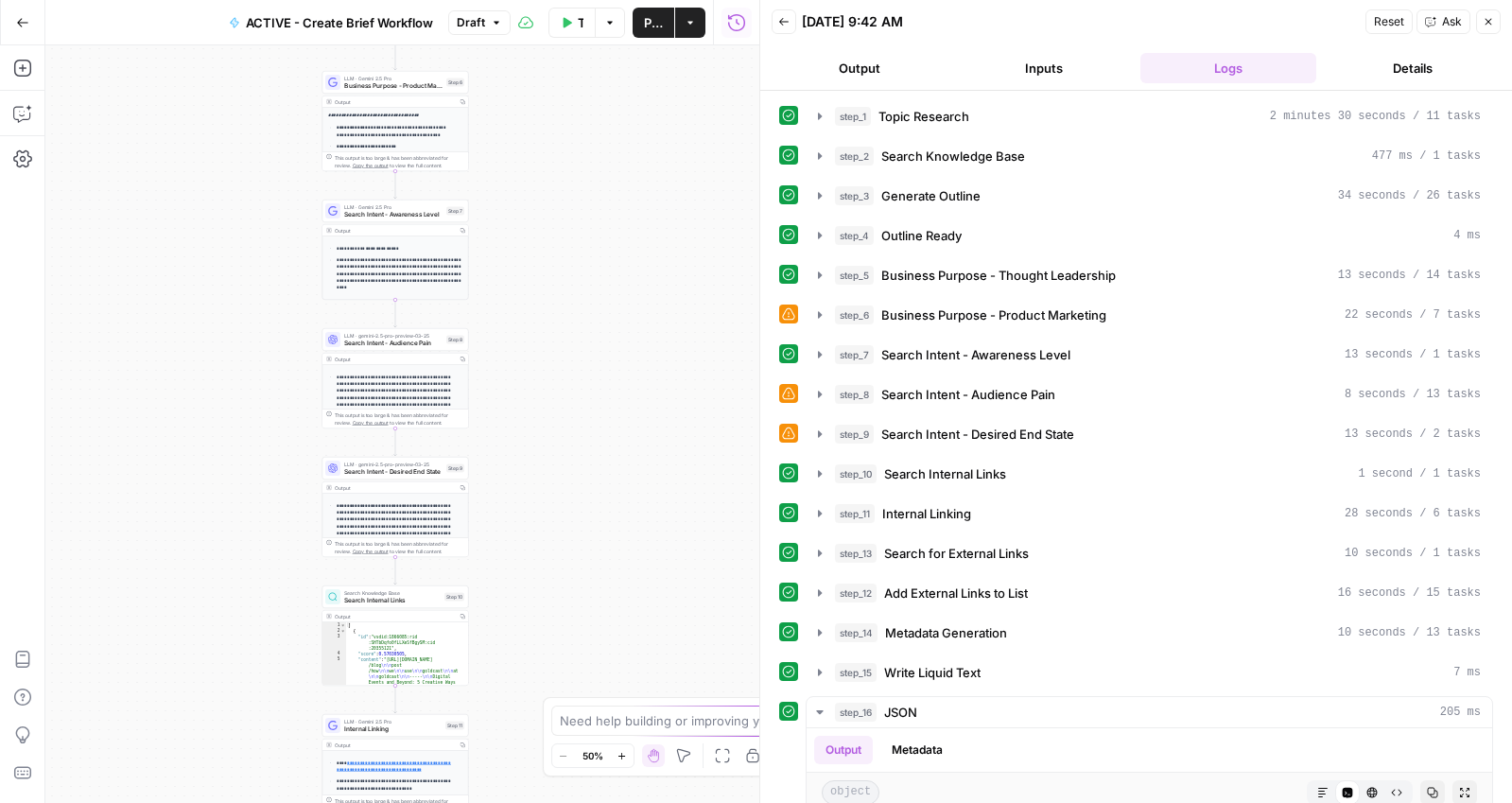
click at [895, 73] on button "Output" at bounding box center [860, 68] width 177 height 30
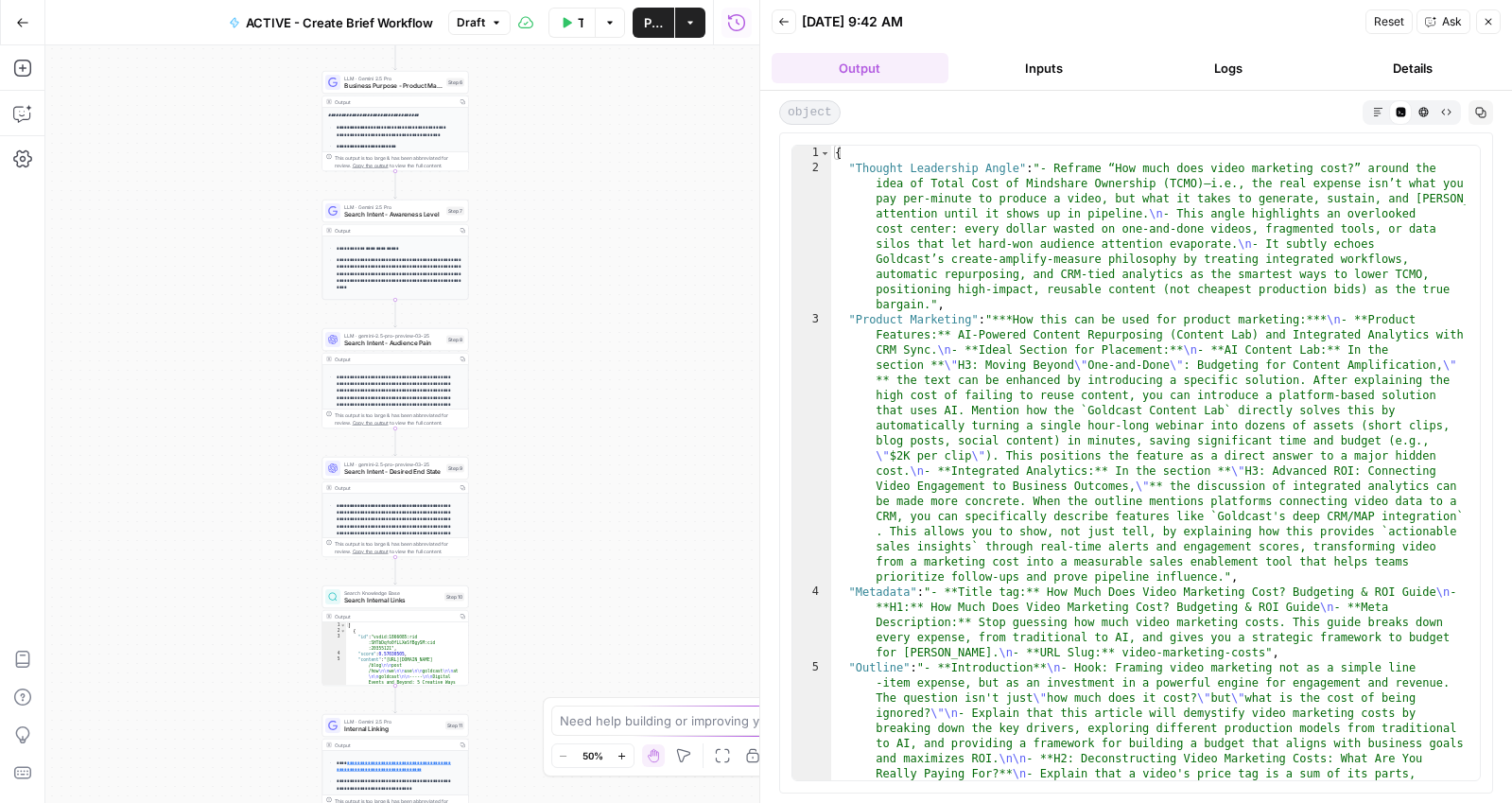
click at [1383, 104] on button "Markdown" at bounding box center [1378, 111] width 23 height 23
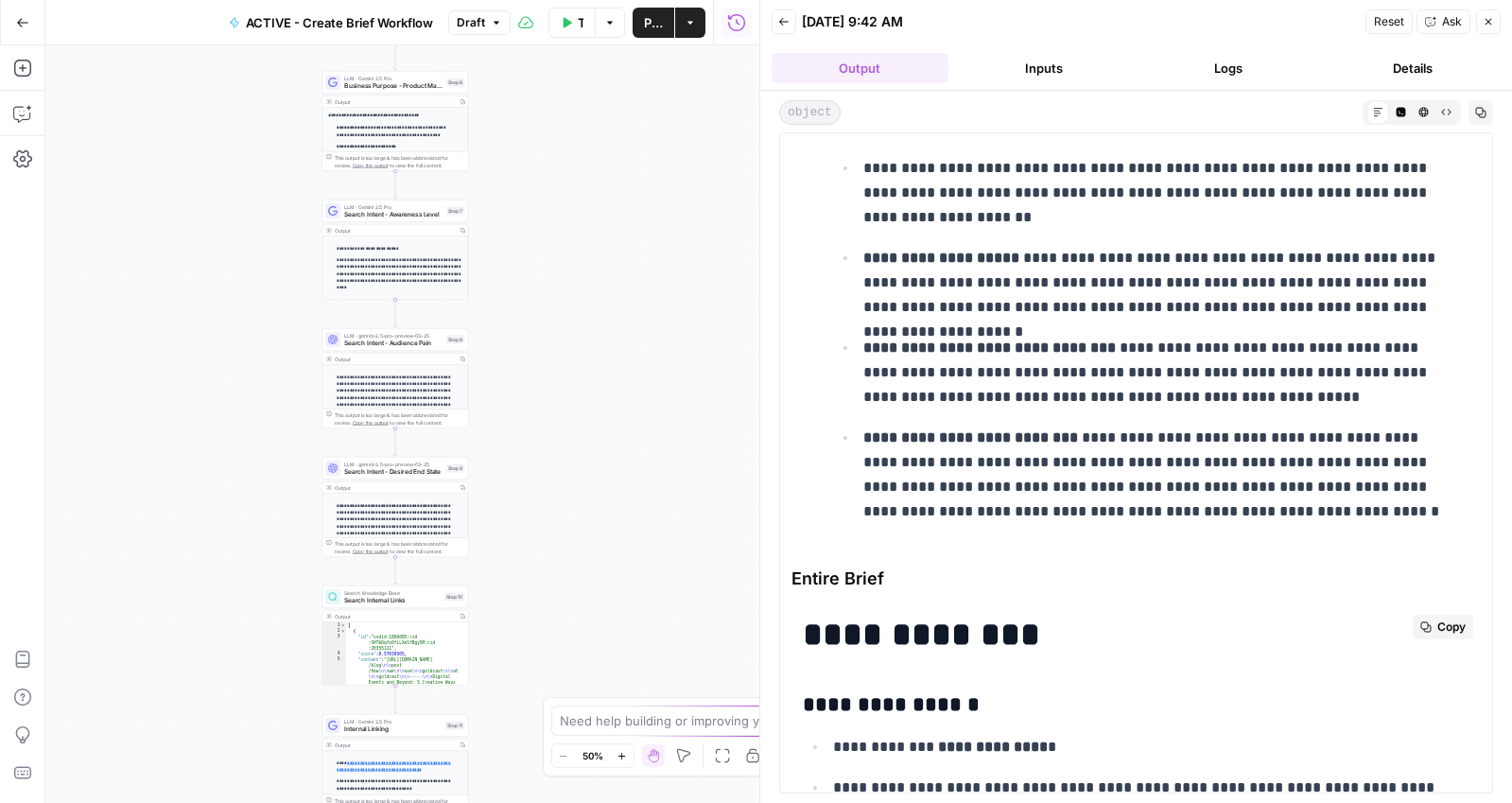
scroll to position [4567, 0]
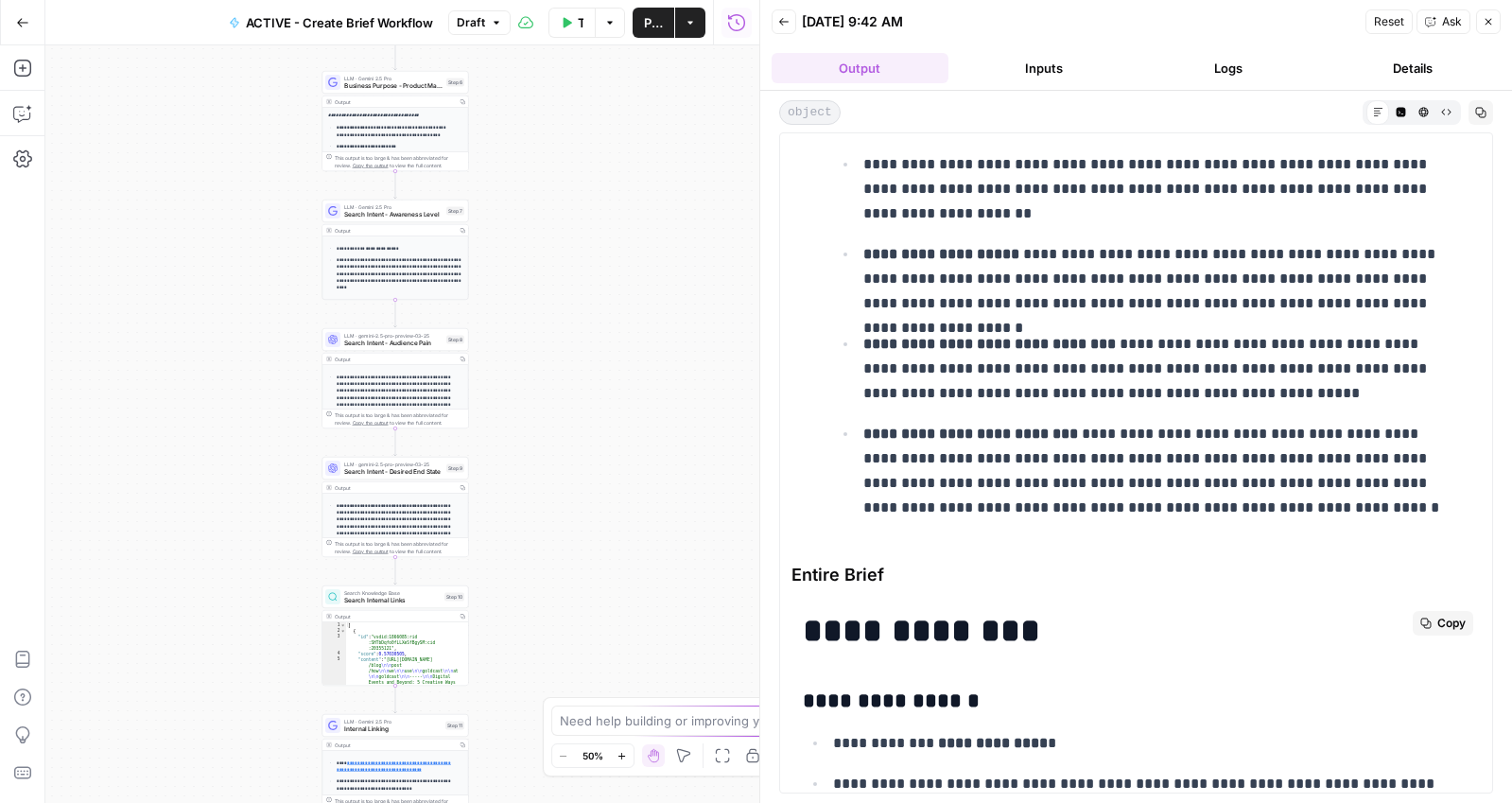
click at [1437, 626] on span "Copy" at bounding box center [1451, 623] width 29 height 17
